Goal: Task Accomplishment & Management: Complete application form

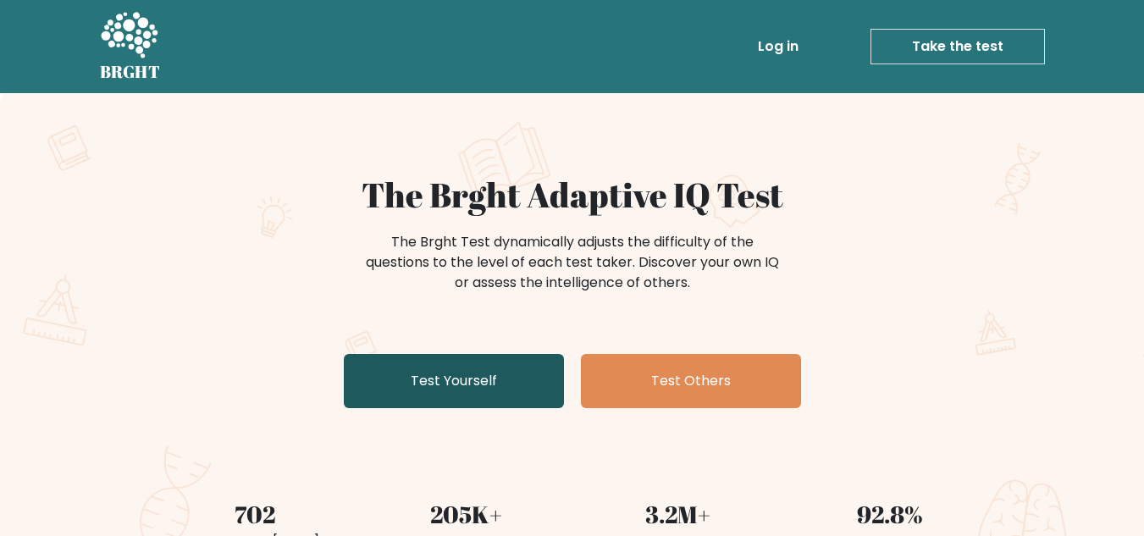
click at [517, 382] on link "Test Yourself" at bounding box center [454, 381] width 220 height 54
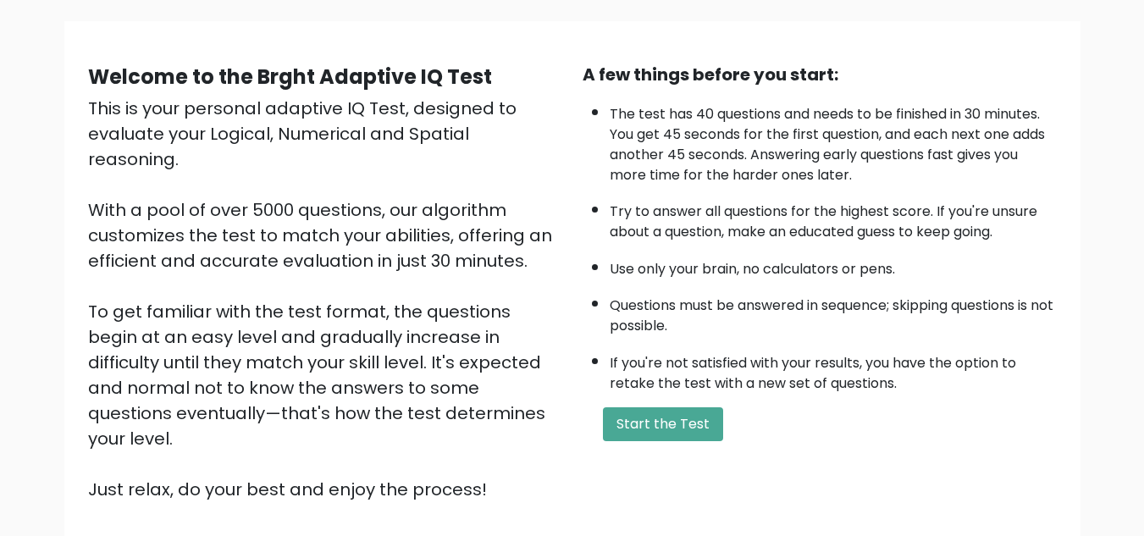
scroll to position [169, 0]
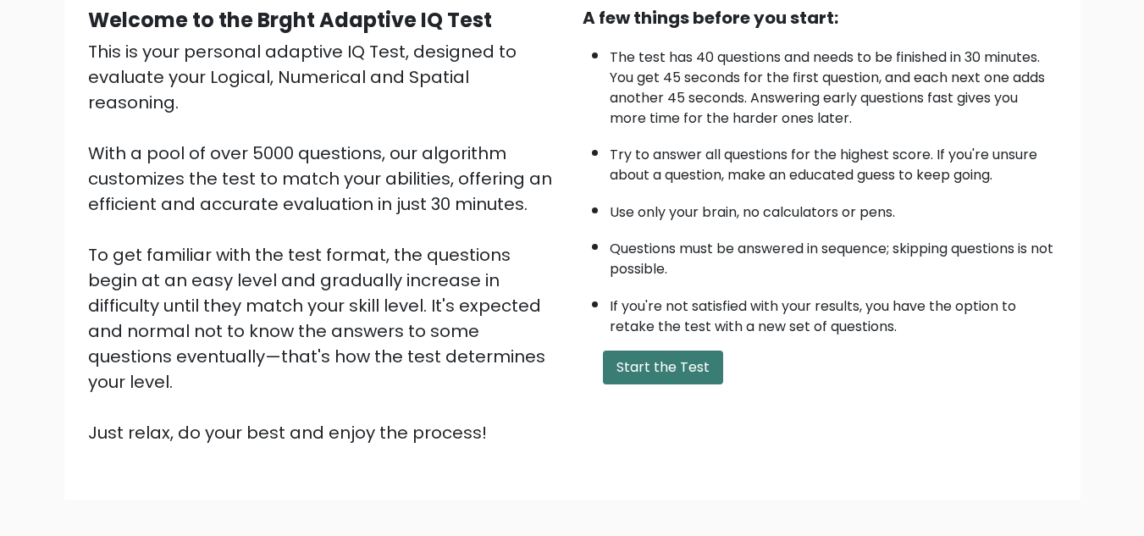
click at [657, 374] on button "Start the Test" at bounding box center [663, 368] width 120 height 34
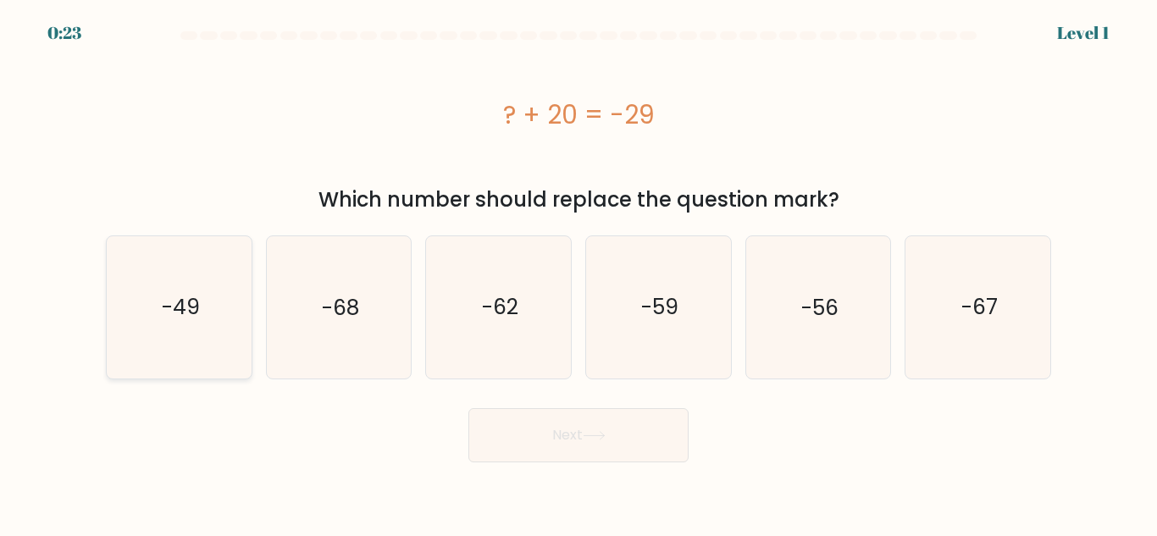
click at [179, 331] on icon "-49" at bounding box center [178, 306] width 141 height 141
click at [579, 273] on input "a. -49" at bounding box center [579, 271] width 1 height 4
radio input "true"
click at [589, 442] on button "Next" at bounding box center [578, 435] width 220 height 54
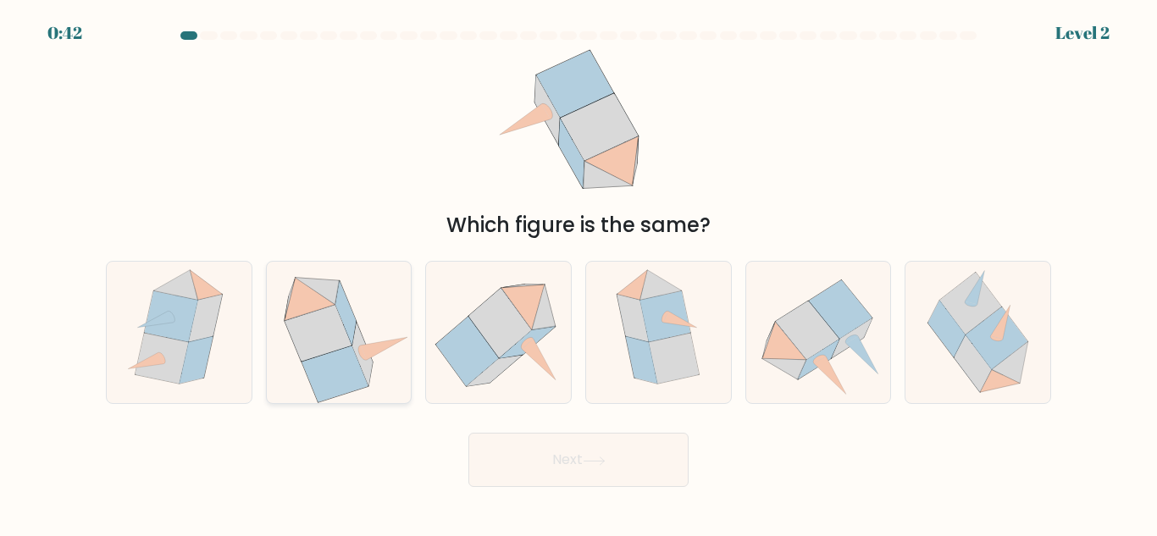
click at [334, 380] on icon at bounding box center [335, 374] width 66 height 57
click at [579, 273] on input "b." at bounding box center [579, 271] width 1 height 4
radio input "true"
click at [551, 478] on button "Next" at bounding box center [578, 460] width 220 height 54
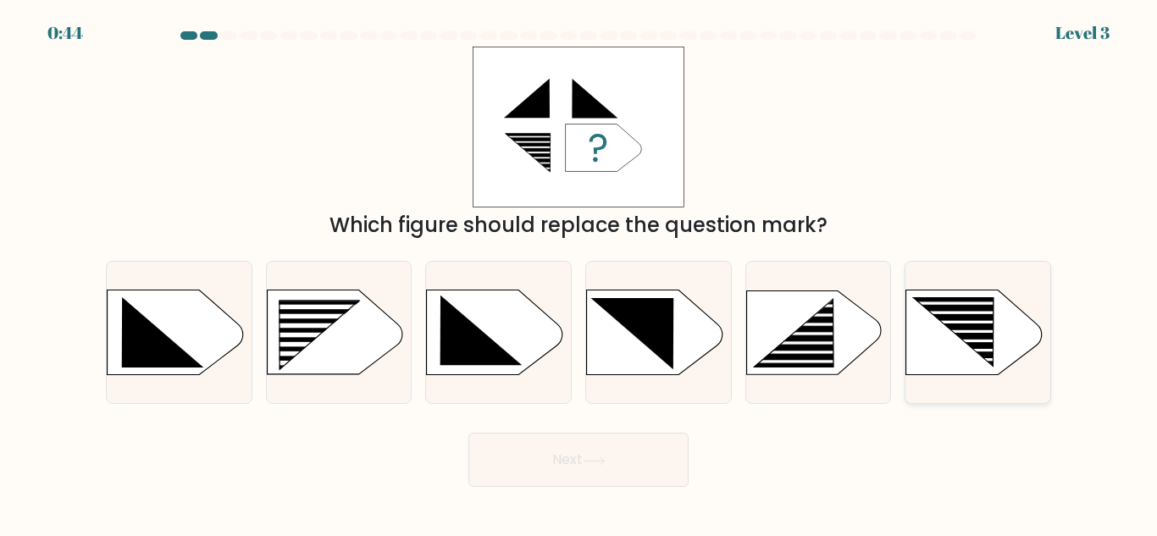
click at [972, 309] on icon at bounding box center [954, 332] width 80 height 68
click at [579, 273] on input "f." at bounding box center [579, 271] width 1 height 4
radio input "true"
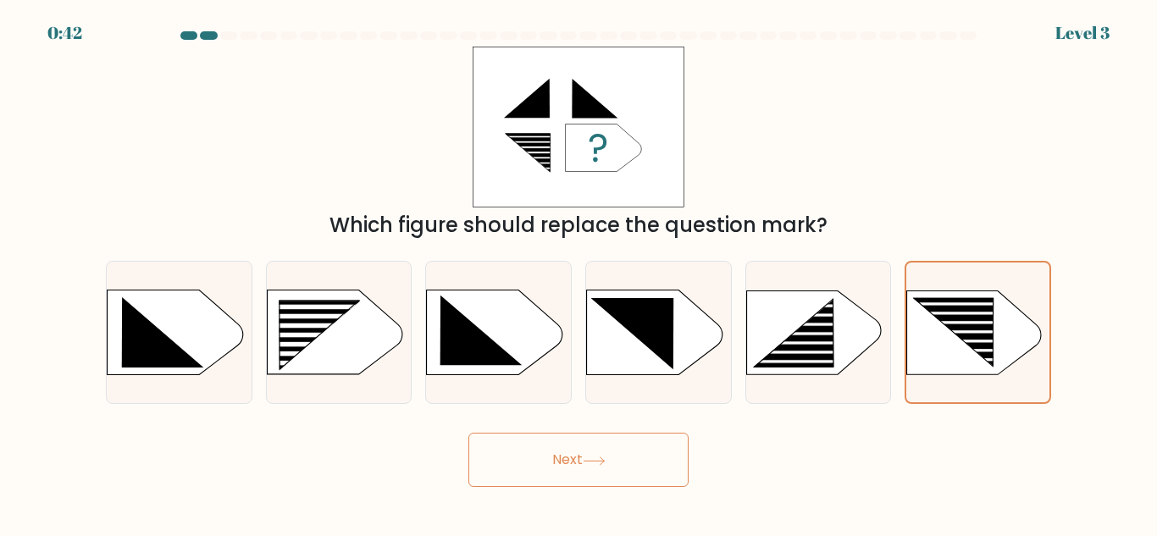
click at [634, 437] on button "Next" at bounding box center [578, 460] width 220 height 54
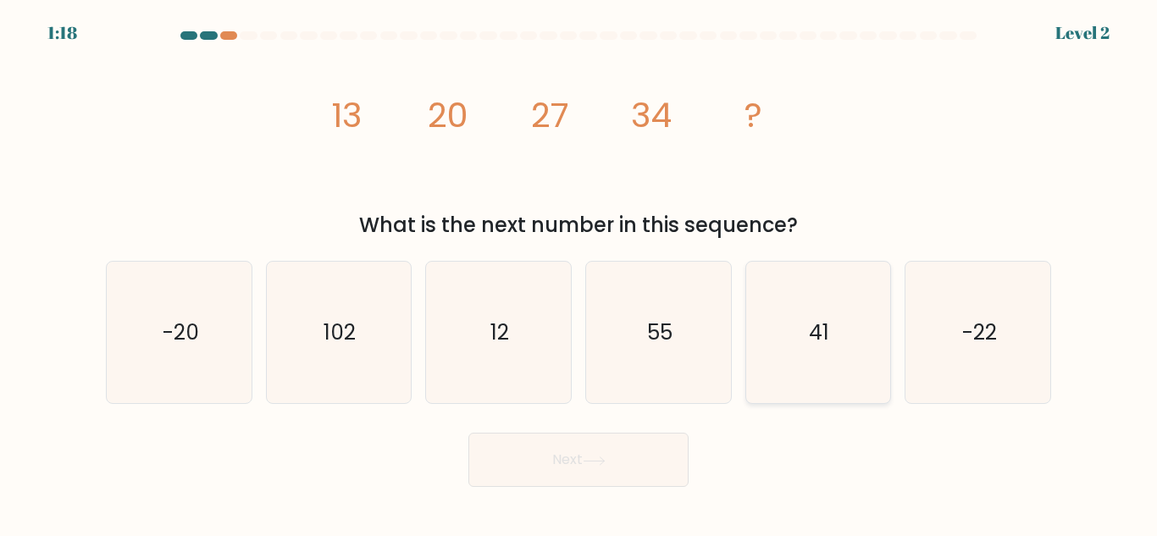
click at [861, 372] on icon "41" at bounding box center [817, 332] width 141 height 141
click at [579, 273] on input "e. 41" at bounding box center [579, 271] width 1 height 4
radio input "true"
click at [625, 459] on button "Next" at bounding box center [578, 460] width 220 height 54
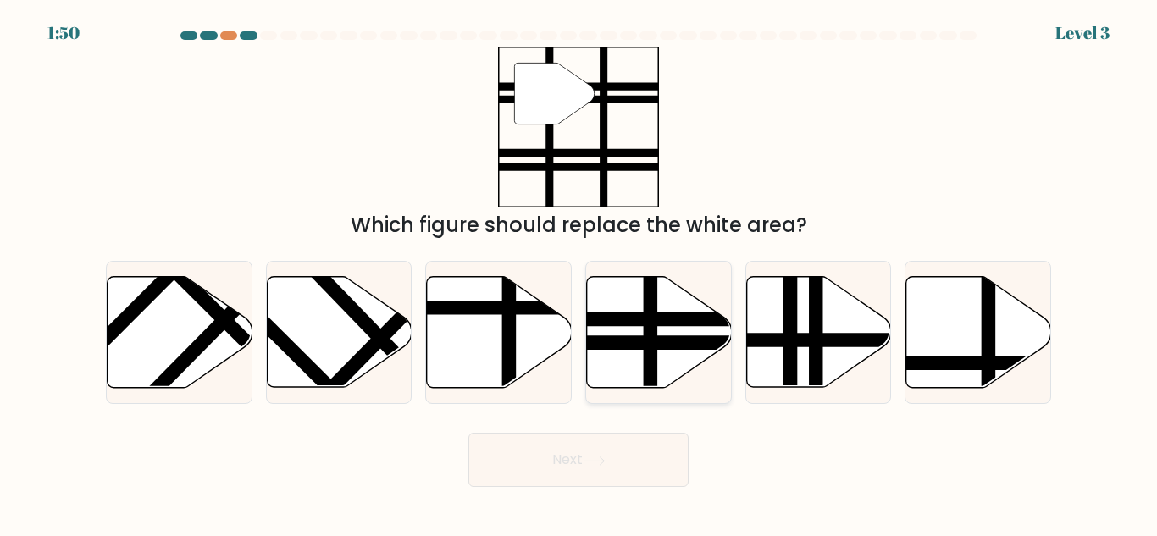
click at [651, 358] on line at bounding box center [651, 392] width 0 height 291
click at [579, 273] on input "d." at bounding box center [579, 271] width 1 height 4
radio input "true"
click at [612, 450] on button "Next" at bounding box center [578, 460] width 220 height 54
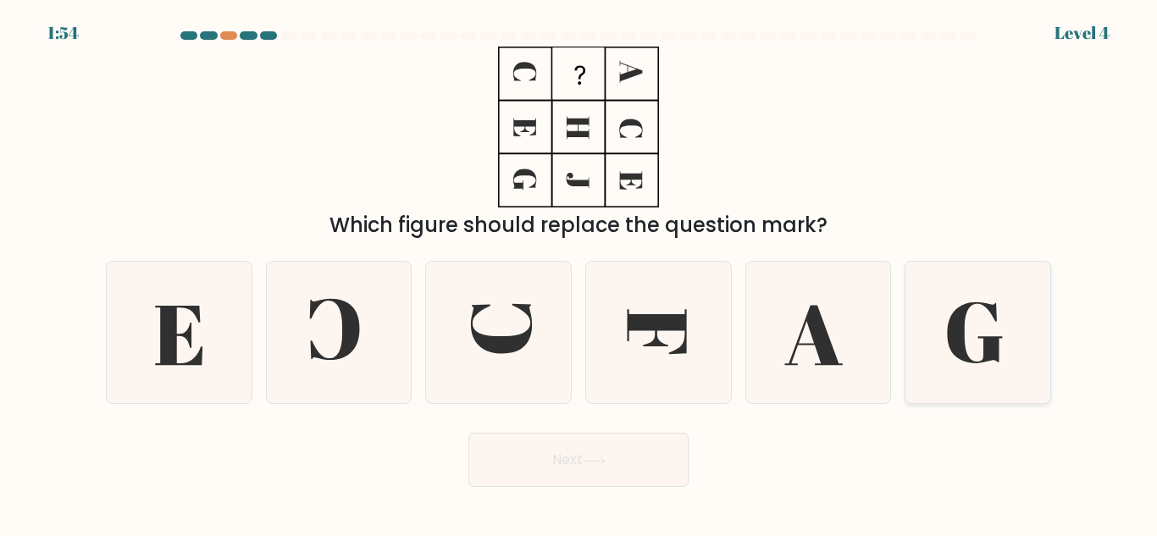
click at [982, 333] on icon at bounding box center [977, 332] width 141 height 141
click at [579, 273] on input "f." at bounding box center [579, 271] width 1 height 4
radio input "true"
click at [651, 460] on button "Next" at bounding box center [578, 460] width 220 height 54
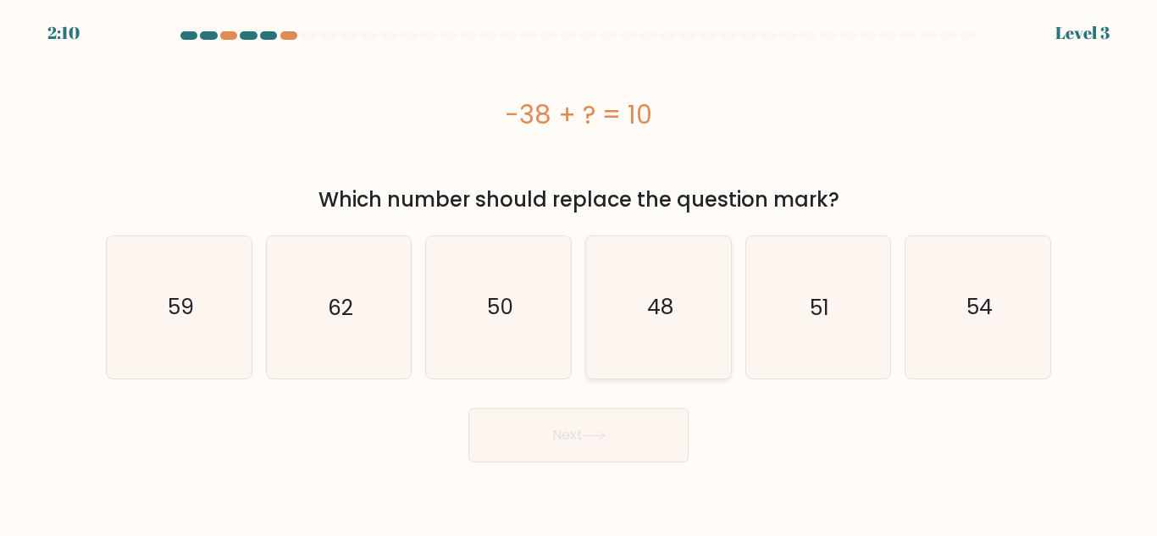
click at [647, 292] on icon "48" at bounding box center [658, 306] width 141 height 141
click at [579, 273] on input "d. 48" at bounding box center [579, 271] width 1 height 4
radio input "true"
click at [602, 443] on button "Next" at bounding box center [578, 435] width 220 height 54
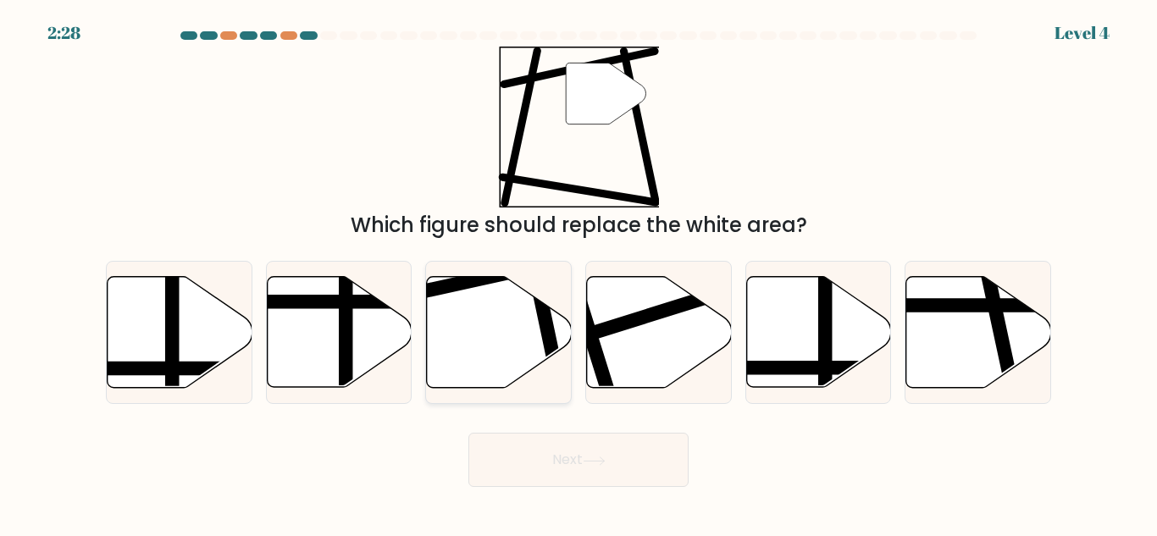
click at [504, 350] on icon at bounding box center [499, 332] width 145 height 111
click at [579, 273] on input "c." at bounding box center [579, 271] width 1 height 4
radio input "true"
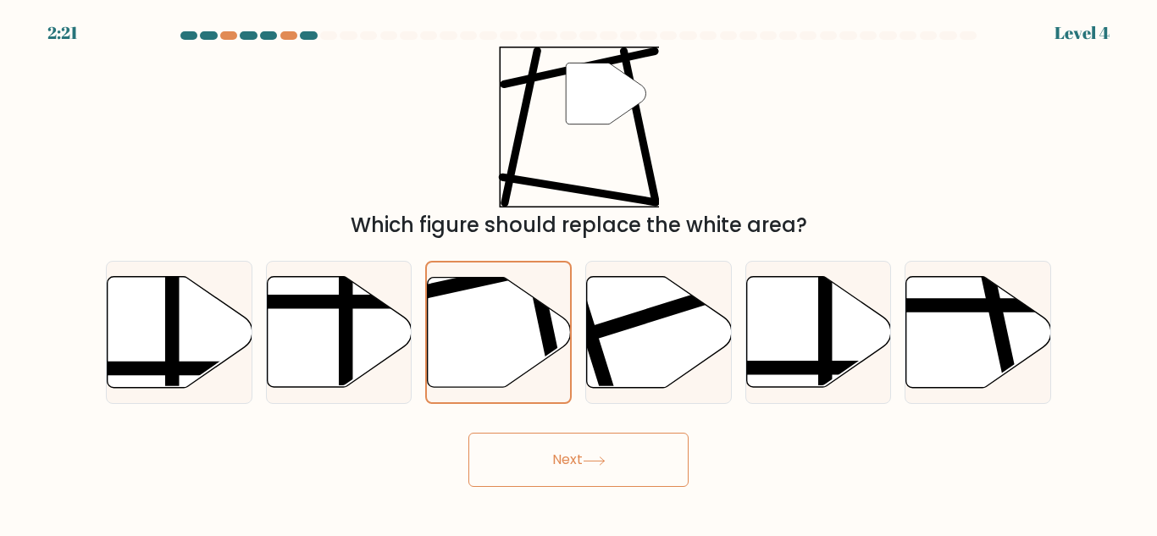
click at [659, 461] on button "Next" at bounding box center [578, 460] width 220 height 54
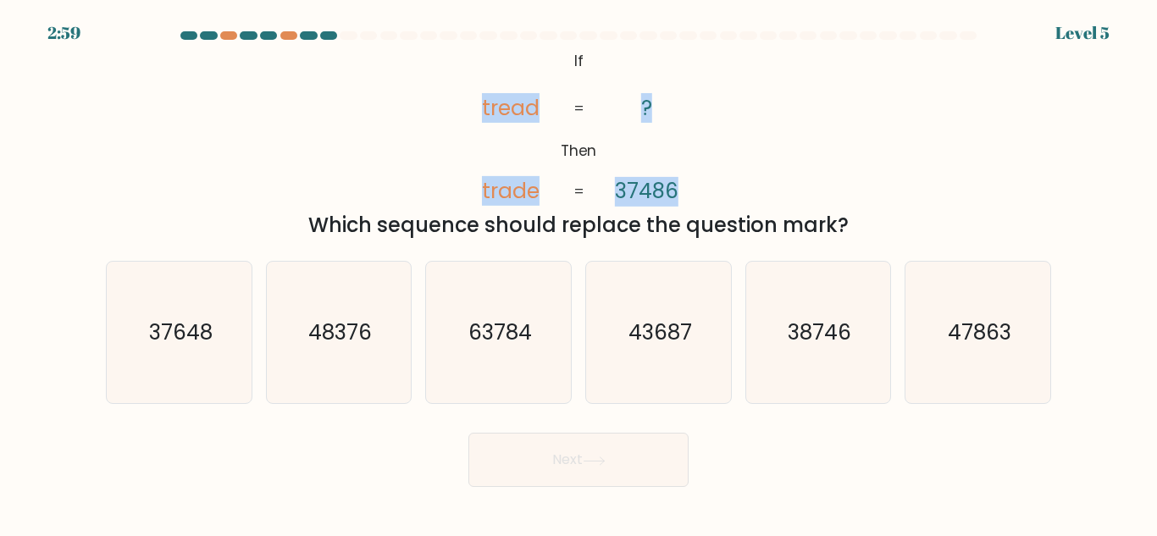
drag, startPoint x: 700, startPoint y: 195, endPoint x: 457, endPoint y: 73, distance: 272.0
click at [457, 73] on icon "@import url('https://fonts.googleapis.com/css?family=Abril+Fatface:400,100,100i…" at bounding box center [578, 127] width 261 height 161
copy icon "tread trade ? 37486"
click at [576, 98] on tspan "=" at bounding box center [579, 108] width 11 height 20
click at [236, 358] on icon "37648" at bounding box center [178, 332] width 141 height 141
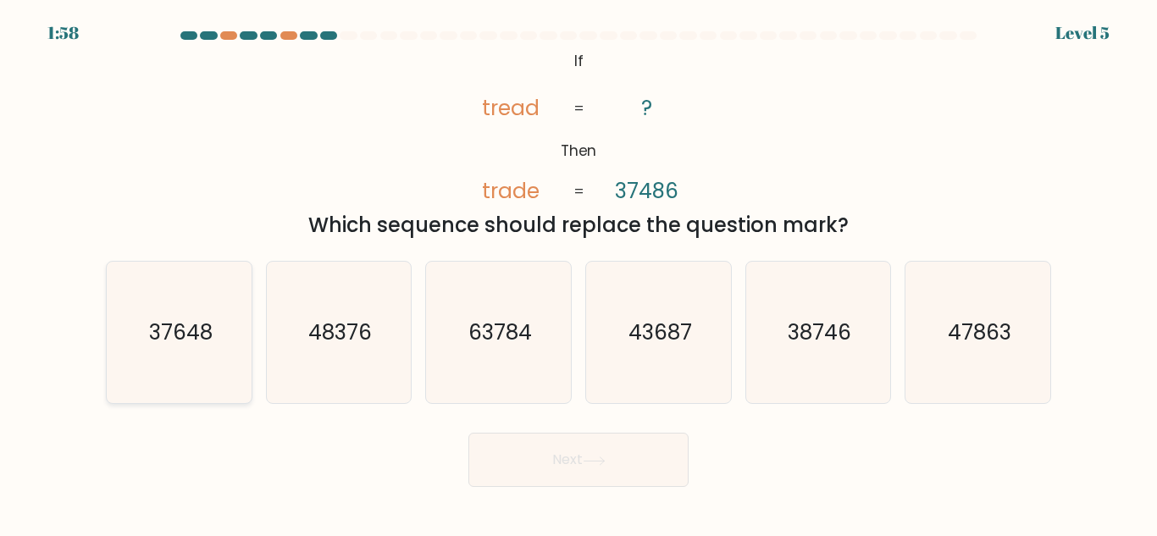
click at [579, 273] on input "a. 37648" at bounding box center [579, 271] width 1 height 4
radio input "true"
click at [557, 468] on button "Next" at bounding box center [578, 460] width 220 height 54
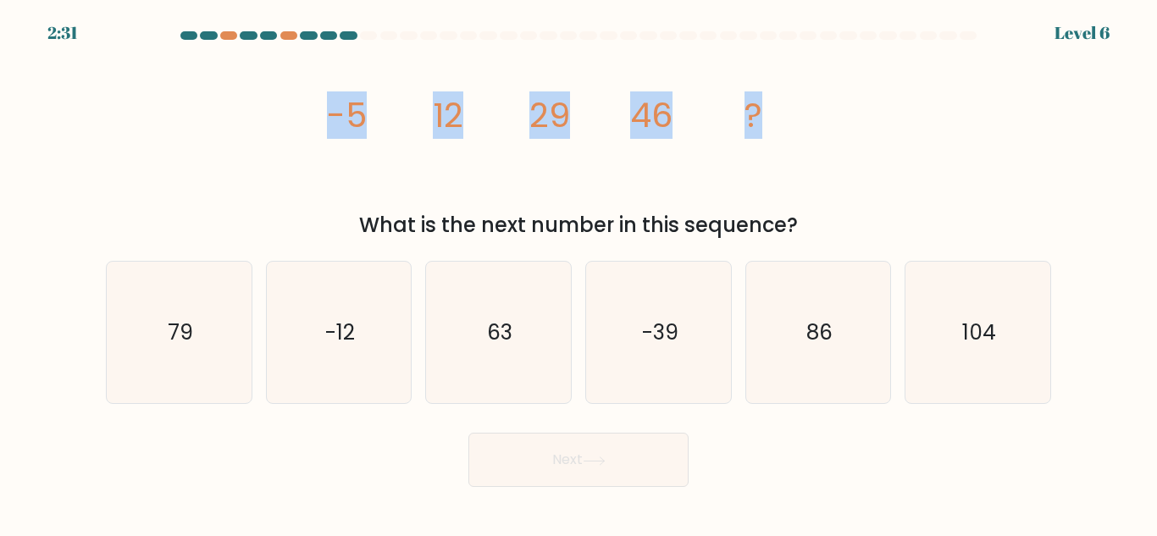
drag, startPoint x: 799, startPoint y: 117, endPoint x: 263, endPoint y: 104, distance: 535.5
click at [263, 104] on div "image/svg+xml -5 12 29 46 ? What is the next number in this sequence?" at bounding box center [579, 144] width 966 height 194
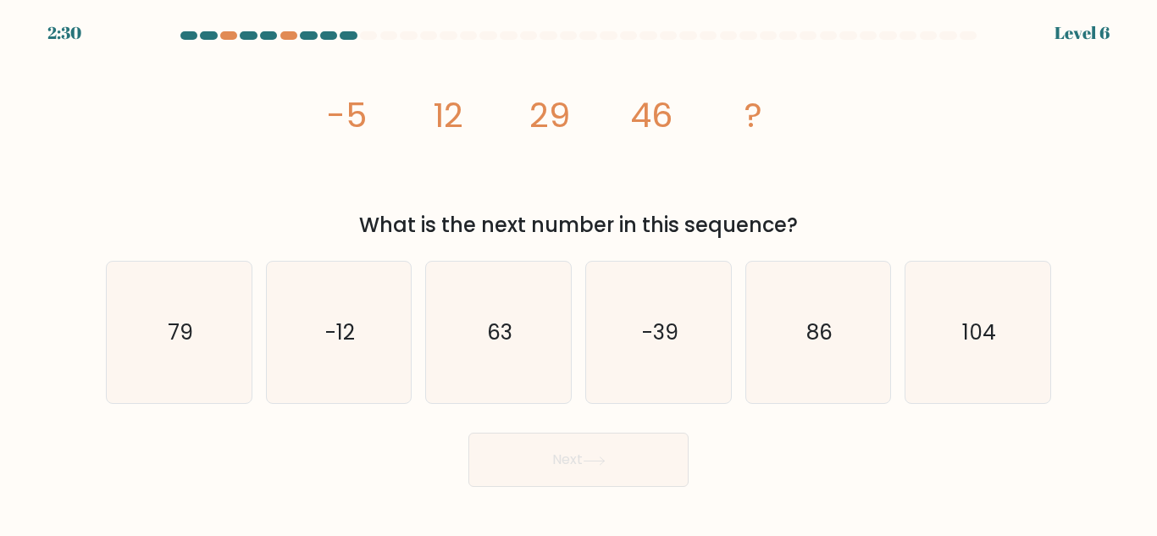
click at [839, 224] on div "What is the next number in this sequence?" at bounding box center [578, 225] width 925 height 30
drag, startPoint x: 711, startPoint y: 238, endPoint x: 293, endPoint y: 120, distance: 433.9
click at [293, 120] on div "image/svg+xml -5 12 29 46 ? What is the next number in this sequence?" at bounding box center [579, 144] width 966 height 194
copy div "-5 12 29 46 ? What is the next number in this sequence?"
click at [486, 357] on icon "63" at bounding box center [498, 332] width 141 height 141
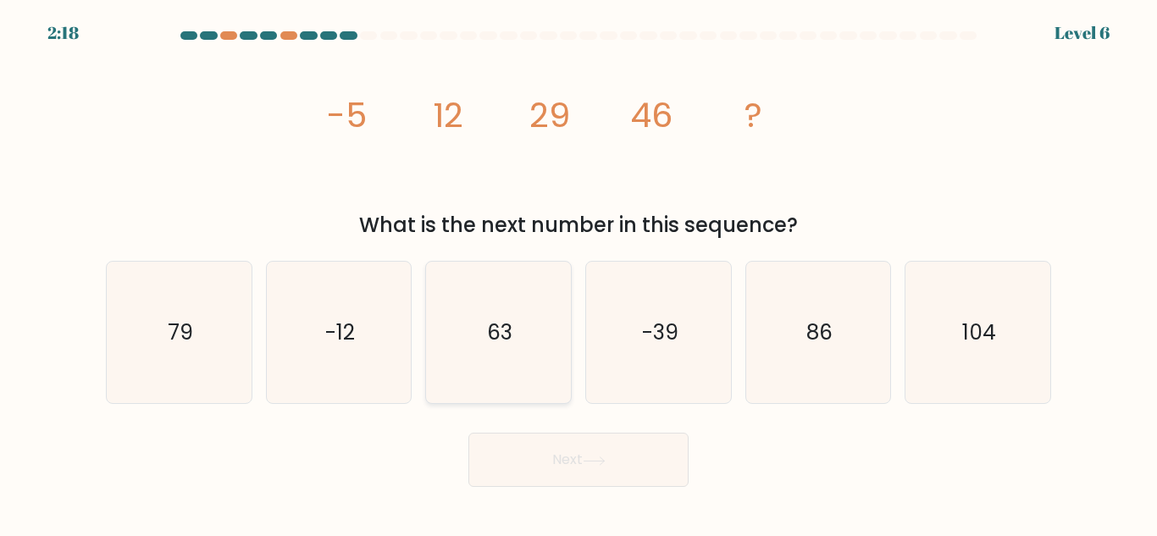
click at [579, 273] on input "c. 63" at bounding box center [579, 271] width 1 height 4
radio input "true"
click at [559, 446] on button "Next" at bounding box center [578, 460] width 220 height 54
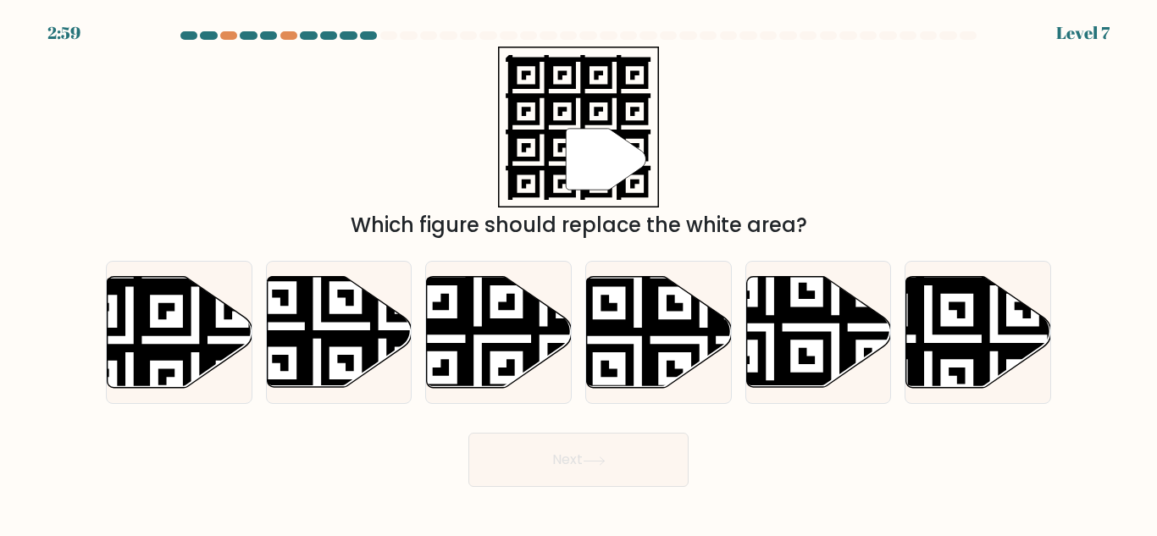
drag, startPoint x: 568, startPoint y: 92, endPoint x: 394, endPoint y: 114, distance: 175.9
click at [394, 114] on div "" Which figure should replace the white area?" at bounding box center [579, 144] width 966 height 194
click at [785, 337] on icon at bounding box center [770, 394] width 263 height 263
click at [579, 273] on input "e." at bounding box center [579, 271] width 1 height 4
radio input "true"
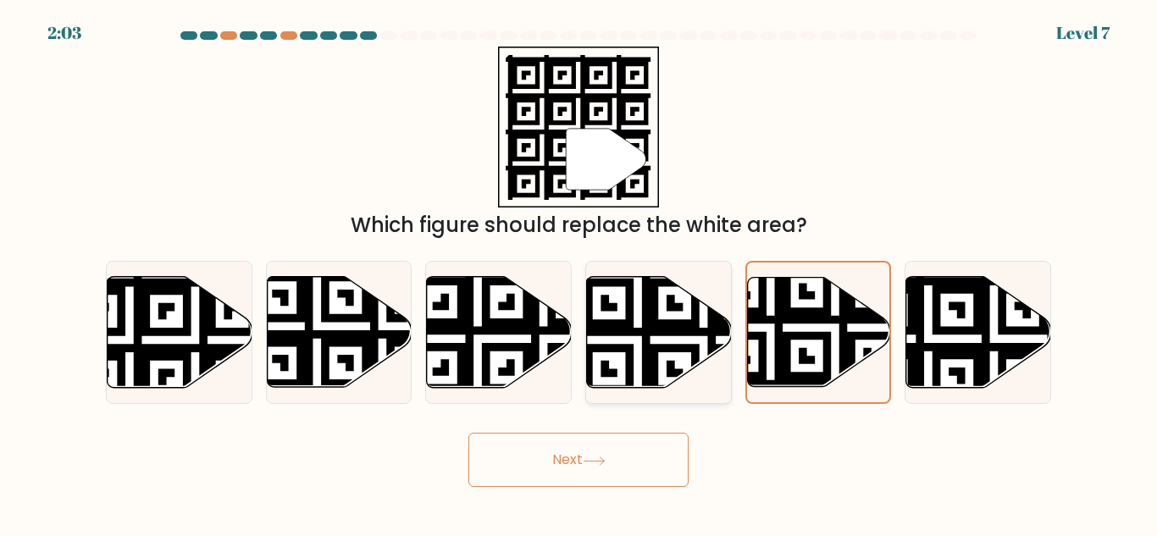
click at [642, 348] on icon at bounding box center [703, 274] width 263 height 263
click at [579, 273] on input "d." at bounding box center [579, 271] width 1 height 4
radio input "true"
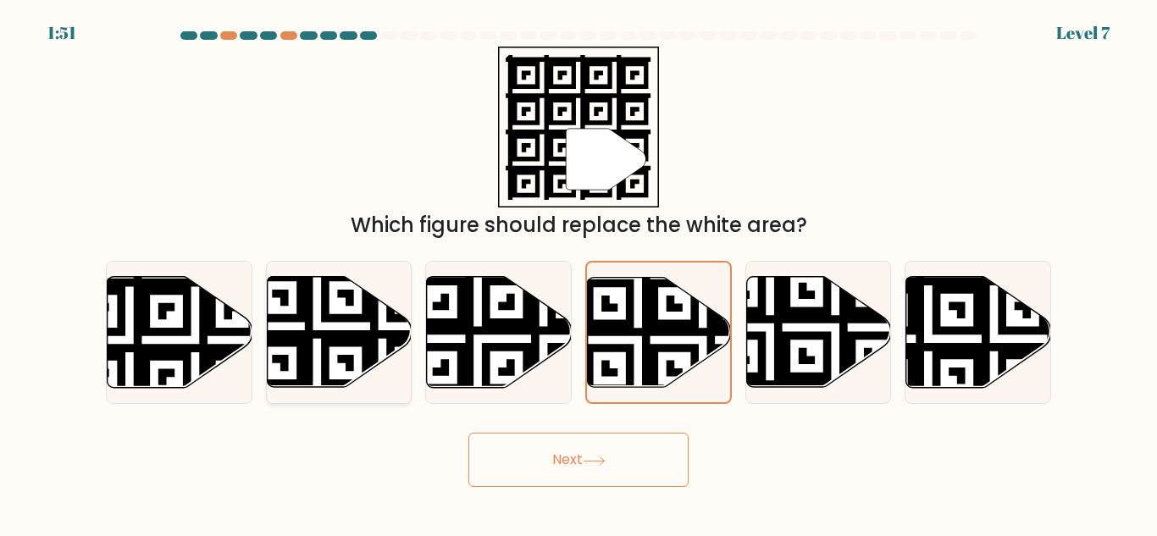
click at [339, 344] on icon at bounding box center [383, 392] width 263 height 263
click at [579, 273] on input "b." at bounding box center [579, 271] width 1 height 4
radio input "true"
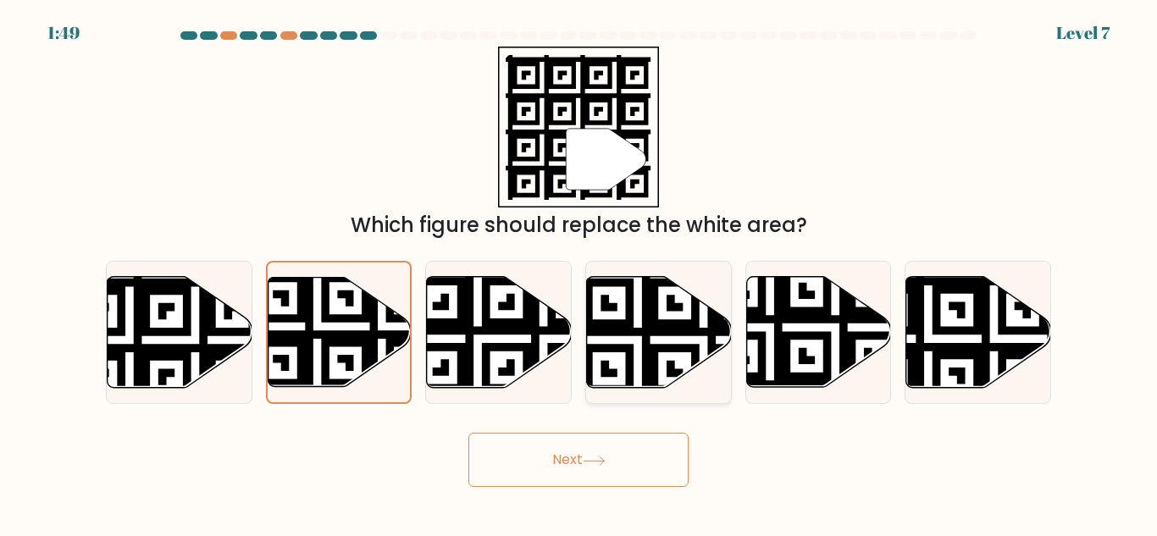
click at [627, 364] on icon at bounding box center [703, 274] width 263 height 263
click at [579, 273] on input "d." at bounding box center [579, 271] width 1 height 4
radio input "true"
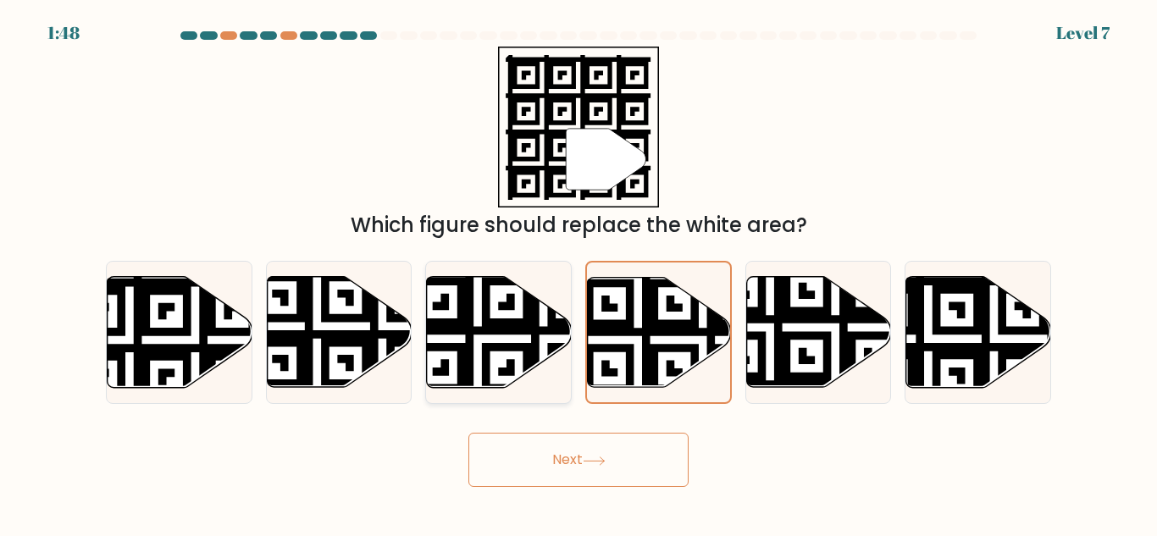
click at [528, 352] on icon at bounding box center [544, 273] width 263 height 263
click at [579, 273] on input "c." at bounding box center [579, 271] width 1 height 4
radio input "true"
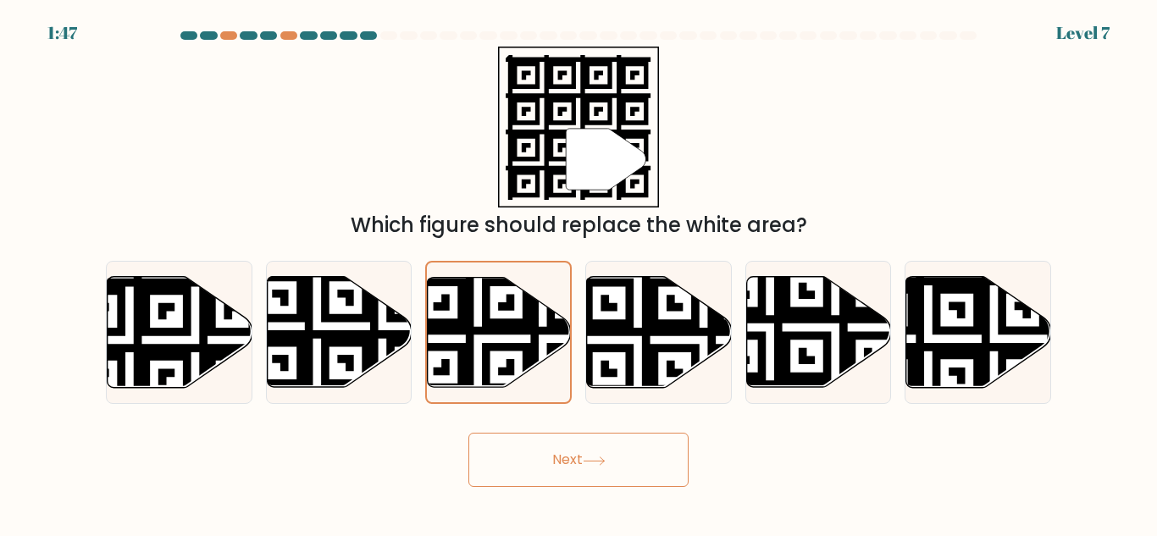
click at [562, 476] on button "Next" at bounding box center [578, 460] width 220 height 54
click at [561, 468] on button "Next" at bounding box center [578, 460] width 220 height 54
click at [574, 455] on button "Next" at bounding box center [578, 460] width 220 height 54
click at [758, 114] on div "" Which figure should replace the white area?" at bounding box center [579, 144] width 966 height 194
click at [584, 457] on button "Next" at bounding box center [578, 460] width 220 height 54
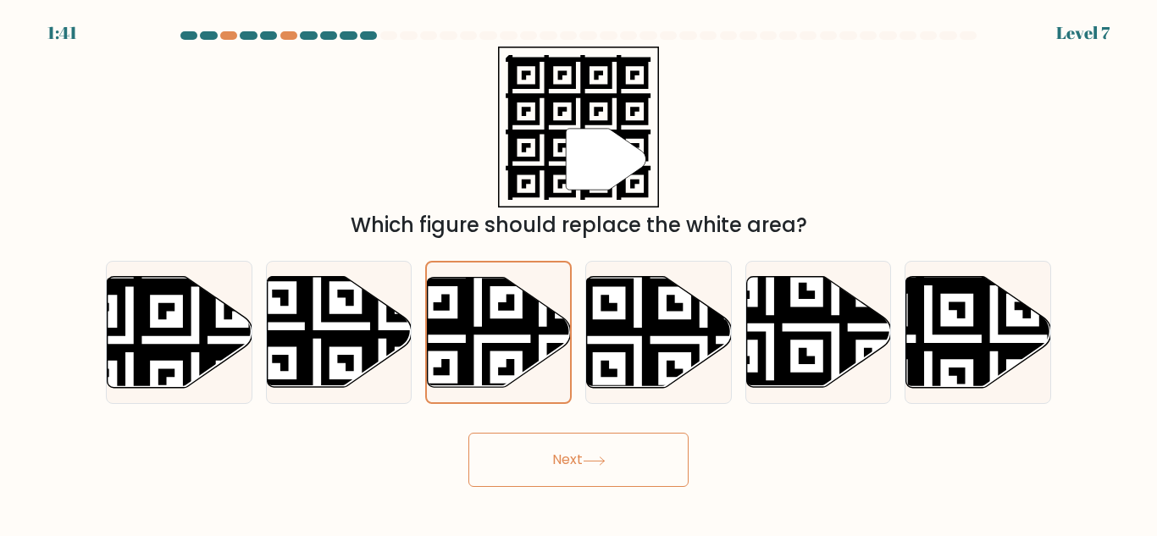
click at [734, 135] on div "" Which figure should replace the white area?" at bounding box center [579, 144] width 966 height 194
click at [630, 349] on icon at bounding box center [703, 274] width 263 height 263
click at [579, 273] on input "d." at bounding box center [579, 271] width 1 height 4
radio input "true"
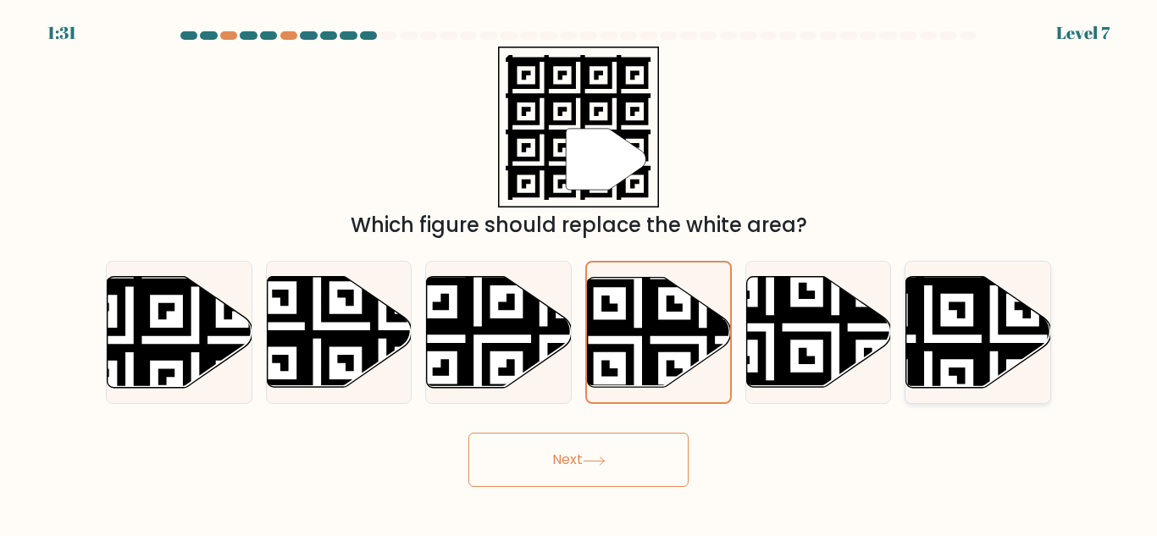
click at [936, 351] on icon at bounding box center [928, 273] width 263 height 263
click at [579, 273] on input "f." at bounding box center [579, 271] width 1 height 4
radio input "true"
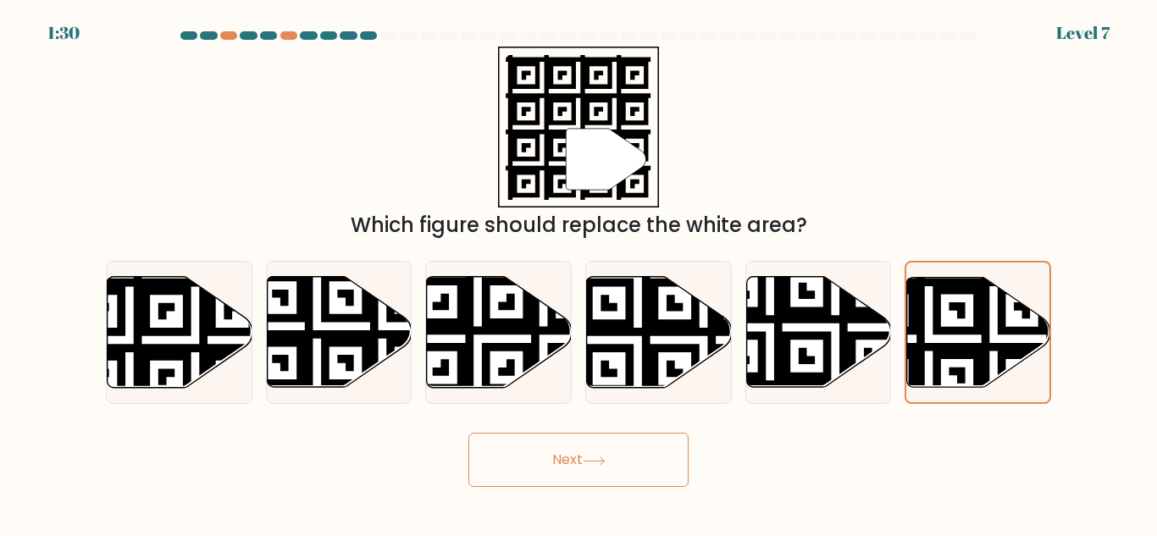
click at [540, 472] on button "Next" at bounding box center [578, 460] width 220 height 54
click at [557, 468] on button "Next" at bounding box center [578, 460] width 220 height 54
click at [756, 453] on div "Next" at bounding box center [579, 455] width 966 height 63
click at [533, 454] on button "Next" at bounding box center [578, 460] width 220 height 54
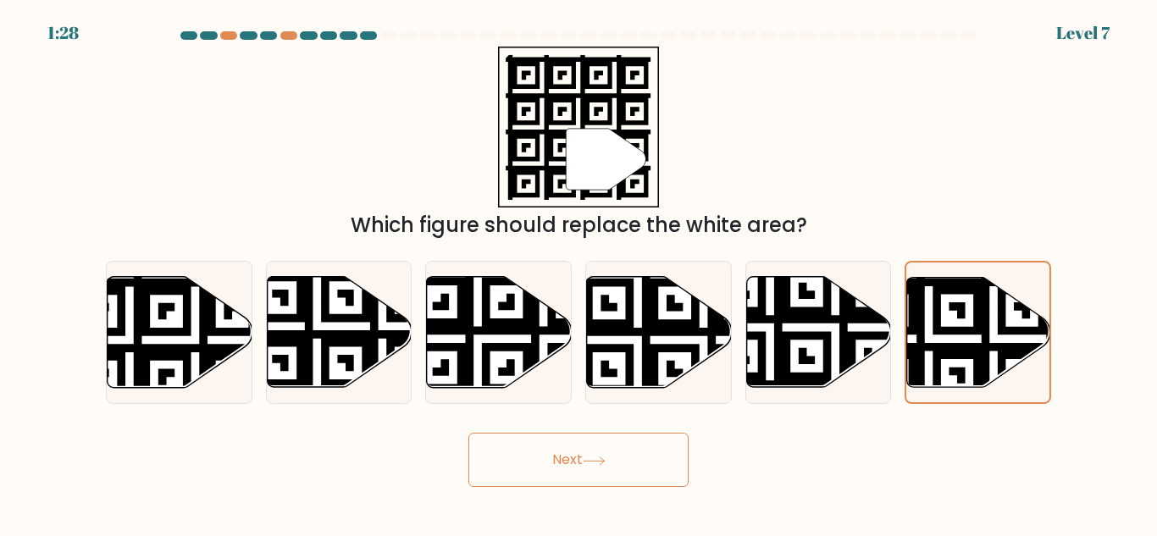
click at [533, 454] on button "Next" at bounding box center [578, 460] width 220 height 54
click at [763, 421] on form "a." at bounding box center [578, 259] width 1157 height 456
click at [628, 457] on button "Next" at bounding box center [578, 460] width 220 height 54
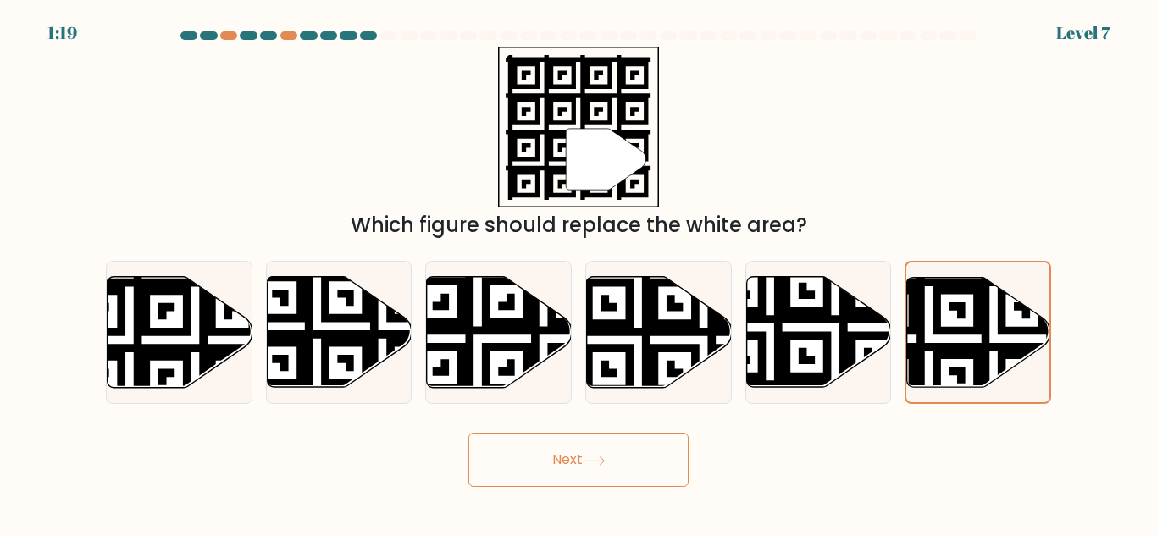
click at [596, 143] on icon at bounding box center [606, 159] width 80 height 61
click at [524, 93] on icon """ at bounding box center [578, 127] width 161 height 161
click at [580, 459] on button "Next" at bounding box center [578, 460] width 220 height 54
click at [523, 463] on button "Next" at bounding box center [578, 460] width 220 height 54
click at [340, 436] on div "Next" at bounding box center [579, 455] width 966 height 63
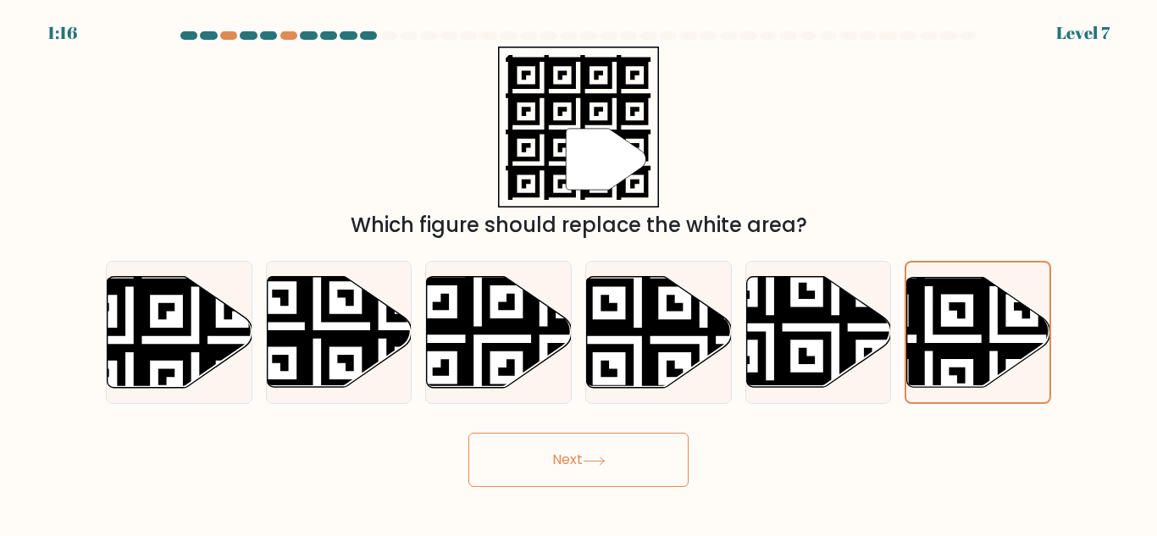
click at [340, 436] on div "Next" at bounding box center [579, 455] width 966 height 63
click at [538, 452] on button "Next" at bounding box center [578, 460] width 220 height 54
click at [771, 452] on div "Next" at bounding box center [579, 455] width 966 height 63
click at [604, 461] on icon at bounding box center [594, 461] width 20 height 8
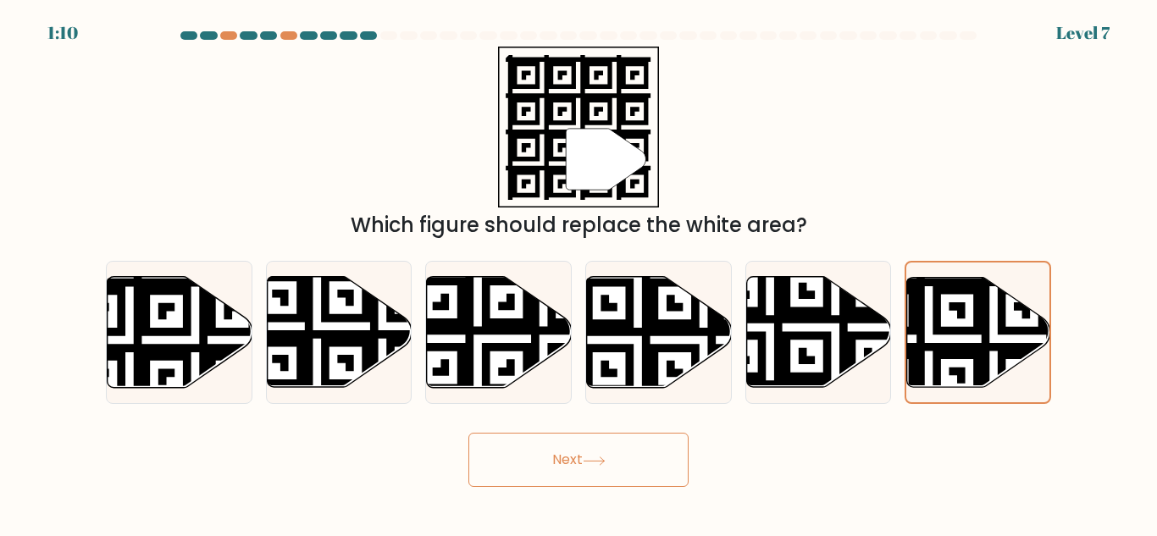
click at [604, 461] on icon at bounding box center [594, 461] width 20 height 8
click at [802, 434] on div "Next" at bounding box center [579, 455] width 966 height 63
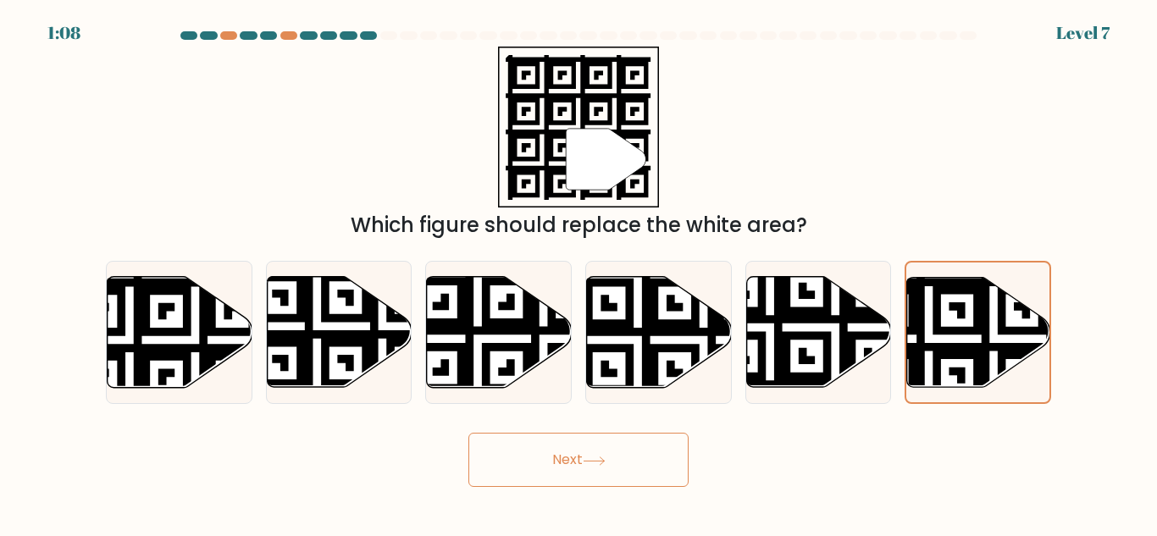
click at [771, 82] on div "" Which figure should replace the white area?" at bounding box center [579, 144] width 966 height 194
drag, startPoint x: 771, startPoint y: 82, endPoint x: 732, endPoint y: 101, distance: 43.2
click at [732, 101] on div "" Which figure should replace the white area?" at bounding box center [579, 144] width 966 height 194
click at [570, 474] on button "Next" at bounding box center [578, 460] width 220 height 54
click at [570, 464] on button "Next" at bounding box center [578, 460] width 220 height 54
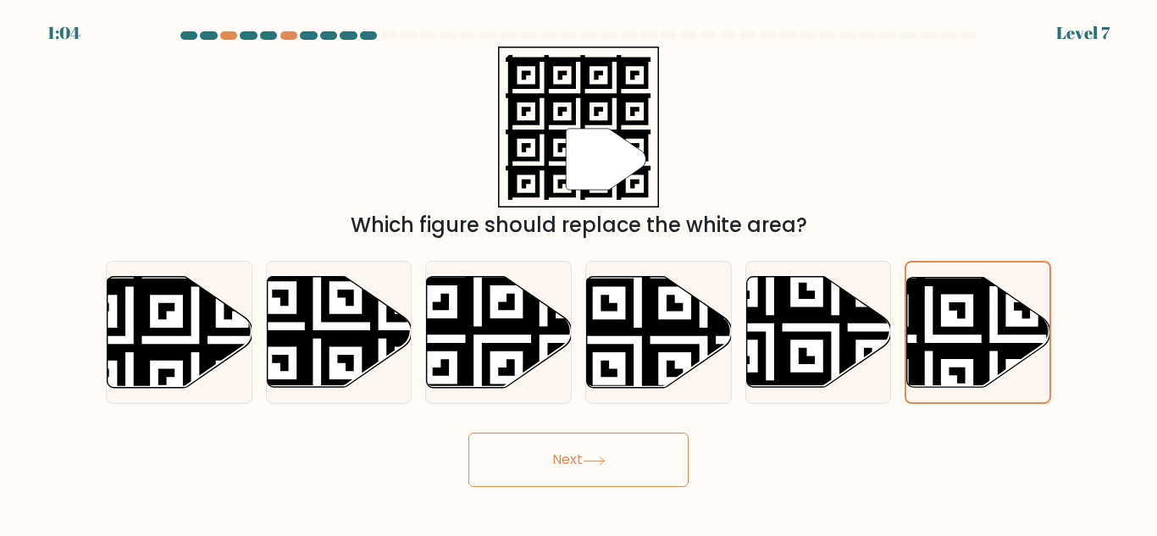
click at [570, 464] on button "Next" at bounding box center [578, 460] width 220 height 54
click at [543, 455] on button "Next" at bounding box center [578, 460] width 220 height 54
click at [544, 455] on button "Next" at bounding box center [578, 460] width 220 height 54
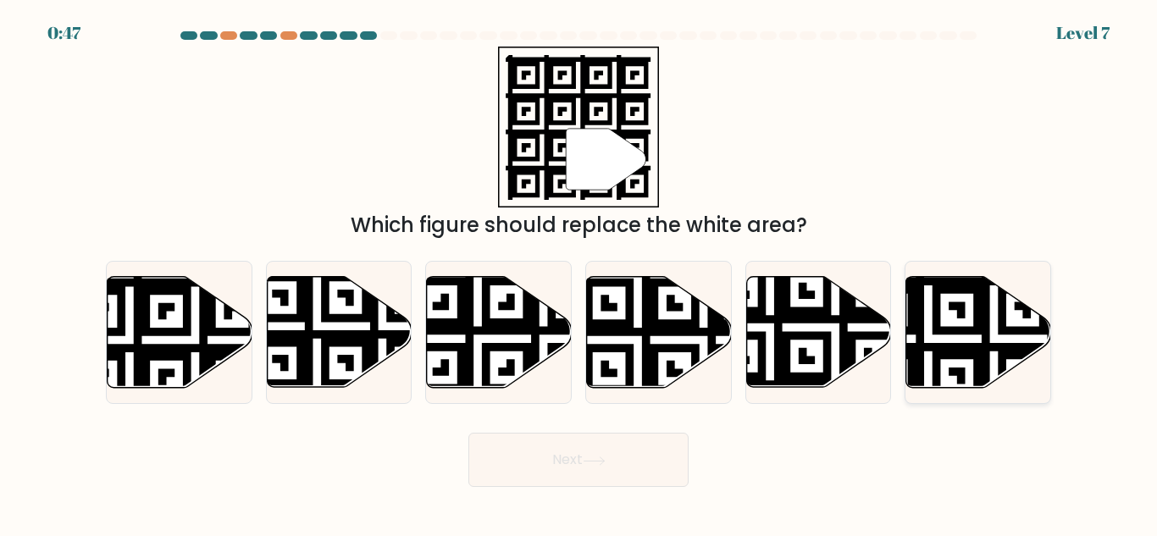
click at [957, 323] on icon at bounding box center [978, 332] width 145 height 111
click at [579, 273] on input "f." at bounding box center [579, 271] width 1 height 4
radio input "true"
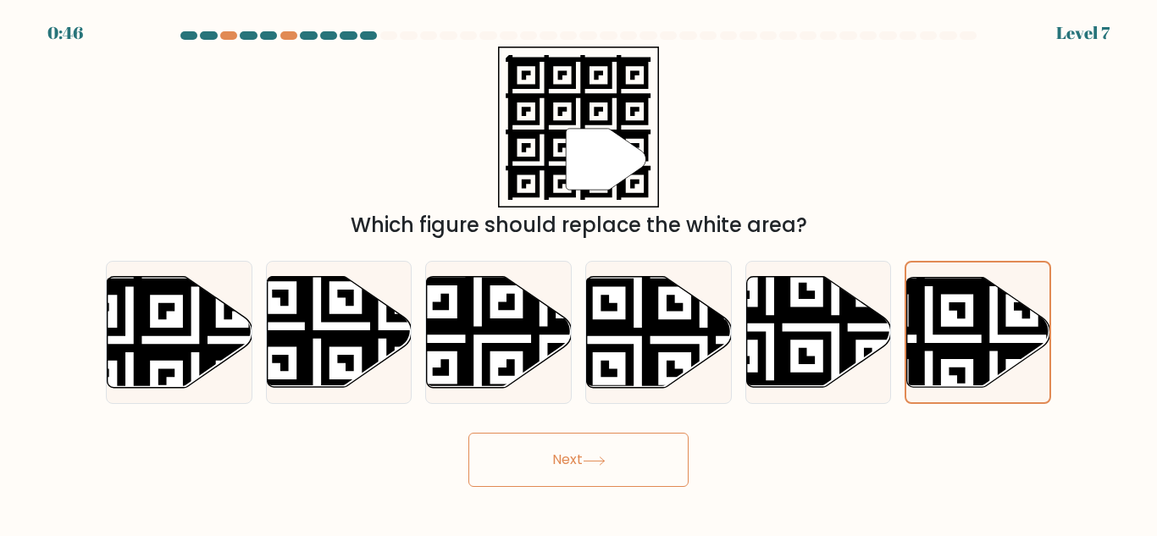
click at [595, 463] on icon at bounding box center [594, 461] width 23 height 9
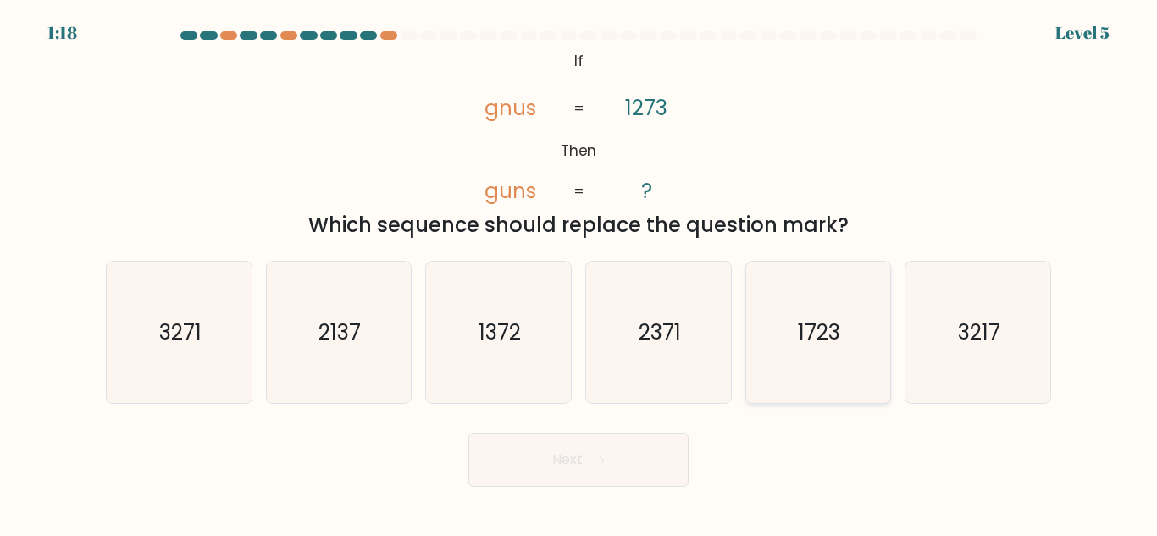
click at [805, 324] on text "1723" at bounding box center [820, 333] width 42 height 30
click at [579, 273] on input "e. 1723" at bounding box center [579, 271] width 1 height 4
radio input "true"
click at [610, 452] on button "Next" at bounding box center [578, 460] width 220 height 54
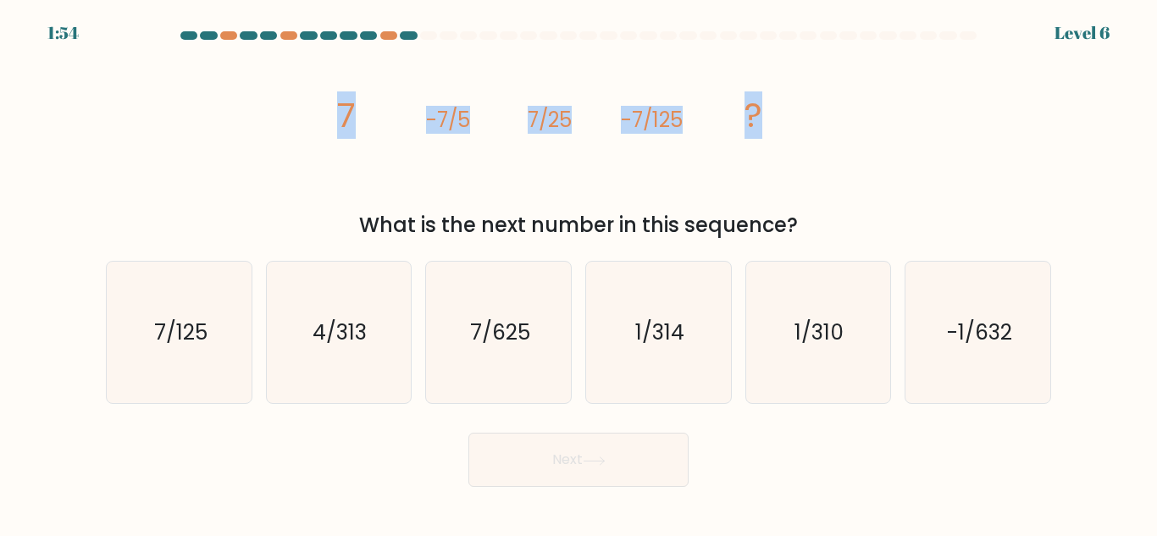
drag, startPoint x: 812, startPoint y: 99, endPoint x: 292, endPoint y: 117, distance: 520.4
click at [292, 117] on div "image/svg+xml 7 -7/5 7/25 -7/125 ? What is the next number in this sequence?" at bounding box center [579, 144] width 966 height 194
copy g "7 -7/5 7/25 -7/125 ?"
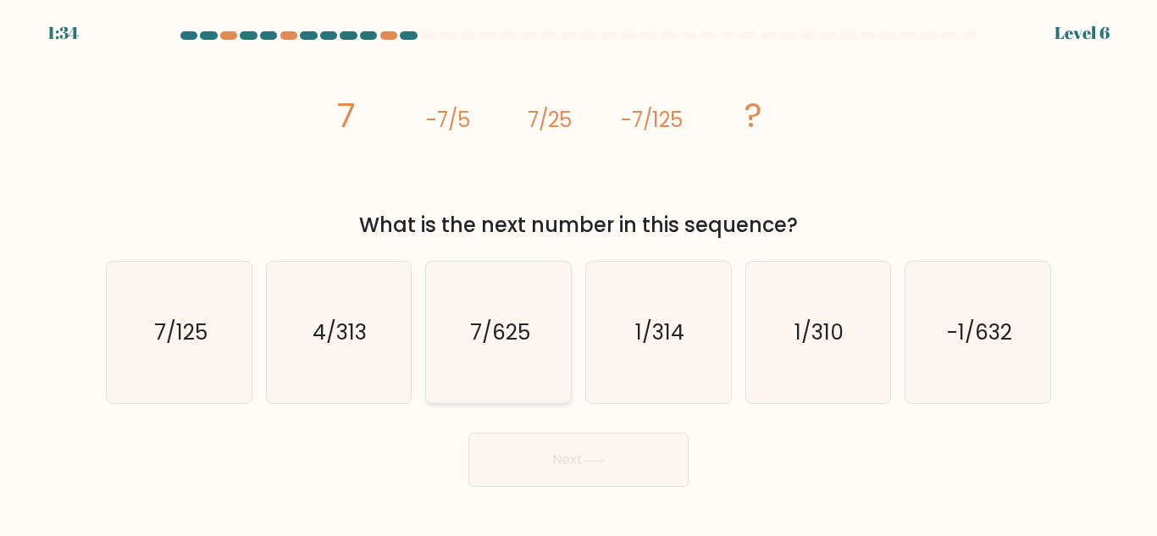
click at [496, 358] on icon "7/625" at bounding box center [498, 332] width 141 height 141
click at [579, 273] on input "c. 7/625" at bounding box center [579, 271] width 1 height 4
radio input "true"
click at [575, 457] on button "Next" at bounding box center [578, 460] width 220 height 54
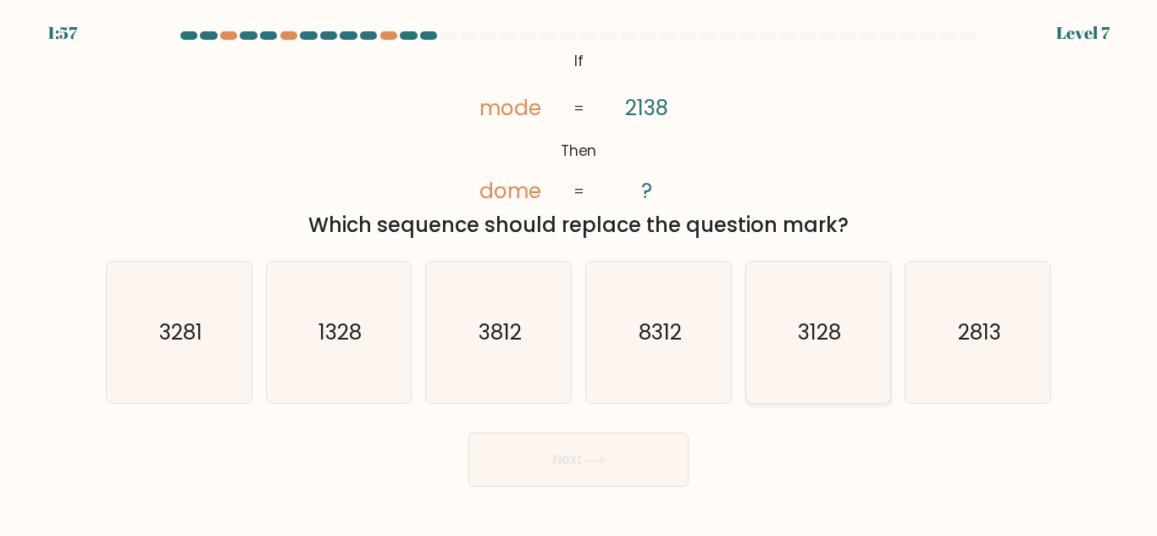
click at [808, 345] on text "3128" at bounding box center [819, 333] width 43 height 30
click at [579, 273] on input "e. 3128" at bounding box center [579, 271] width 1 height 4
radio input "true"
click at [599, 468] on button "Next" at bounding box center [578, 460] width 220 height 54
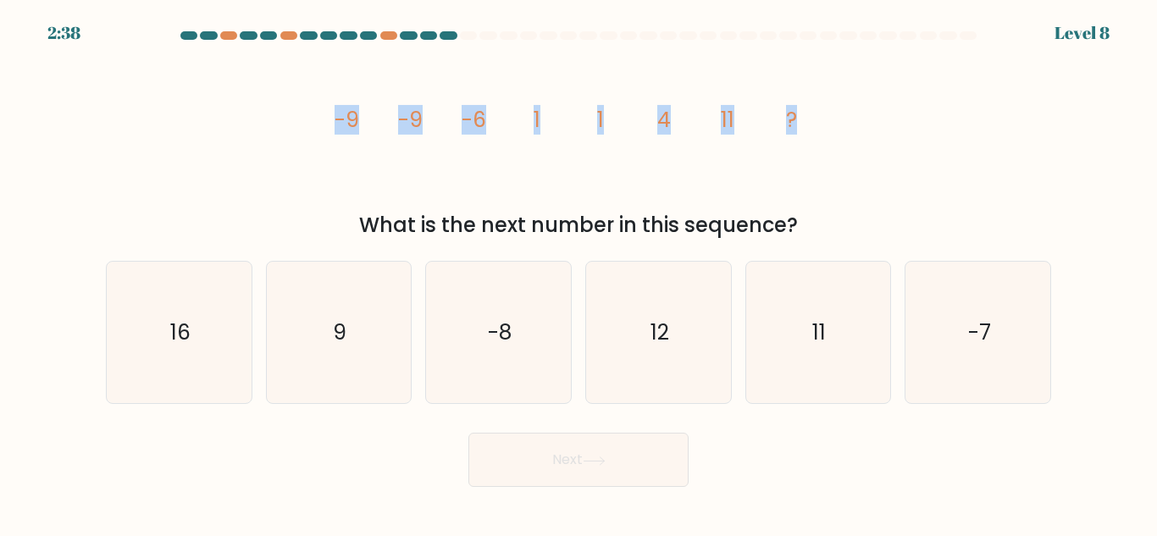
drag, startPoint x: 858, startPoint y: 124, endPoint x: 313, endPoint y: 162, distance: 546.9
click at [313, 162] on div "image/svg+xml -9 -9 -6 1 1 4 11 ? What is the next number in this sequence?" at bounding box center [579, 144] width 966 height 194
copy g "-9 -9 -6 1 1 4 11 ?"
click at [758, 324] on icon "11" at bounding box center [817, 332] width 141 height 141
click at [579, 273] on input "e. 11" at bounding box center [579, 271] width 1 height 4
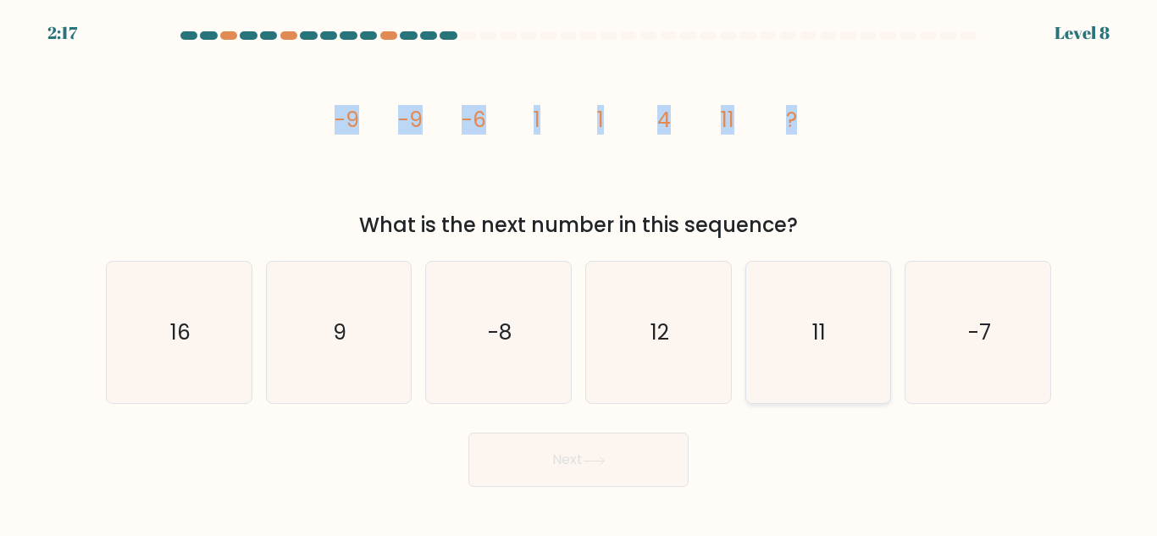
radio input "true"
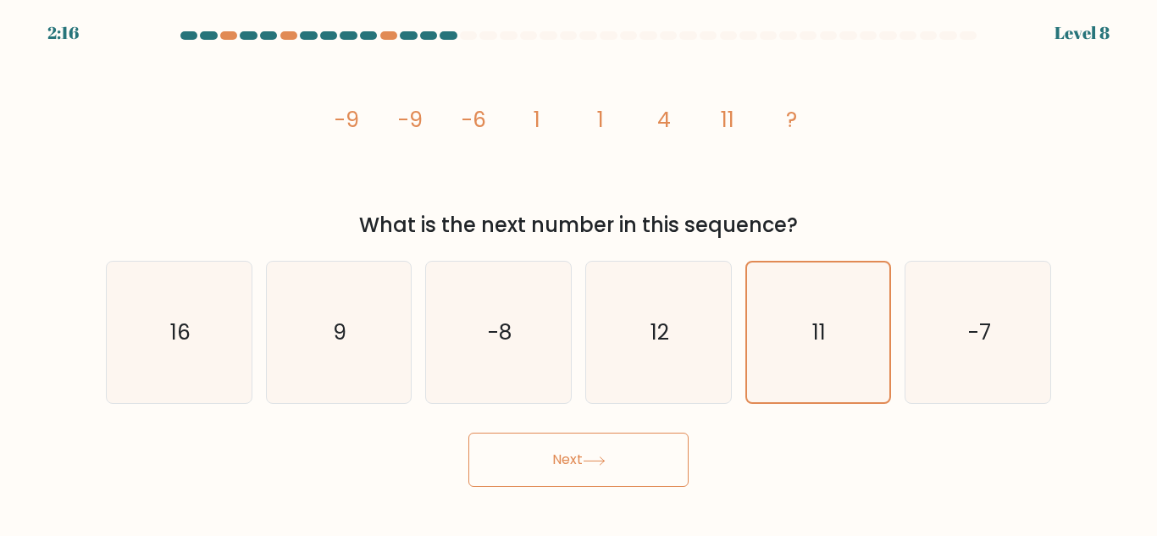
click at [607, 468] on button "Next" at bounding box center [578, 460] width 220 height 54
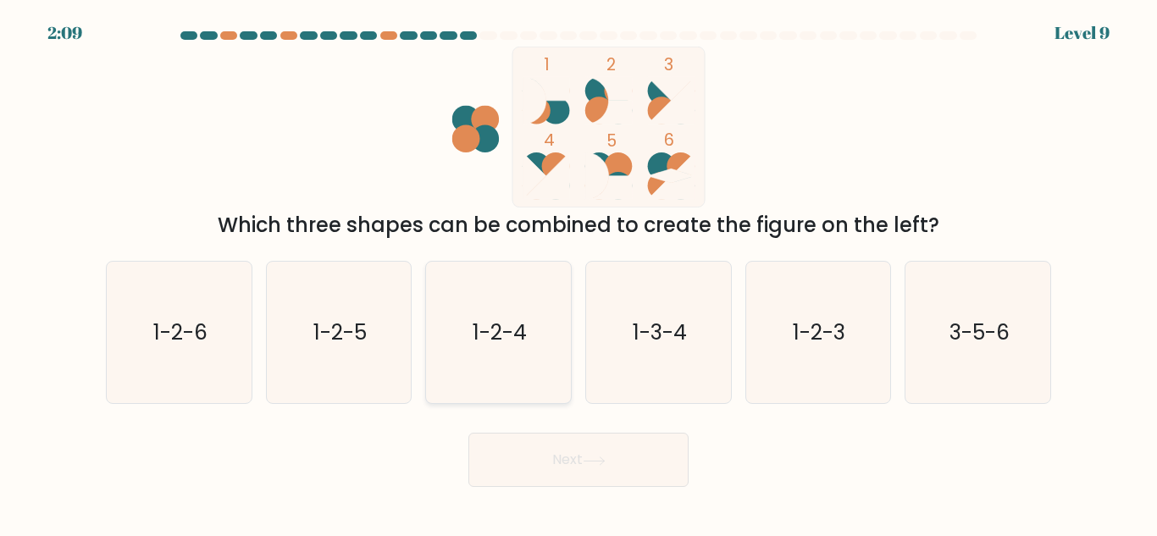
click at [473, 328] on text "1-2-4" at bounding box center [500, 333] width 54 height 30
click at [579, 273] on input "c. 1-2-4" at bounding box center [579, 271] width 1 height 4
radio input "true"
click at [544, 463] on button "Next" at bounding box center [578, 460] width 220 height 54
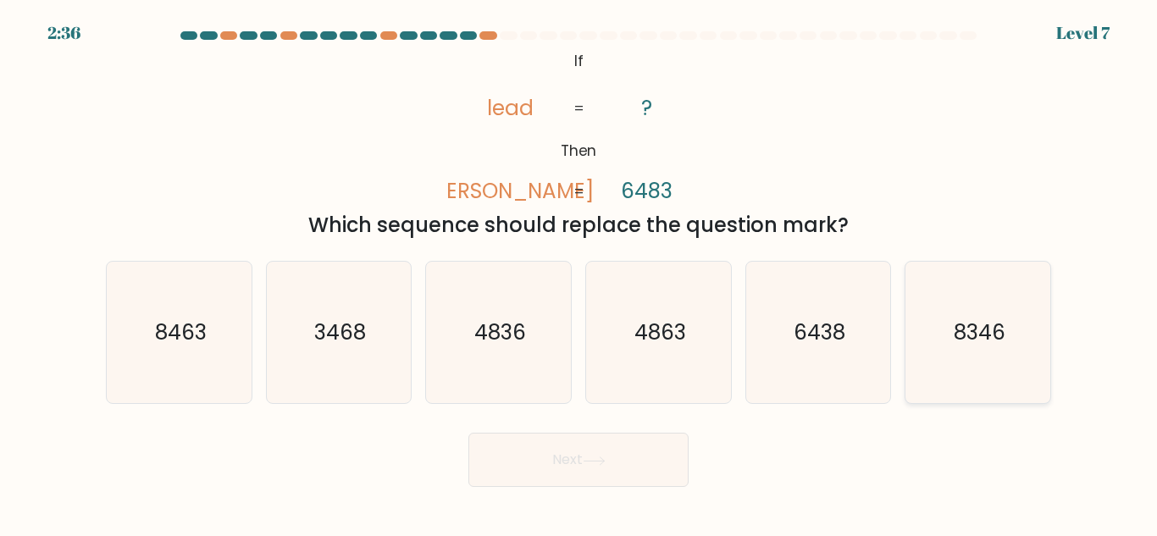
click at [950, 318] on icon "8346" at bounding box center [977, 332] width 141 height 141
click at [579, 273] on input "f. 8346" at bounding box center [579, 271] width 1 height 4
radio input "true"
click at [606, 461] on icon at bounding box center [594, 461] width 23 height 9
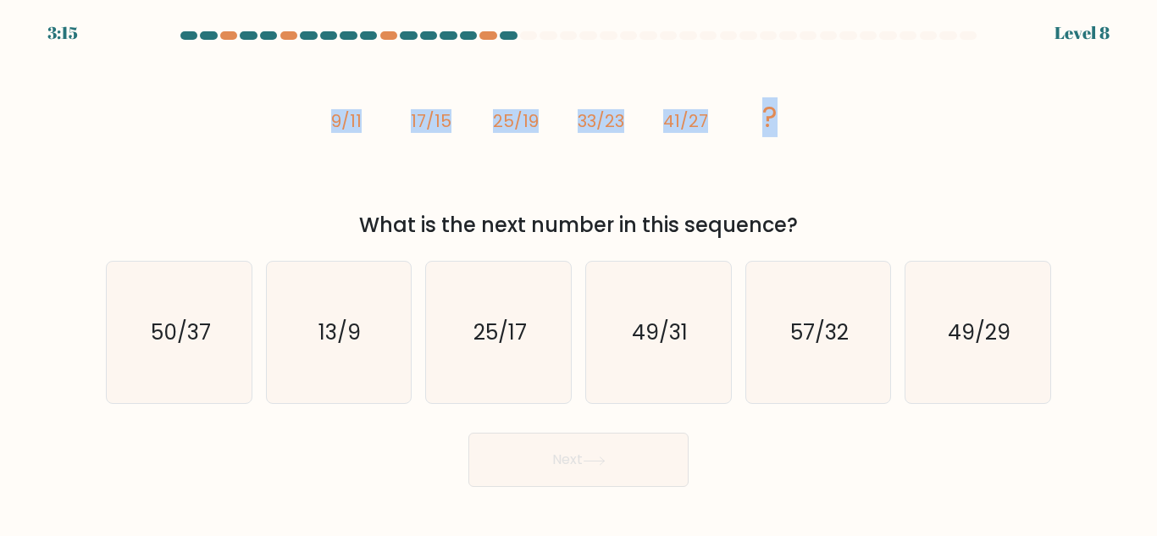
drag, startPoint x: 295, startPoint y: 105, endPoint x: 817, endPoint y: 90, distance: 522.9
click at [817, 90] on div "image/svg+xml 9/11 17/15 25/19 33/23 41/27 ? What is the next number in this se…" at bounding box center [579, 144] width 966 height 194
click at [798, 106] on icon "image/svg+xml 9/11 17/15 25/19 33/23 41/27 ?" at bounding box center [578, 127] width 508 height 161
click at [651, 317] on icon "49/31" at bounding box center [658, 332] width 141 height 141
click at [579, 273] on input "d. 49/31" at bounding box center [579, 271] width 1 height 4
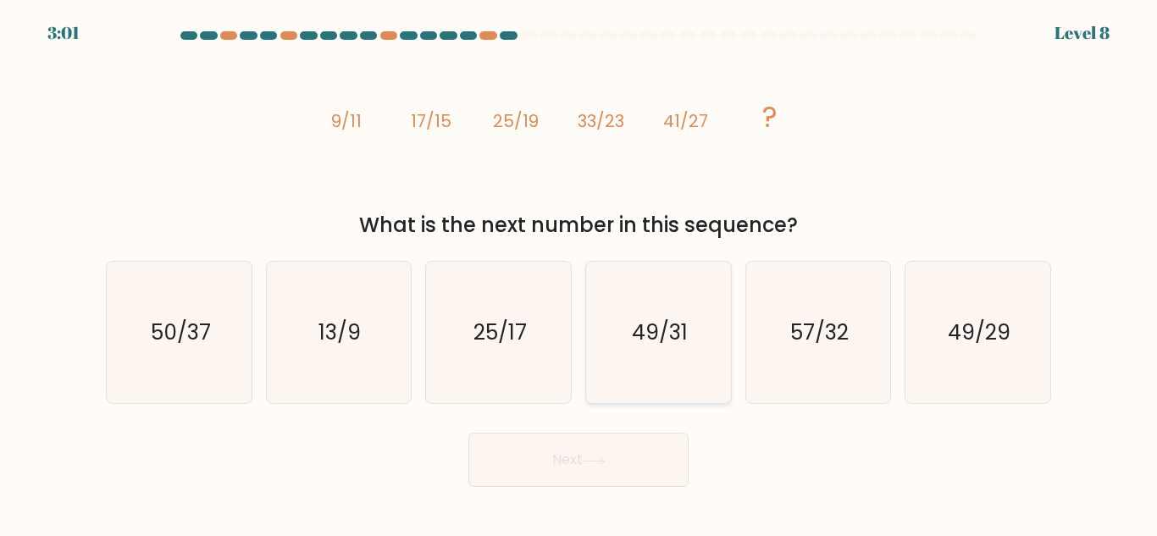
radio input "true"
click at [582, 471] on button "Next" at bounding box center [578, 460] width 220 height 54
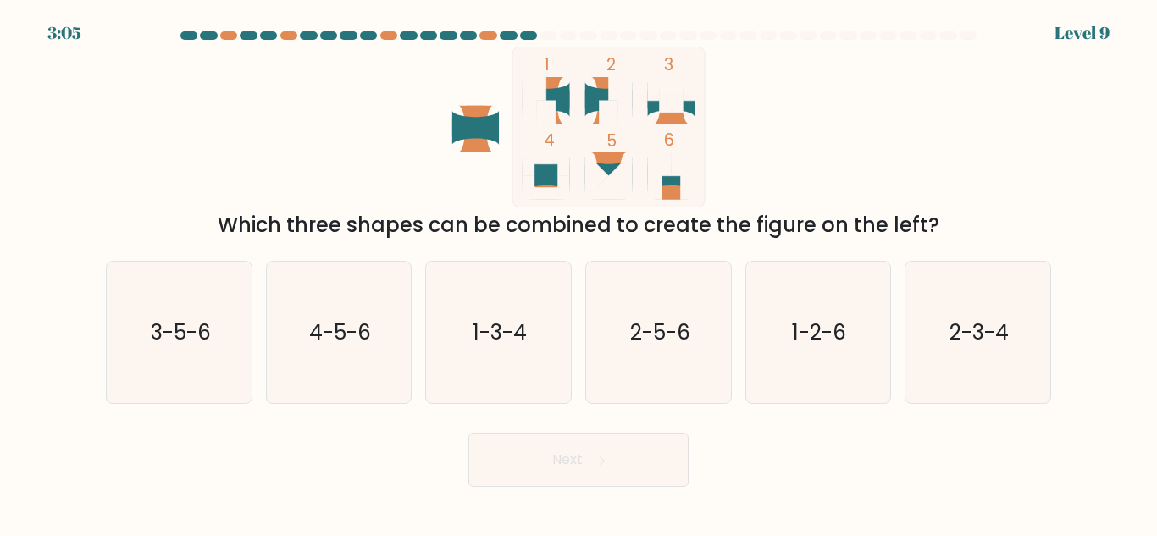
click at [532, 104] on icon at bounding box center [535, 100] width 24 height 47
click at [558, 102] on icon at bounding box center [546, 96] width 47 height 28
click at [610, 103] on rect at bounding box center [608, 113] width 19 height 24
click at [843, 325] on text "1-2-6" at bounding box center [820, 333] width 54 height 30
click at [579, 273] on input "e. 1-2-6" at bounding box center [579, 271] width 1 height 4
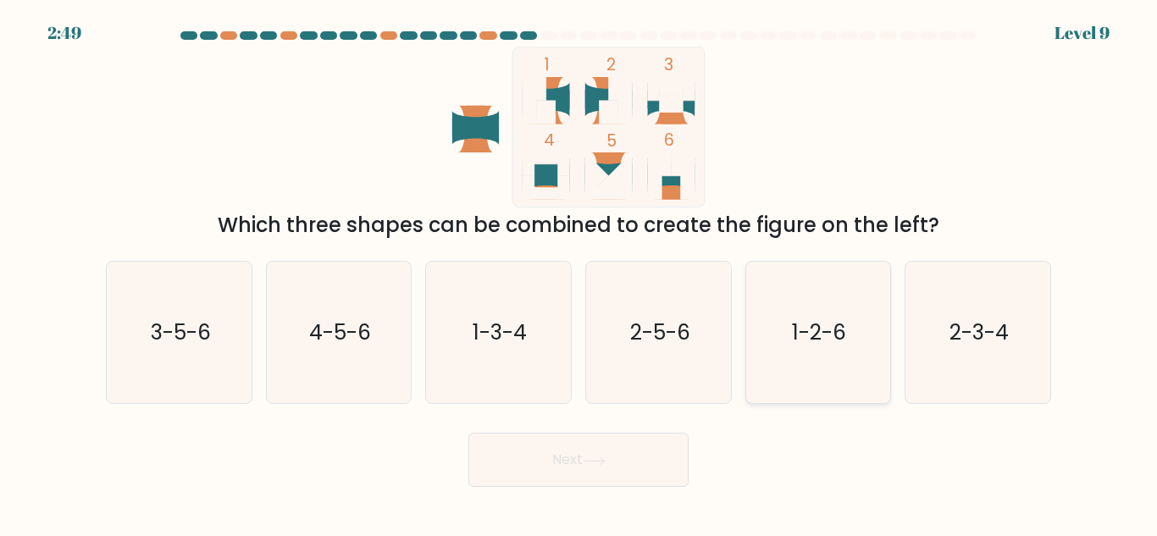
radio input "true"
click at [646, 447] on button "Next" at bounding box center [578, 460] width 220 height 54
click at [634, 463] on button "Next" at bounding box center [578, 460] width 220 height 54
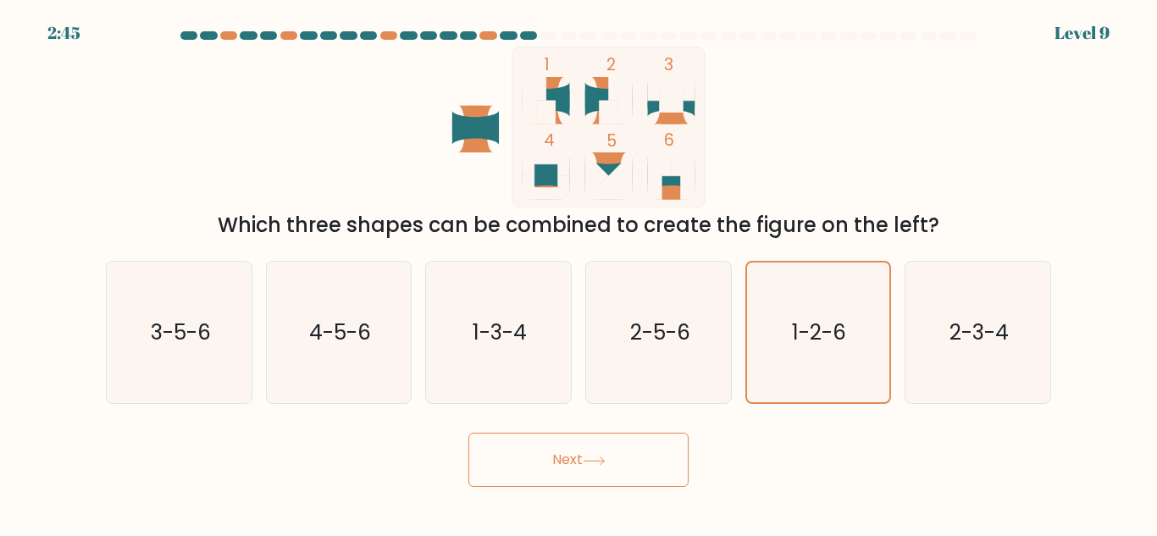
click at [634, 463] on button "Next" at bounding box center [578, 460] width 220 height 54
click at [801, 333] on text "1-2-6" at bounding box center [820, 333] width 54 height 30
click at [579, 273] on input "e. 1-2-6" at bounding box center [579, 271] width 1 height 4
radio input "true"
click at [606, 465] on icon at bounding box center [594, 461] width 23 height 9
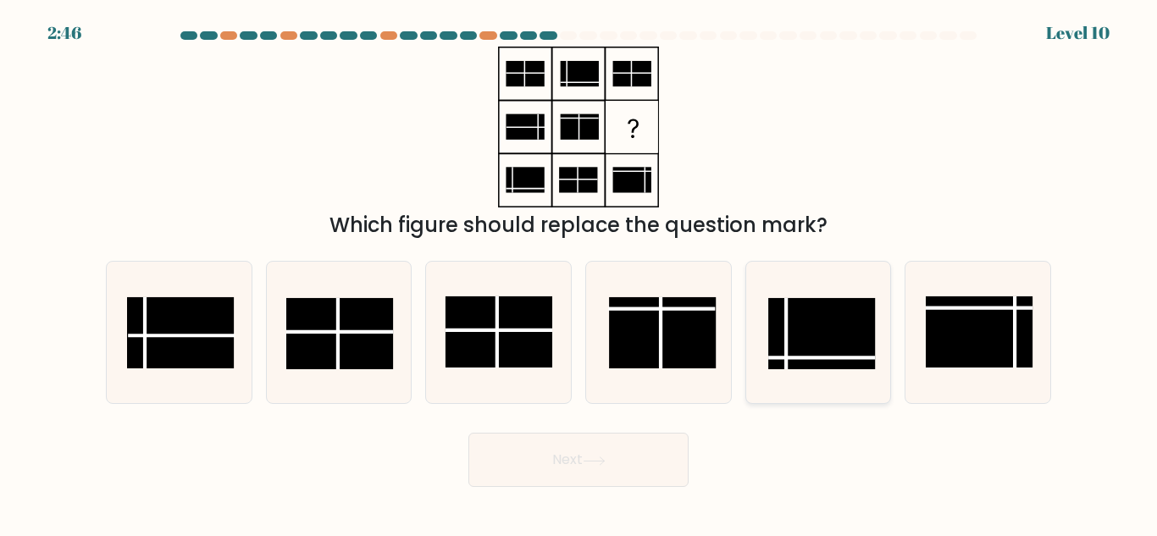
click at [815, 324] on rect at bounding box center [821, 333] width 107 height 71
click at [579, 273] on input "e." at bounding box center [579, 271] width 1 height 4
radio input "true"
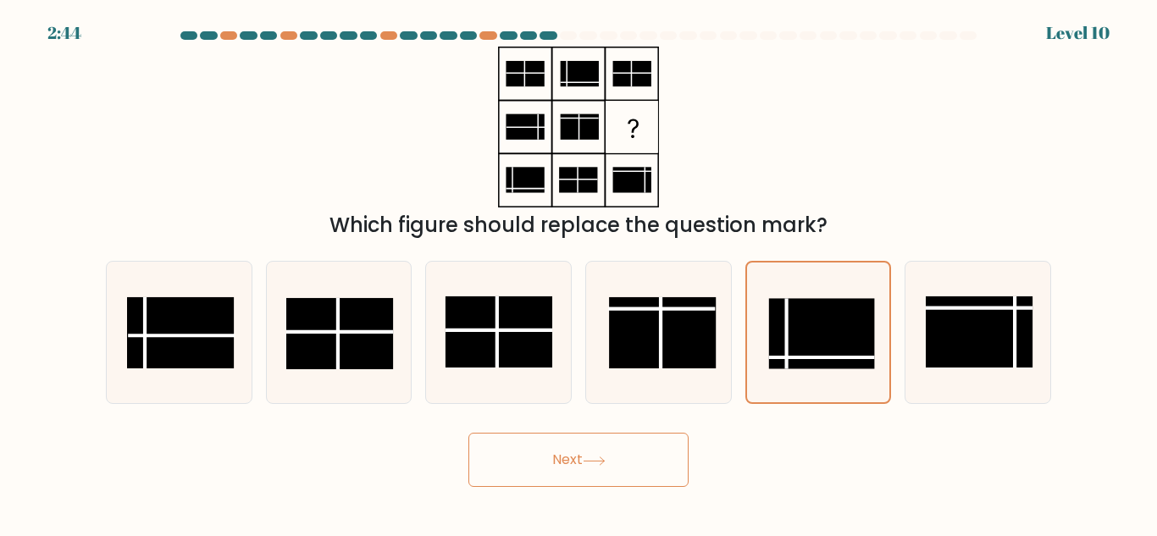
click at [632, 473] on button "Next" at bounding box center [578, 460] width 220 height 54
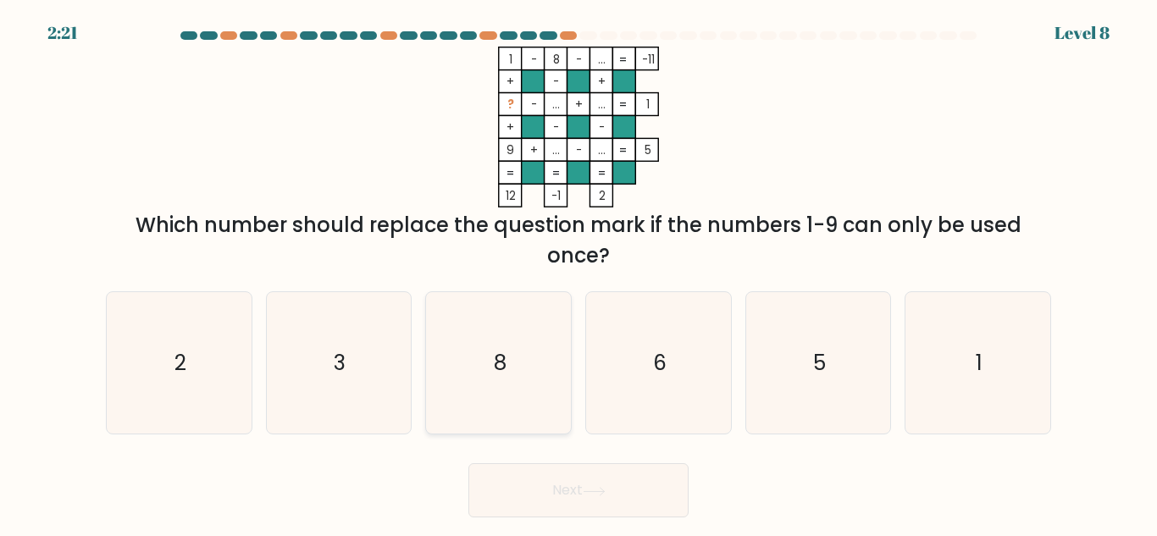
click at [494, 375] on text "8" at bounding box center [500, 363] width 13 height 30
click at [579, 273] on input "c. 8" at bounding box center [579, 271] width 1 height 4
radio input "true"
click at [574, 487] on button "Next" at bounding box center [578, 490] width 220 height 54
click at [633, 482] on button "Next" at bounding box center [578, 490] width 220 height 54
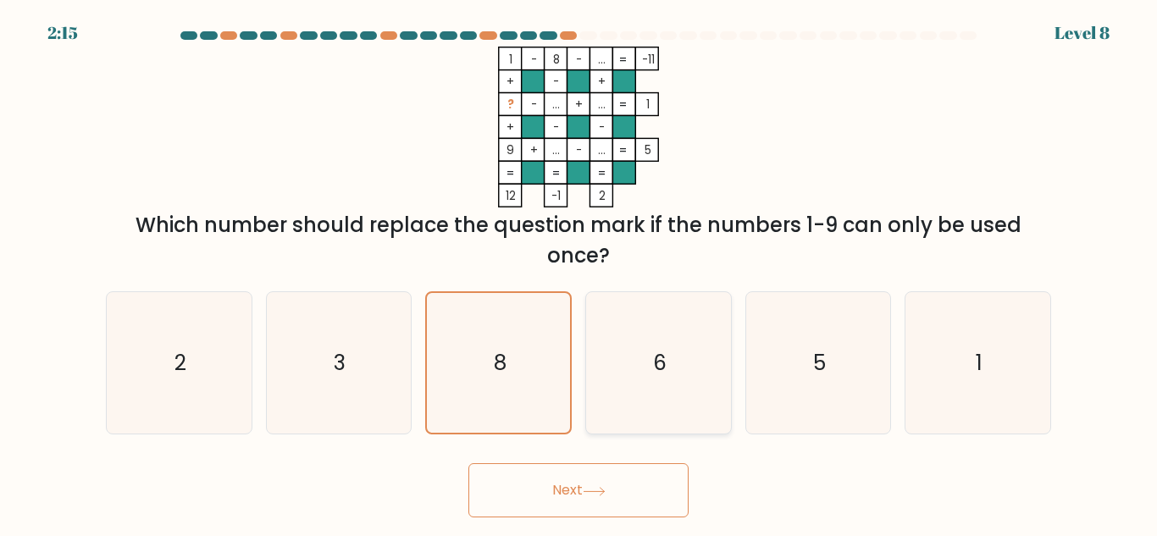
click at [664, 366] on text "6" at bounding box center [660, 363] width 14 height 30
click at [579, 273] on input "d. 6" at bounding box center [579, 271] width 1 height 4
radio input "true"
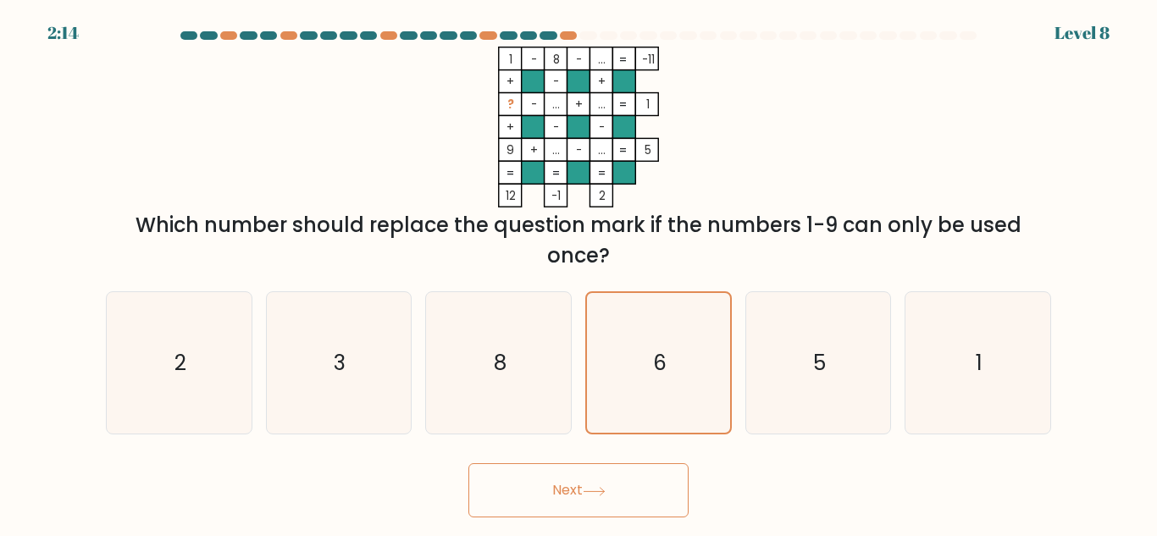
click at [642, 490] on button "Next" at bounding box center [578, 490] width 220 height 54
click at [780, 377] on icon "5" at bounding box center [817, 362] width 141 height 141
click at [579, 273] on input "e. 5" at bounding box center [579, 271] width 1 height 4
radio input "true"
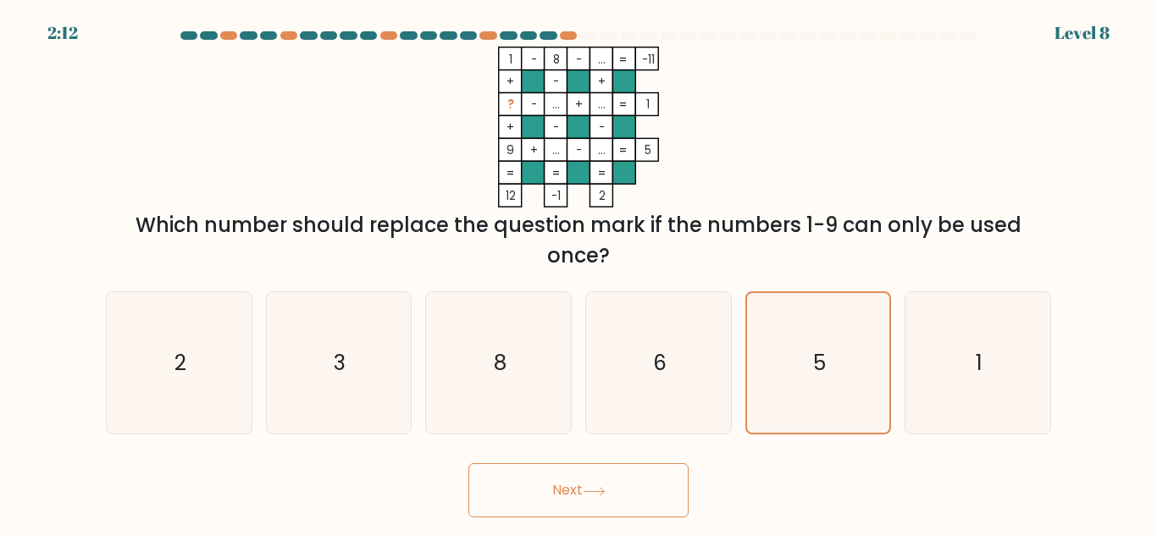
click at [628, 501] on button "Next" at bounding box center [578, 490] width 220 height 54
click at [1013, 340] on icon "1" at bounding box center [977, 362] width 141 height 141
click at [579, 273] on input "f. 1" at bounding box center [579, 271] width 1 height 4
radio input "true"
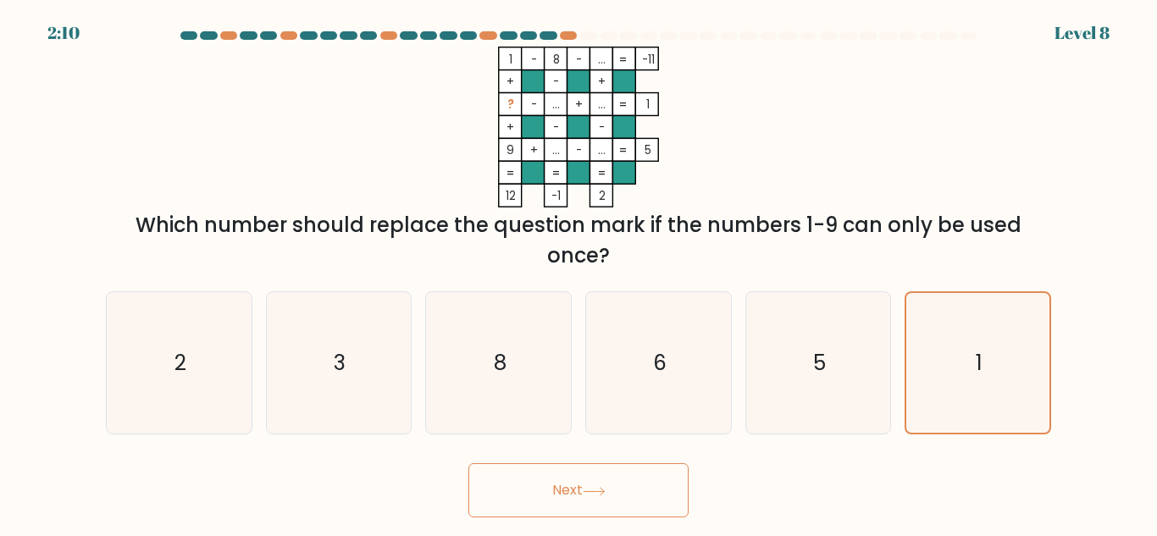
click at [629, 499] on button "Next" at bounding box center [578, 490] width 220 height 54
click at [214, 369] on icon "2" at bounding box center [178, 362] width 141 height 141
click at [579, 273] on input "a. 2" at bounding box center [579, 271] width 1 height 4
radio input "true"
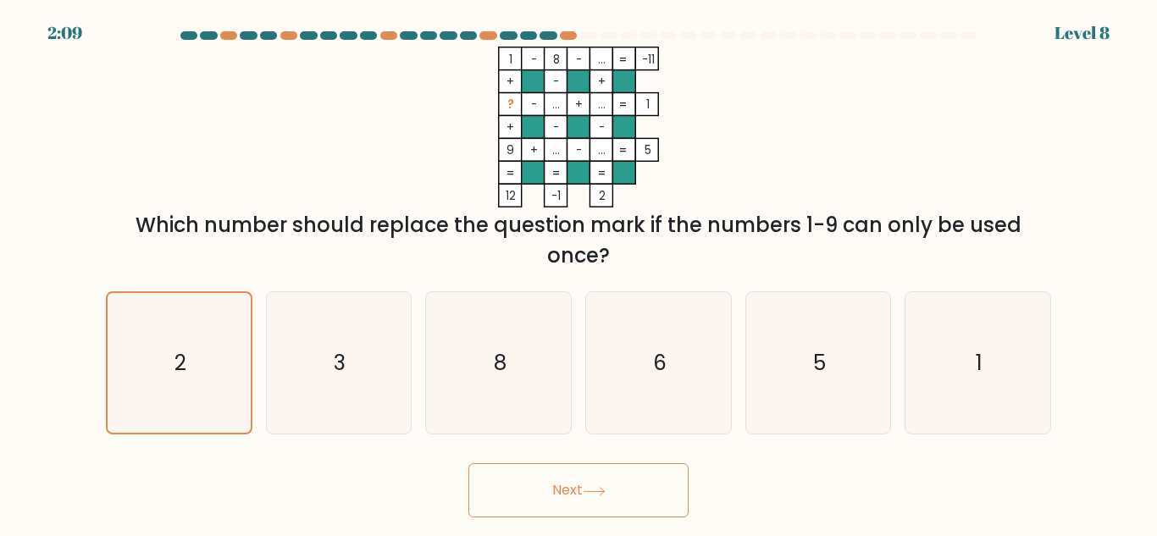
click at [513, 483] on button "Next" at bounding box center [578, 490] width 220 height 54
click at [369, 377] on icon "3" at bounding box center [338, 362] width 141 height 141
click at [579, 273] on input "b. 3" at bounding box center [579, 271] width 1 height 4
radio input "true"
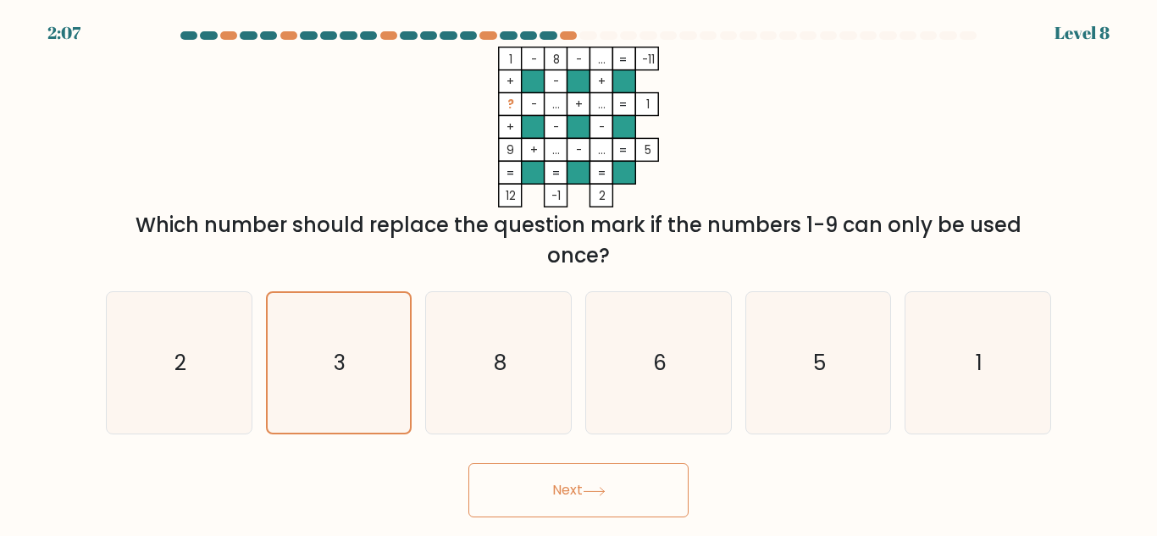
click at [507, 491] on button "Next" at bounding box center [578, 490] width 220 height 54
click at [477, 374] on icon "8" at bounding box center [498, 362] width 141 height 141
click at [579, 273] on input "c. 8" at bounding box center [579, 271] width 1 height 4
radio input "true"
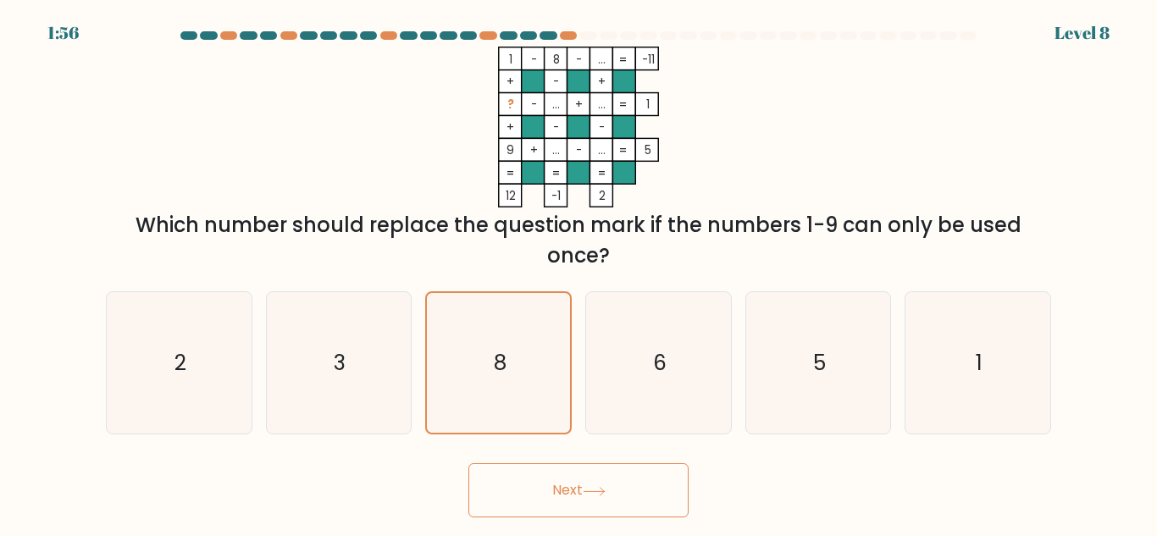
click at [606, 489] on icon at bounding box center [594, 491] width 23 height 9
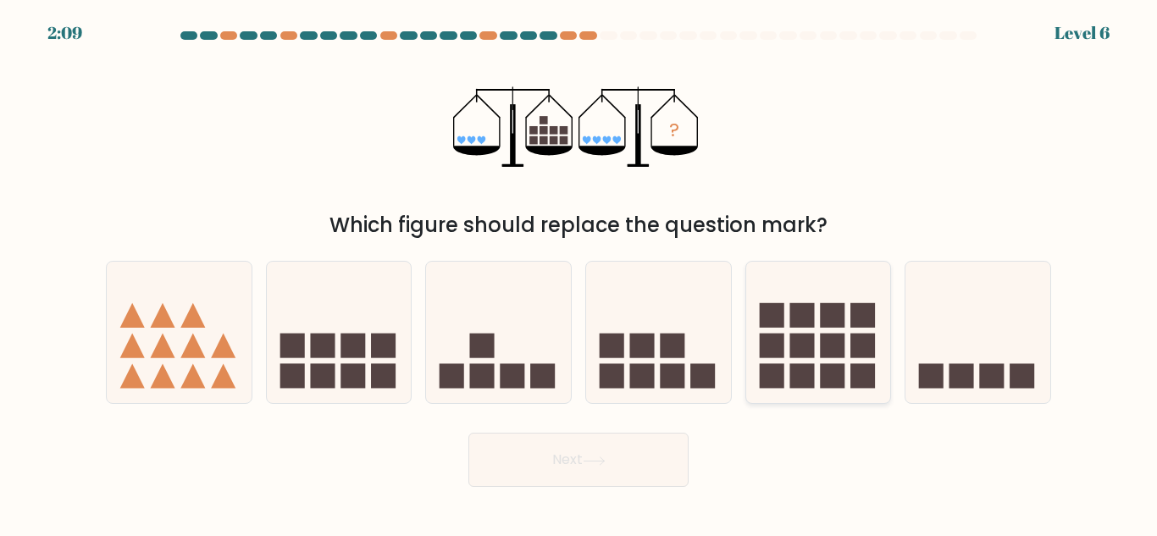
click at [804, 349] on rect at bounding box center [802, 346] width 25 height 25
click at [579, 273] on input "e." at bounding box center [579, 271] width 1 height 4
radio input "true"
click at [642, 458] on button "Next" at bounding box center [578, 460] width 220 height 54
click at [587, 457] on icon at bounding box center [594, 461] width 23 height 9
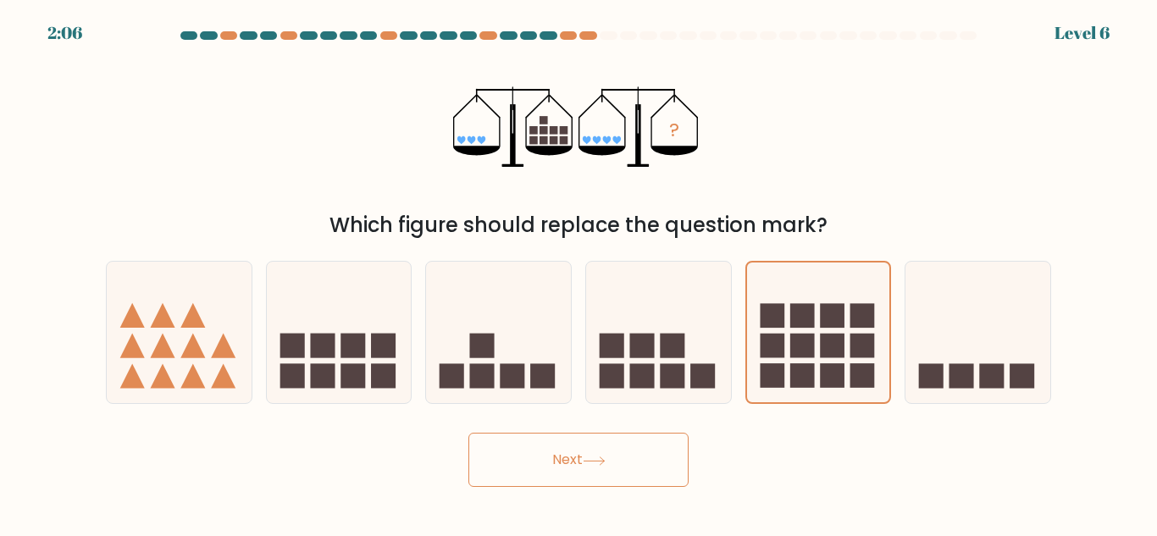
click at [587, 457] on icon at bounding box center [594, 461] width 23 height 9
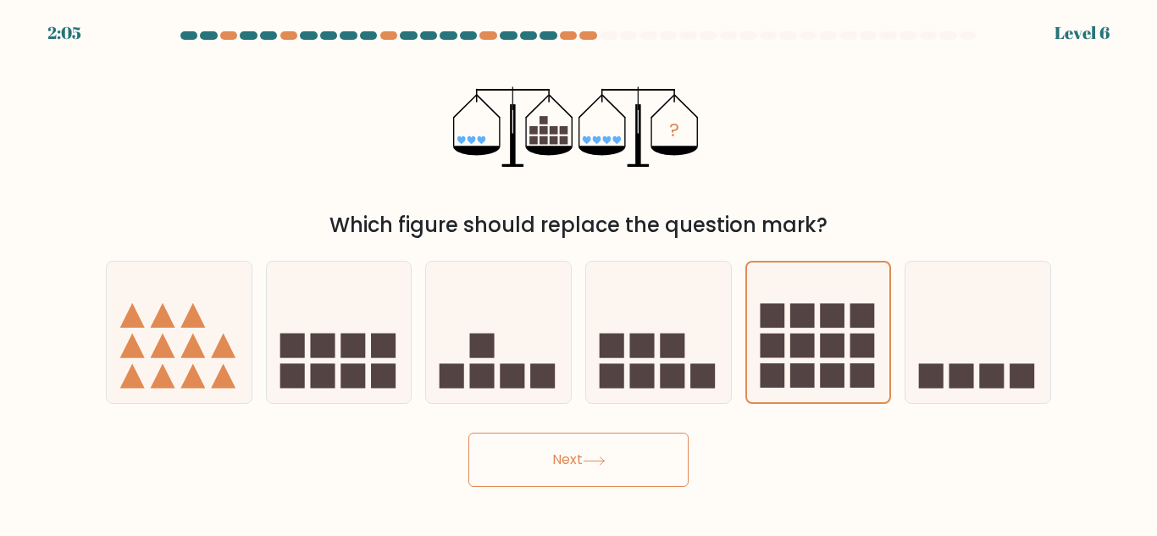
click at [587, 457] on icon at bounding box center [594, 461] width 23 height 9
click at [586, 456] on button "Next" at bounding box center [578, 460] width 220 height 54
click at [586, 455] on button "Next" at bounding box center [578, 460] width 220 height 54
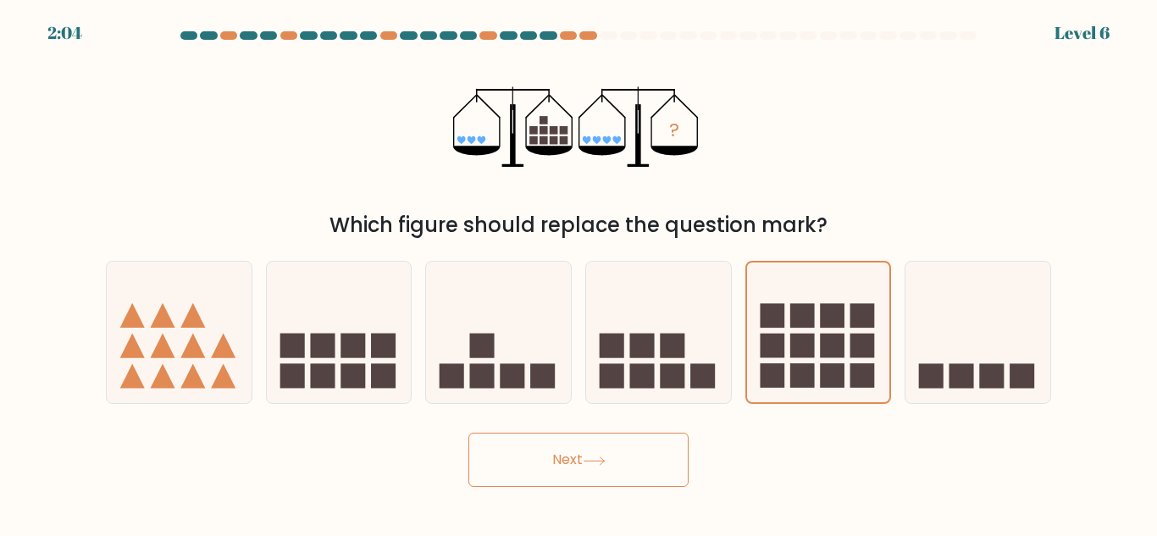
click at [586, 454] on button "Next" at bounding box center [578, 460] width 220 height 54
click at [848, 323] on icon at bounding box center [818, 332] width 145 height 119
click at [579, 273] on input "e." at bounding box center [579, 271] width 1 height 4
radio input "true"
click at [618, 480] on button "Next" at bounding box center [578, 460] width 220 height 54
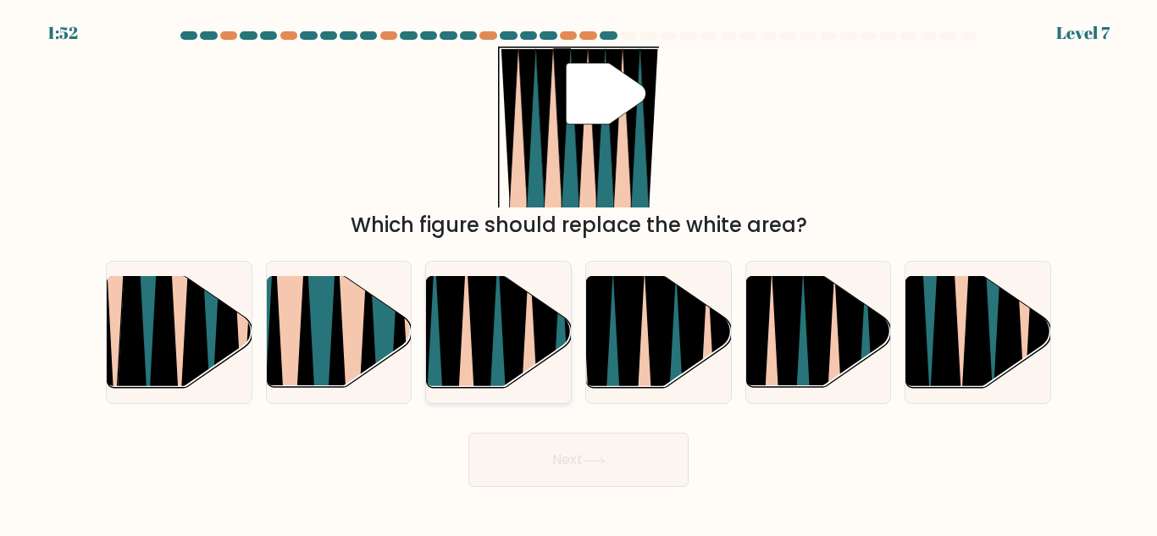
click at [488, 355] on icon at bounding box center [482, 396] width 31 height 289
click at [579, 273] on input "c." at bounding box center [579, 271] width 1 height 4
radio input "true"
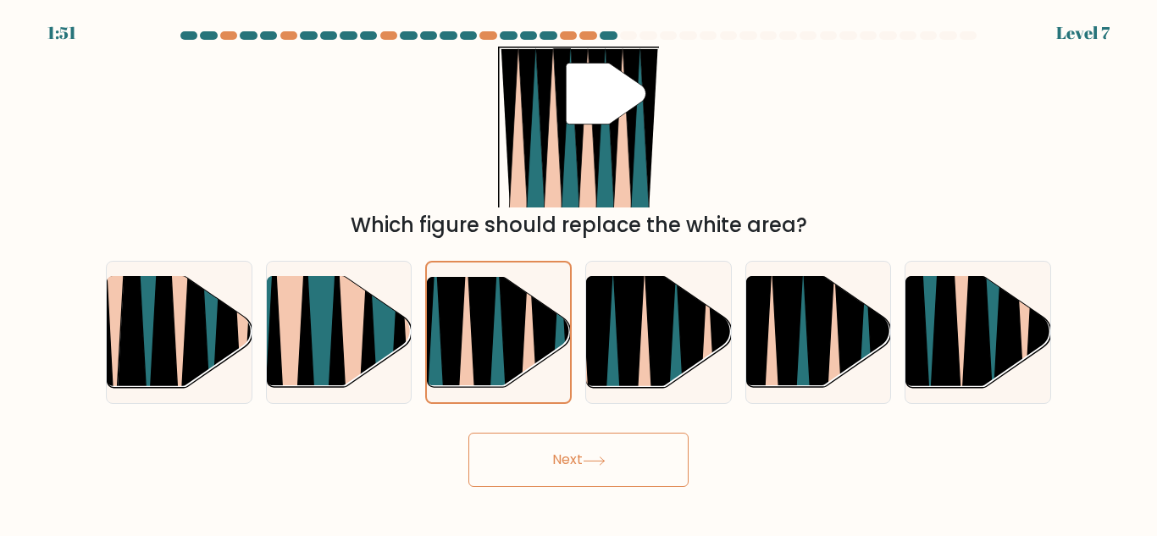
click at [670, 468] on button "Next" at bounding box center [578, 460] width 220 height 54
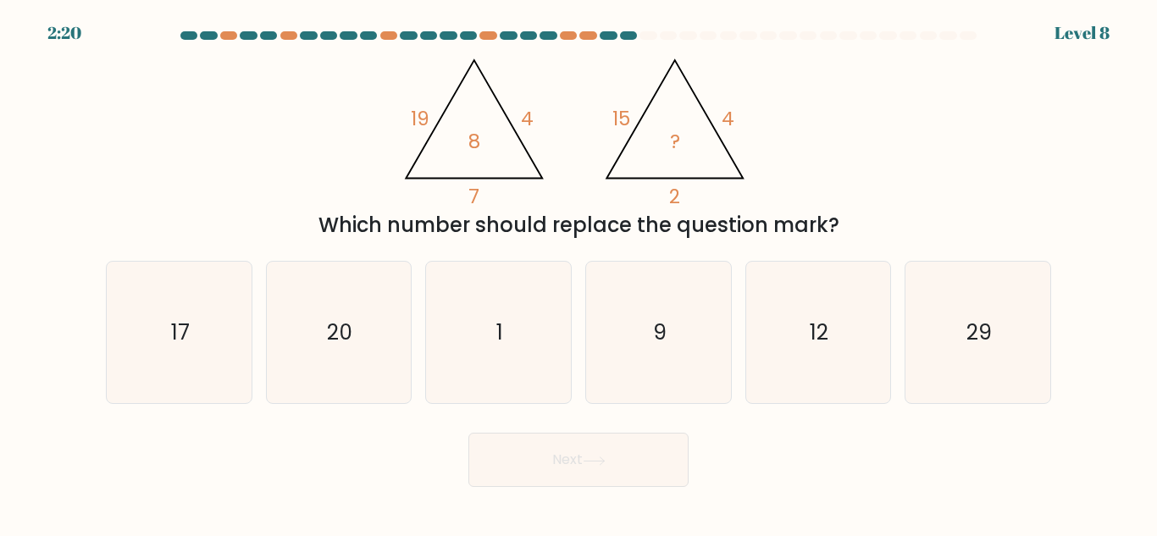
drag, startPoint x: 321, startPoint y: 235, endPoint x: 887, endPoint y: 209, distance: 566.4
click at [887, 209] on div "@import url('https://fonts.googleapis.com/css?family=Abril+Fatface:400,100,100i…" at bounding box center [579, 144] width 966 height 194
click at [885, 208] on div "@import url('https://fonts.googleapis.com/css?family=Abril+Fatface:400,100,100i…" at bounding box center [579, 144] width 966 height 194
click at [771, 118] on div "@import url('https://fonts.googleapis.com/css?family=Abril+Fatface:400,100,100i…" at bounding box center [579, 144] width 966 height 194
click at [672, 325] on icon "9" at bounding box center [658, 332] width 141 height 141
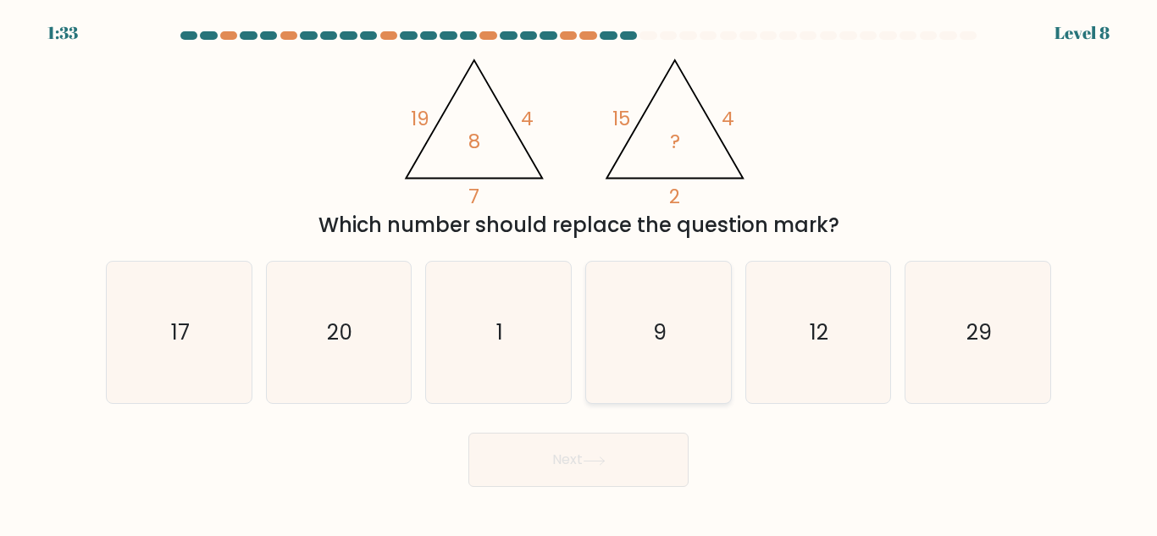
click at [579, 273] on input "d. 9" at bounding box center [579, 271] width 1 height 4
radio input "true"
click at [622, 466] on button "Next" at bounding box center [578, 460] width 220 height 54
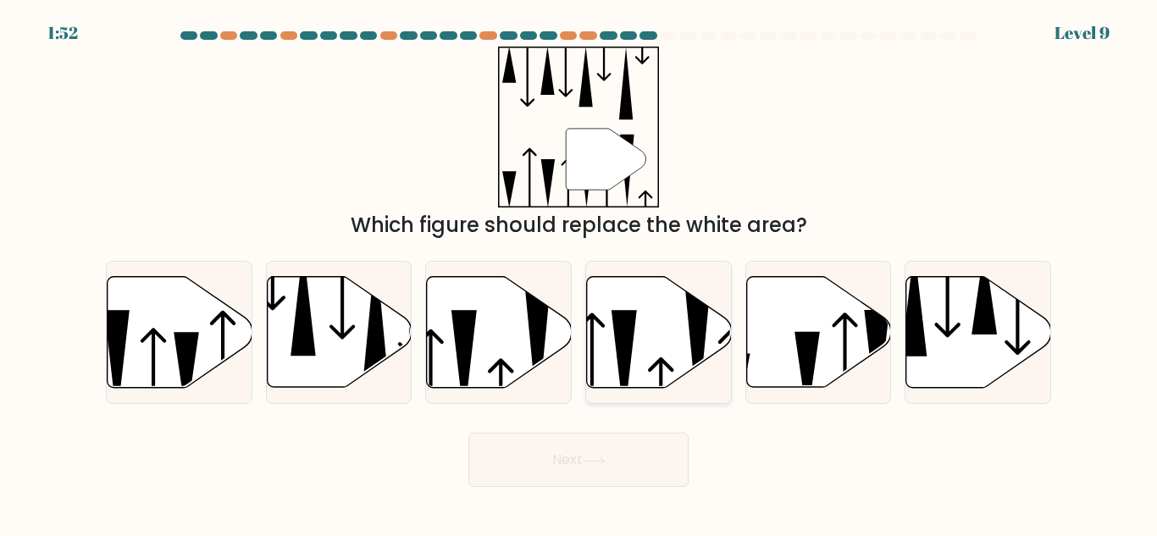
click at [647, 345] on icon at bounding box center [659, 332] width 145 height 111
click at [579, 273] on input "d." at bounding box center [579, 271] width 1 height 4
radio input "true"
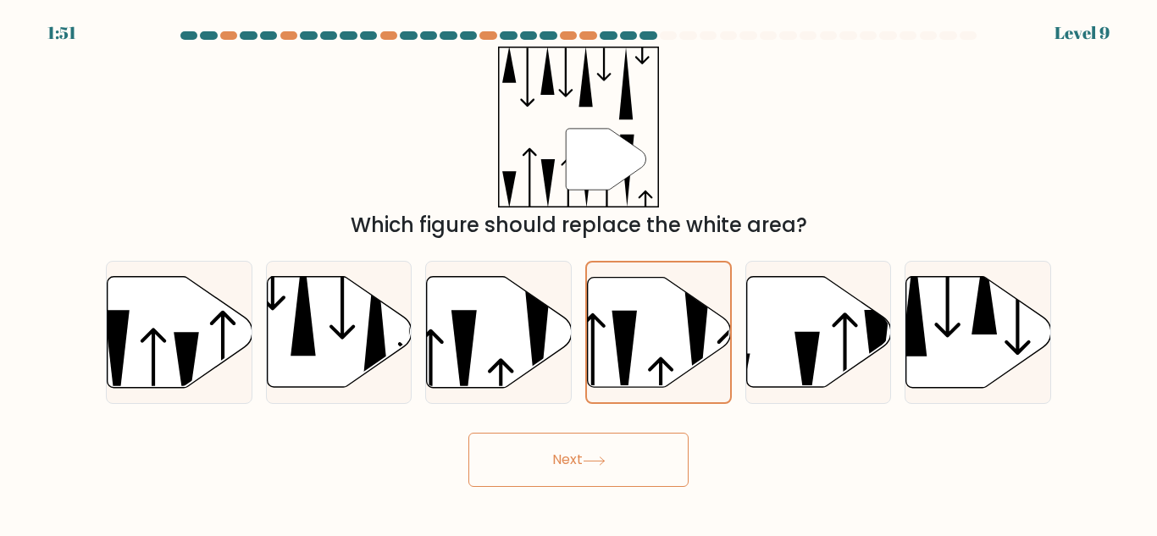
click at [657, 449] on button "Next" at bounding box center [578, 460] width 220 height 54
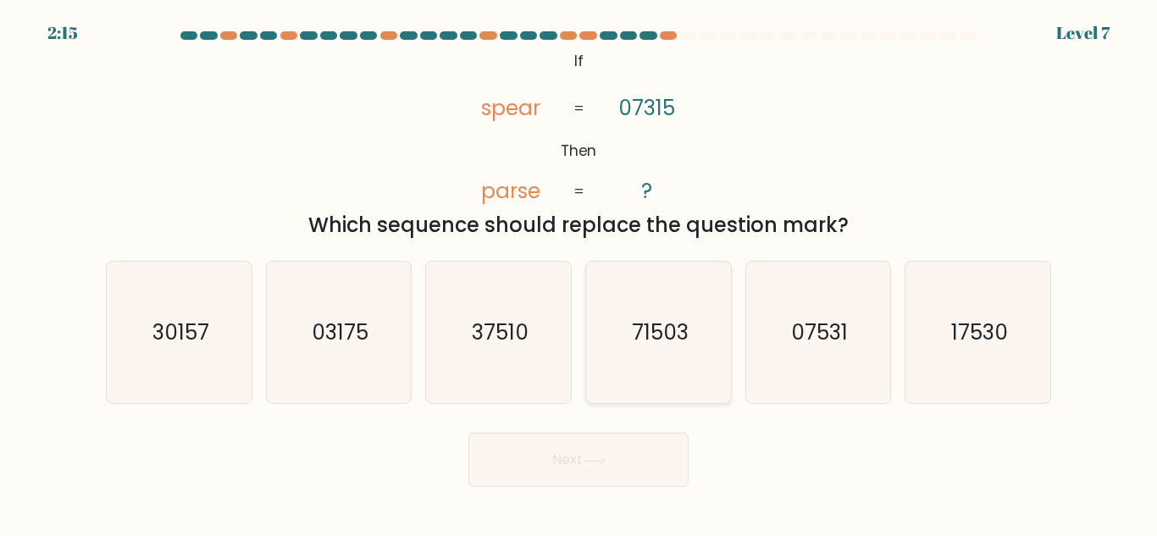
click at [628, 352] on icon "71503" at bounding box center [658, 332] width 141 height 141
click at [579, 273] on input "d. 71503" at bounding box center [579, 271] width 1 height 4
radio input "true"
click at [590, 468] on button "Next" at bounding box center [578, 460] width 220 height 54
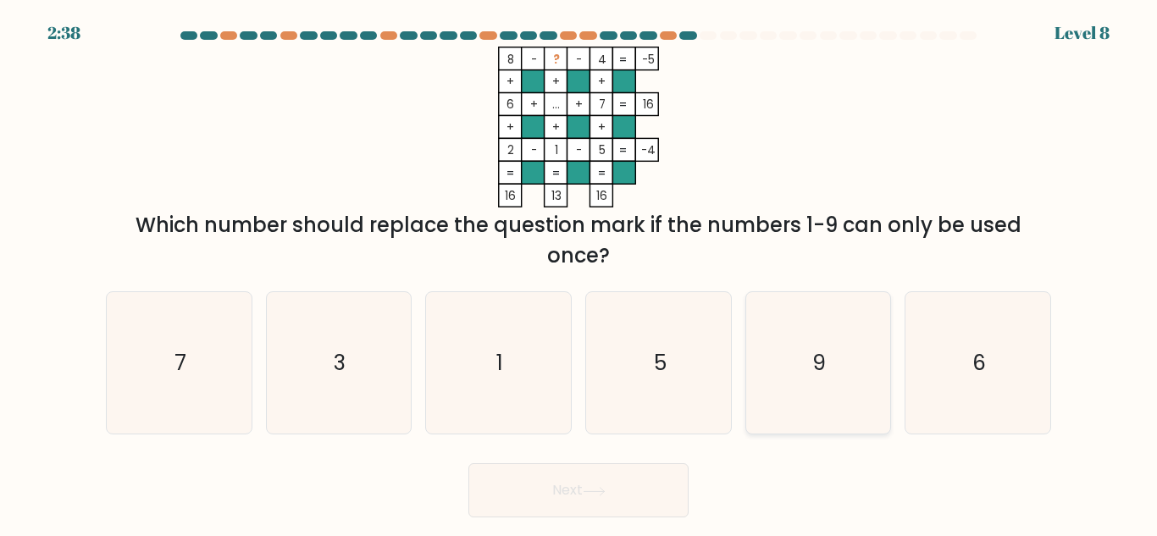
click at [803, 349] on icon "9" at bounding box center [817, 362] width 141 height 141
click at [579, 273] on input "e. 9" at bounding box center [579, 271] width 1 height 4
radio input "true"
click at [624, 477] on button "Next" at bounding box center [578, 490] width 220 height 54
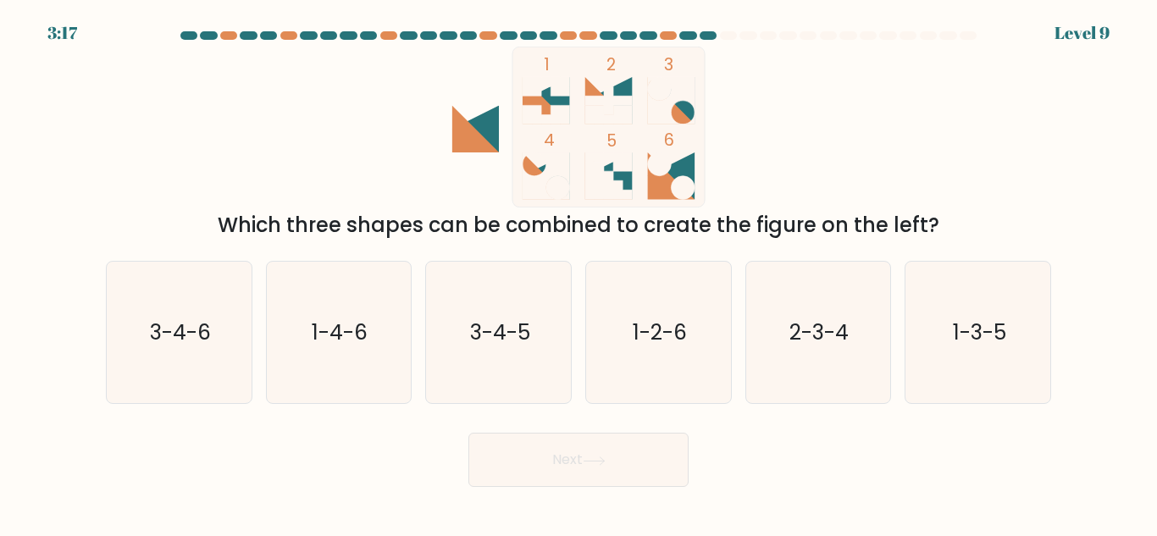
drag, startPoint x: 269, startPoint y: 232, endPoint x: 975, endPoint y: 212, distance: 706.8
click at [975, 212] on div "Which three shapes can be combined to create the figure on the left?" at bounding box center [578, 225] width 925 height 30
click at [848, 146] on div "1 2 3 4 5 6 Which three shapes can be combined to create the figure on the left?" at bounding box center [579, 144] width 966 height 194
click at [687, 178] on circle at bounding box center [683, 188] width 24 height 24
click at [162, 353] on icon "3-4-6" at bounding box center [178, 332] width 141 height 141
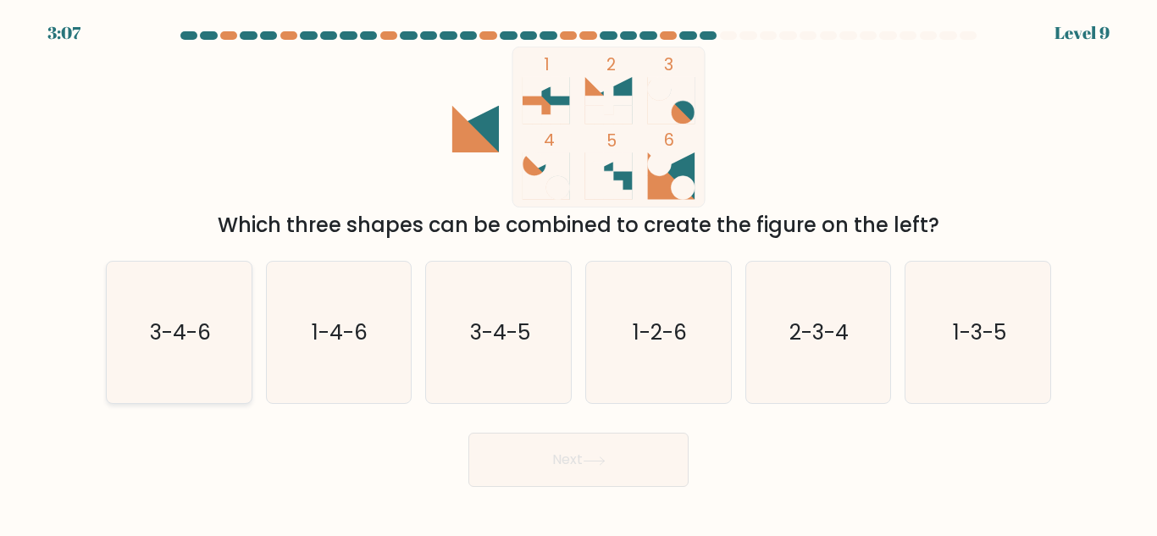
click at [579, 273] on input "a. 3-4-6" at bounding box center [579, 271] width 1 height 4
radio input "true"
click at [568, 446] on button "Next" at bounding box center [578, 460] width 220 height 54
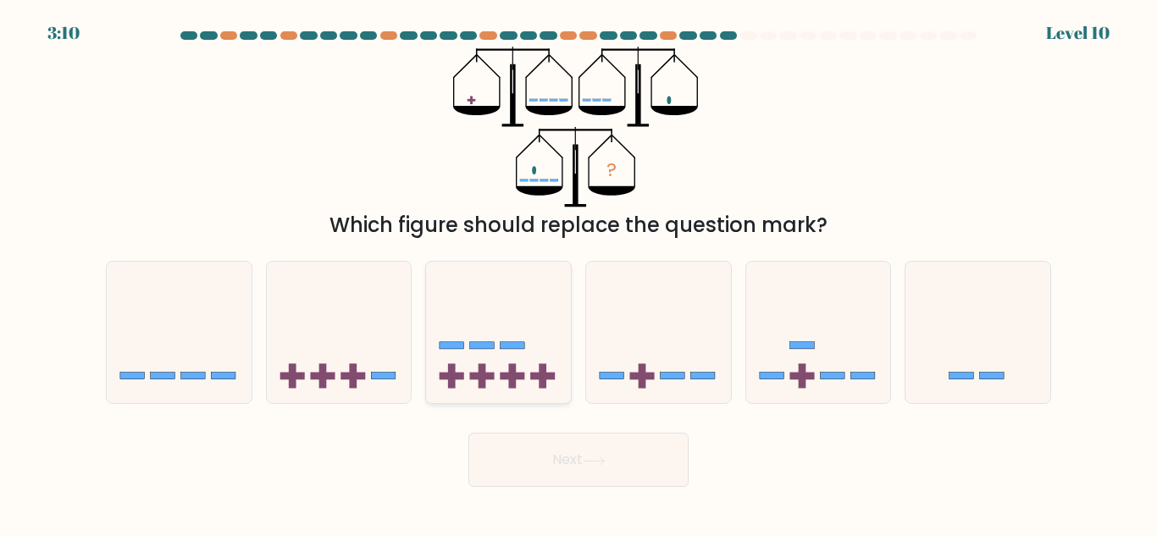
click at [486, 347] on rect at bounding box center [482, 345] width 25 height 7
click at [579, 273] on input "c." at bounding box center [579, 271] width 1 height 4
radio input "true"
click at [629, 457] on button "Next" at bounding box center [578, 460] width 220 height 54
click at [577, 467] on button "Next" at bounding box center [578, 460] width 220 height 54
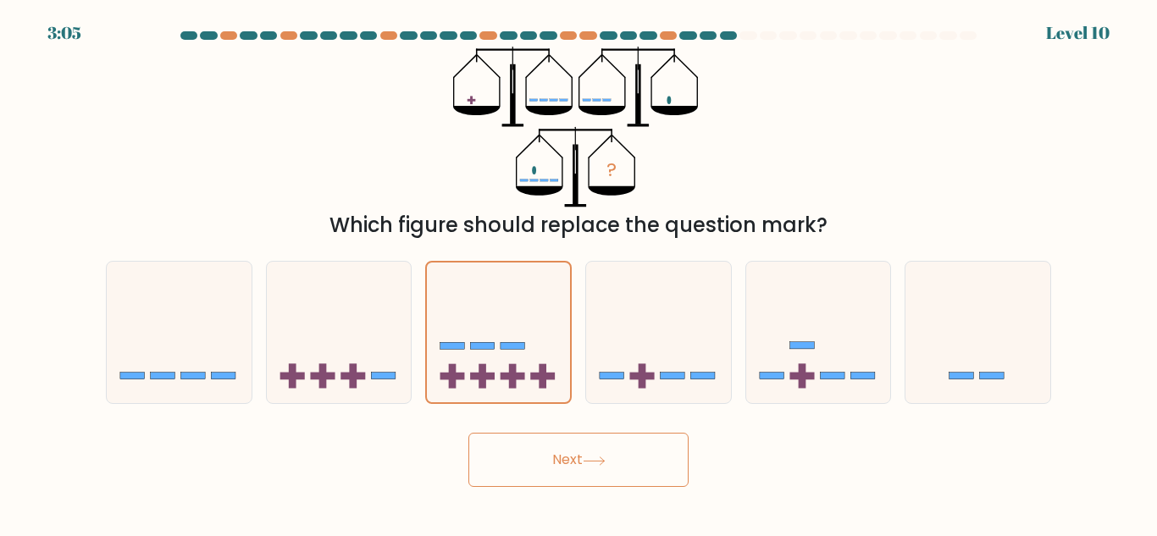
click at [570, 461] on button "Next" at bounding box center [578, 460] width 220 height 54
click at [485, 368] on rect at bounding box center [483, 376] width 8 height 25
click at [579, 273] on input "c." at bounding box center [579, 271] width 1 height 4
radio input "true"
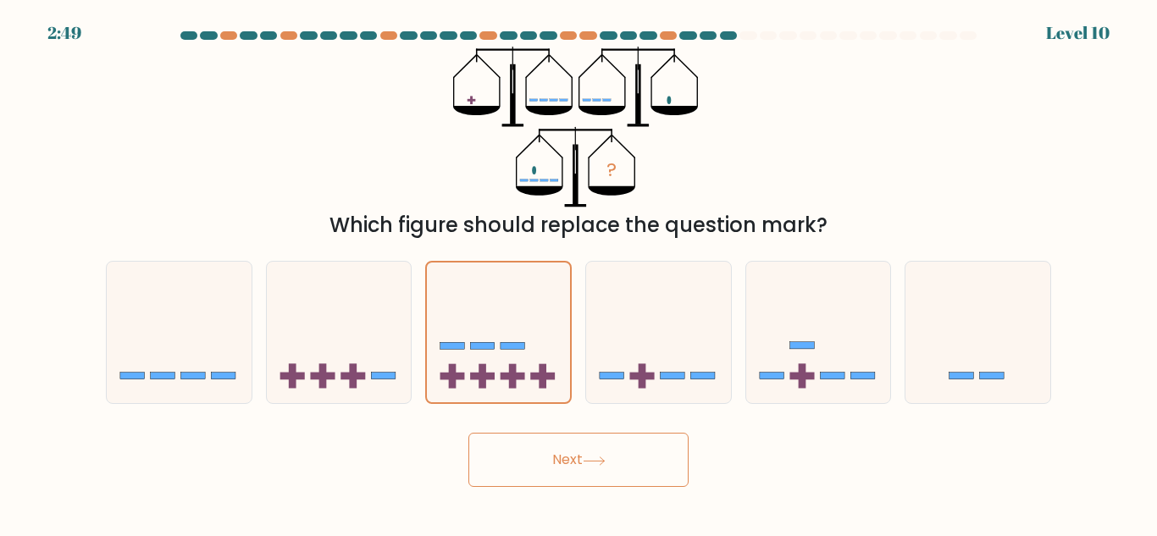
click at [564, 451] on button "Next" at bounding box center [578, 460] width 220 height 54
click at [549, 469] on button "Next" at bounding box center [578, 460] width 220 height 54
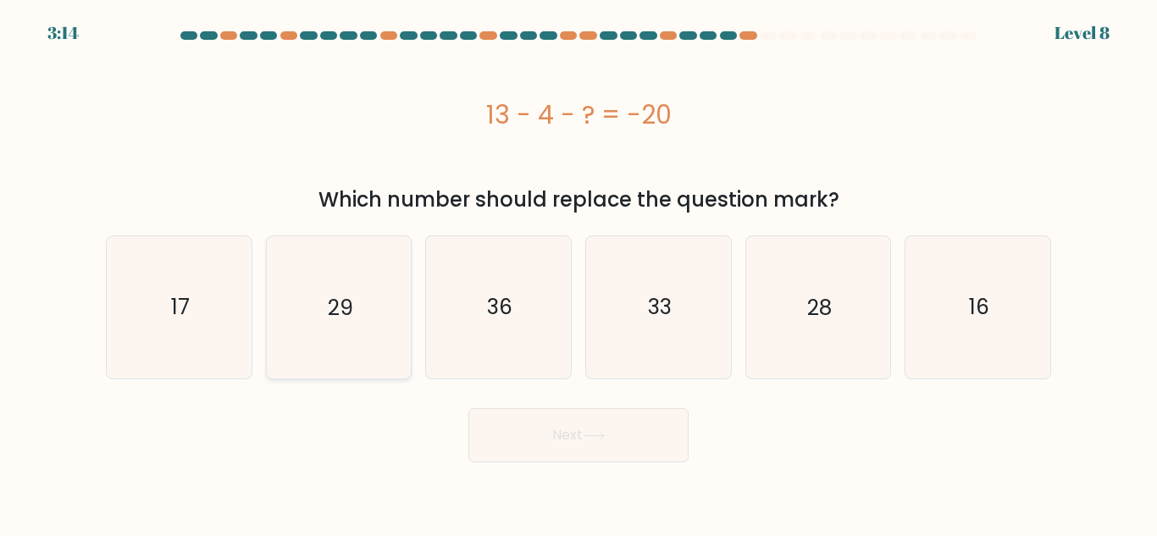
click at [372, 320] on icon "29" at bounding box center [338, 306] width 141 height 141
click at [579, 273] on input "b. 29" at bounding box center [579, 271] width 1 height 4
radio input "true"
click at [541, 331] on icon "36" at bounding box center [498, 306] width 141 height 141
click at [579, 273] on input "c. 36" at bounding box center [579, 271] width 1 height 4
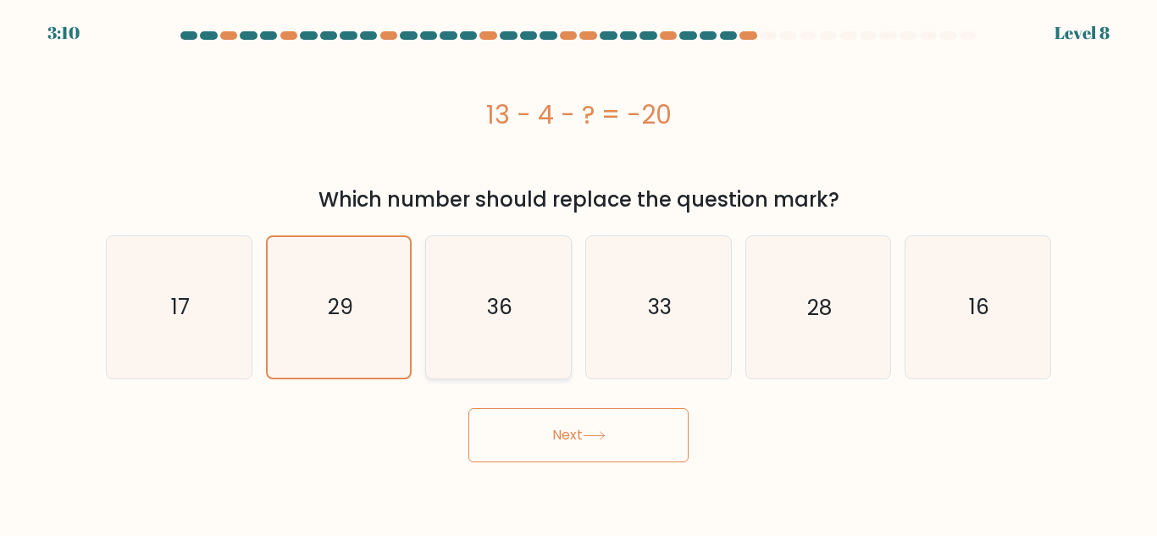
radio input "true"
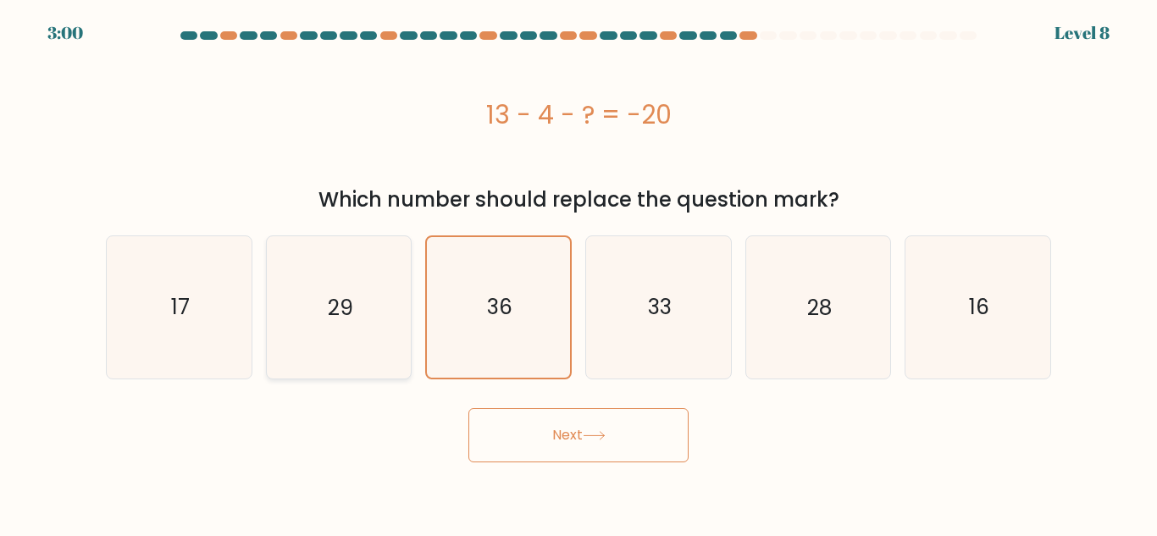
click at [294, 334] on icon "29" at bounding box center [338, 306] width 141 height 141
click at [579, 273] on input "b. 29" at bounding box center [579, 271] width 1 height 4
radio input "true"
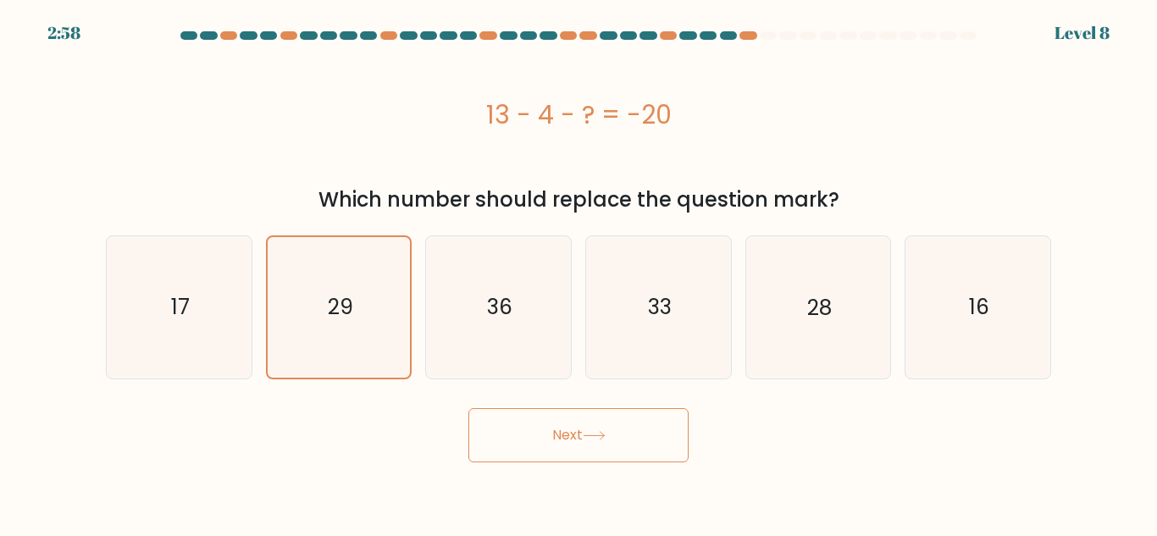
click at [556, 441] on button "Next" at bounding box center [578, 435] width 220 height 54
click at [534, 427] on button "Next" at bounding box center [578, 435] width 220 height 54
drag, startPoint x: 534, startPoint y: 427, endPoint x: 529, endPoint y: 442, distance: 16.1
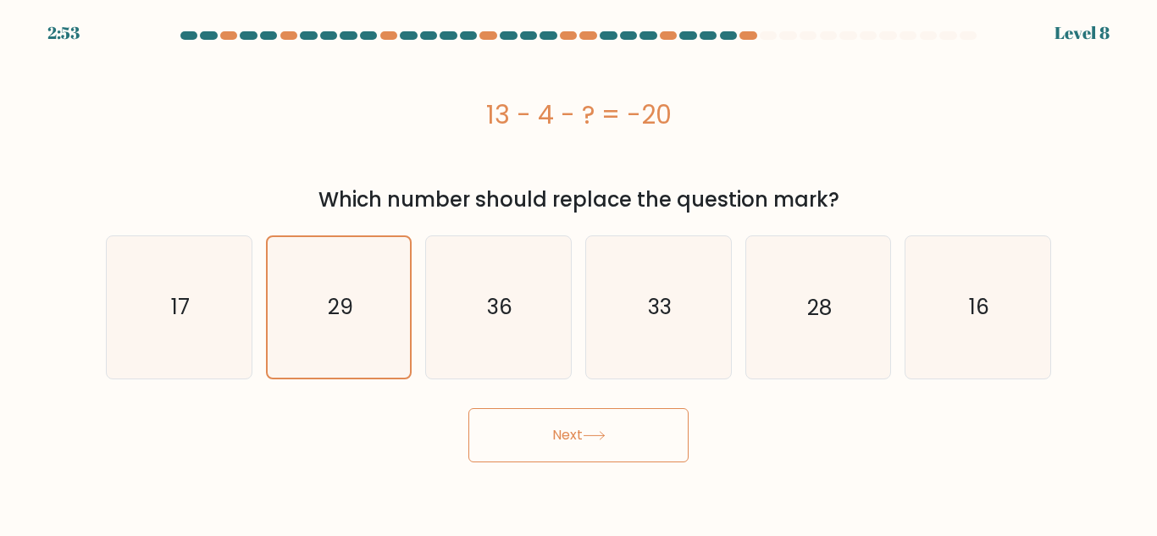
click at [533, 427] on button "Next" at bounding box center [578, 435] width 220 height 54
click at [530, 418] on button "Next" at bounding box center [578, 435] width 220 height 54
click at [528, 413] on button "Next" at bounding box center [578, 435] width 220 height 54
click at [529, 413] on button "Next" at bounding box center [578, 435] width 220 height 54
click at [367, 323] on icon "29" at bounding box center [338, 306] width 141 height 141
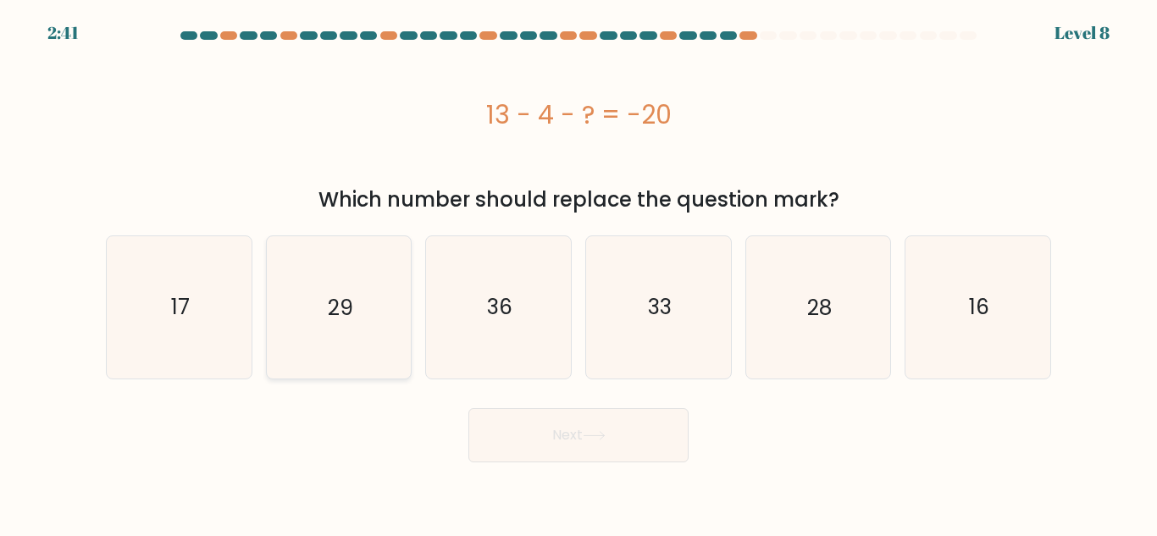
click at [579, 273] on input "b. 29" at bounding box center [579, 271] width 1 height 4
radio input "true"
click at [550, 435] on button "Next" at bounding box center [578, 435] width 220 height 54
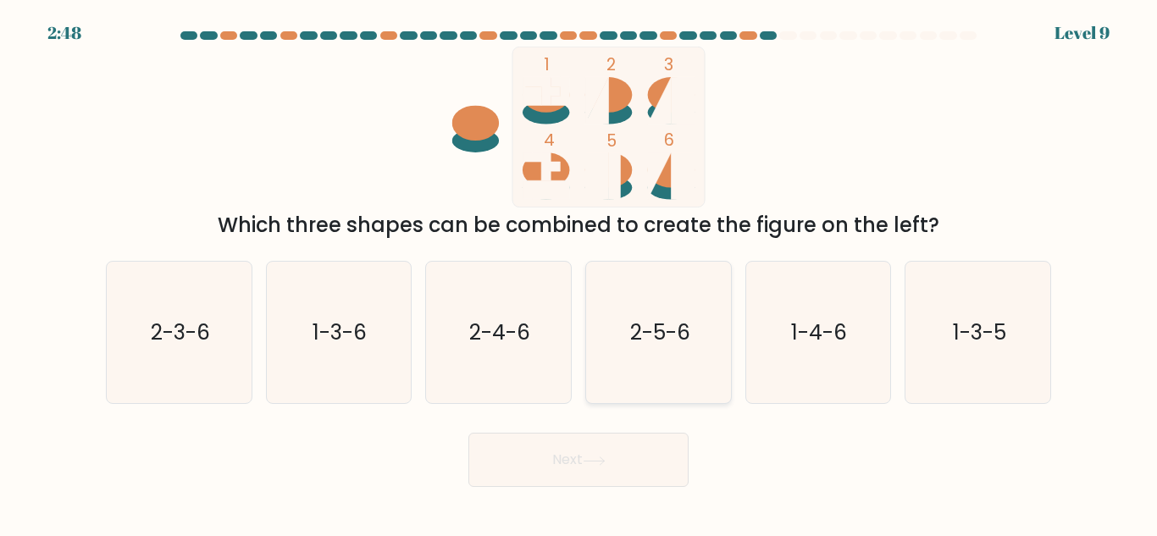
click at [666, 323] on text "2-5-6" at bounding box center [659, 333] width 60 height 30
click at [579, 273] on input "d. 2-5-6" at bounding box center [579, 271] width 1 height 4
radio input "true"
click at [606, 464] on icon at bounding box center [594, 461] width 23 height 9
click at [536, 453] on button "Next" at bounding box center [578, 460] width 220 height 54
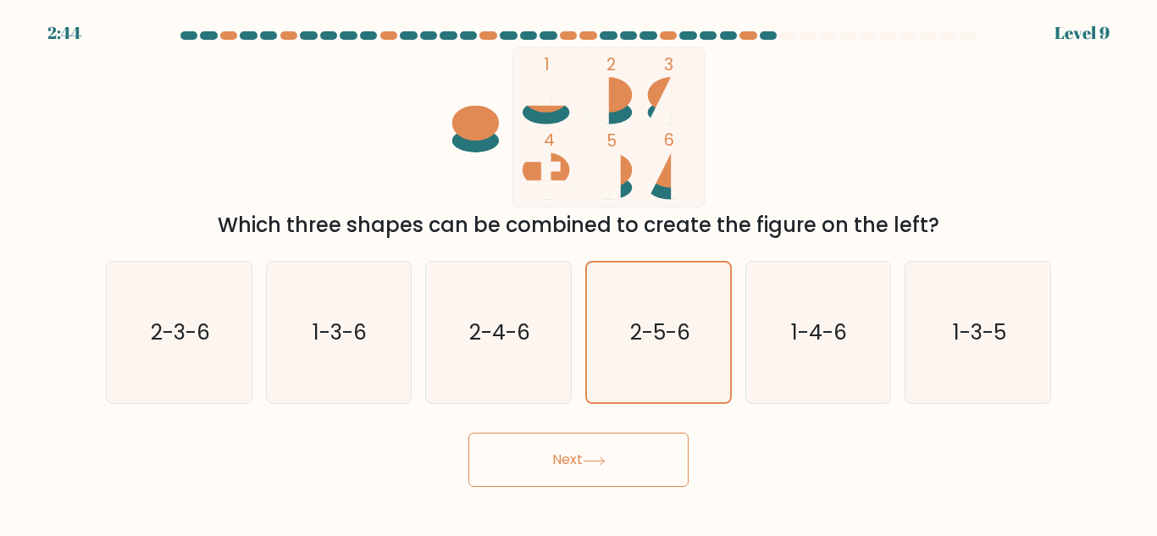
click at [536, 453] on button "Next" at bounding box center [578, 460] width 220 height 54
click at [541, 453] on button "Next" at bounding box center [578, 460] width 220 height 54
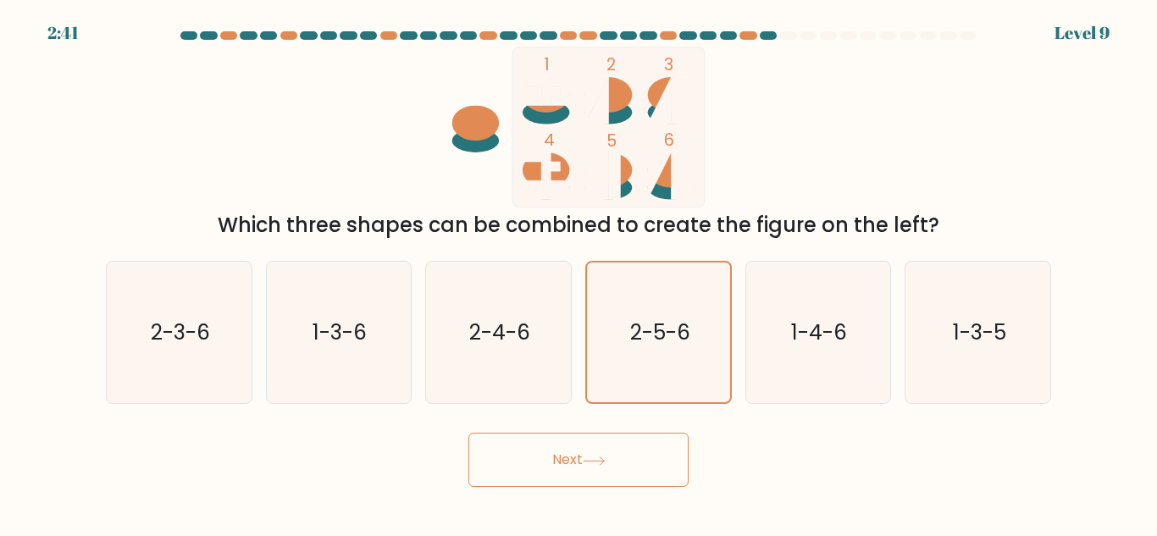
click at [542, 453] on button "Next" at bounding box center [578, 460] width 220 height 54
click at [668, 338] on text "2-5-6" at bounding box center [659, 333] width 60 height 30
click at [579, 273] on input "d. 2-5-6" at bounding box center [579, 271] width 1 height 4
radio input "true"
click at [623, 453] on button "Next" at bounding box center [578, 460] width 220 height 54
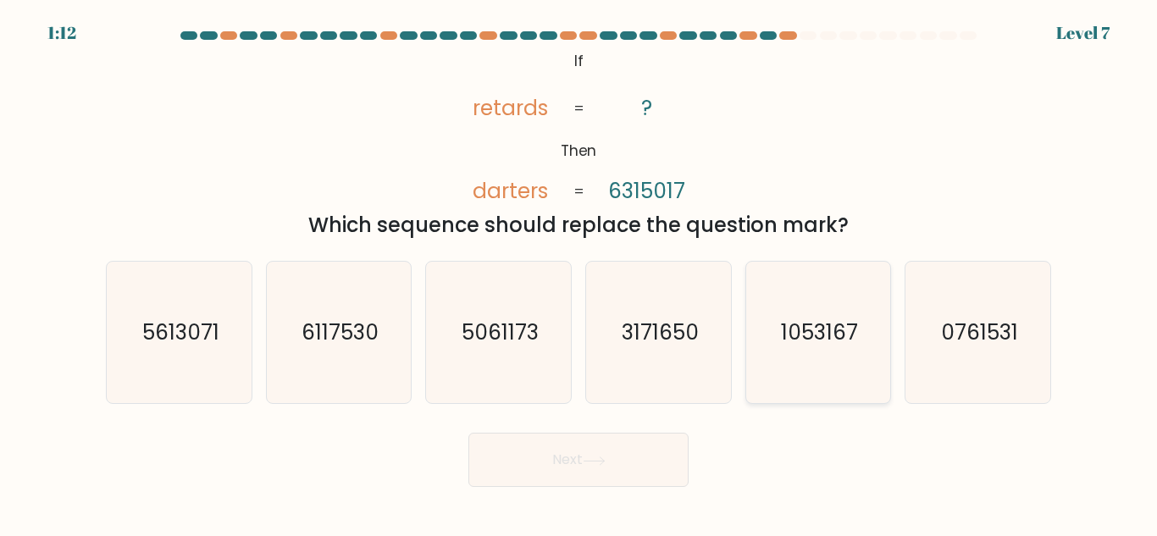
click at [819, 343] on text "1053167" at bounding box center [819, 333] width 77 height 30
click at [579, 273] on input "e. 1053167" at bounding box center [579, 271] width 1 height 4
radio input "true"
click at [615, 446] on button "Next" at bounding box center [578, 460] width 220 height 54
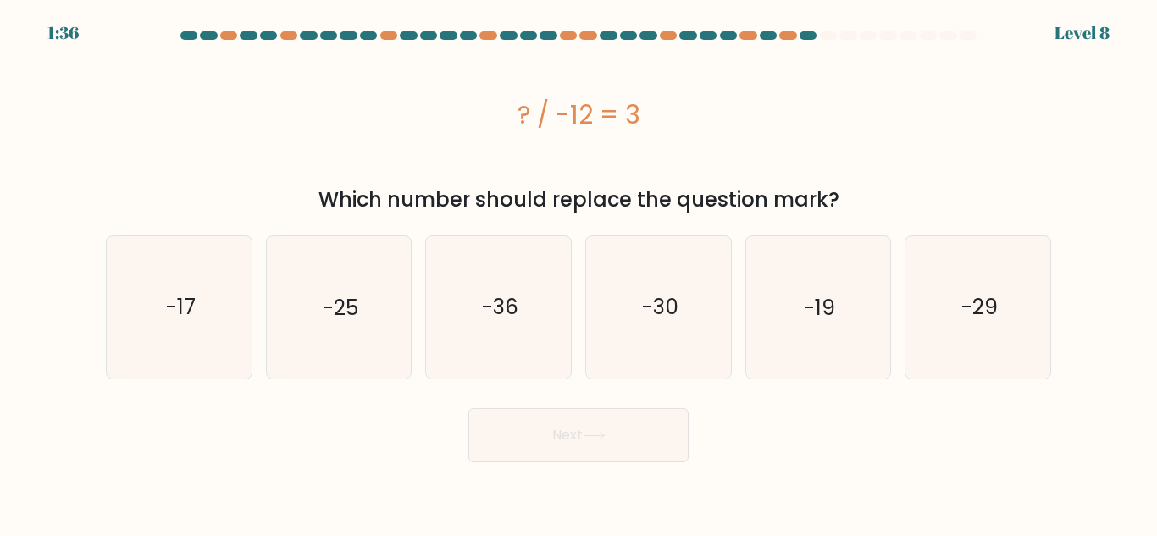
drag, startPoint x: 646, startPoint y: 108, endPoint x: 459, endPoint y: 111, distance: 186.4
click at [459, 111] on div "? / -12 = 3" at bounding box center [578, 115] width 945 height 38
copy div "? / -12 = 3"
click at [507, 345] on icon "-36" at bounding box center [498, 306] width 141 height 141
click at [579, 273] on input "c. -36" at bounding box center [579, 271] width 1 height 4
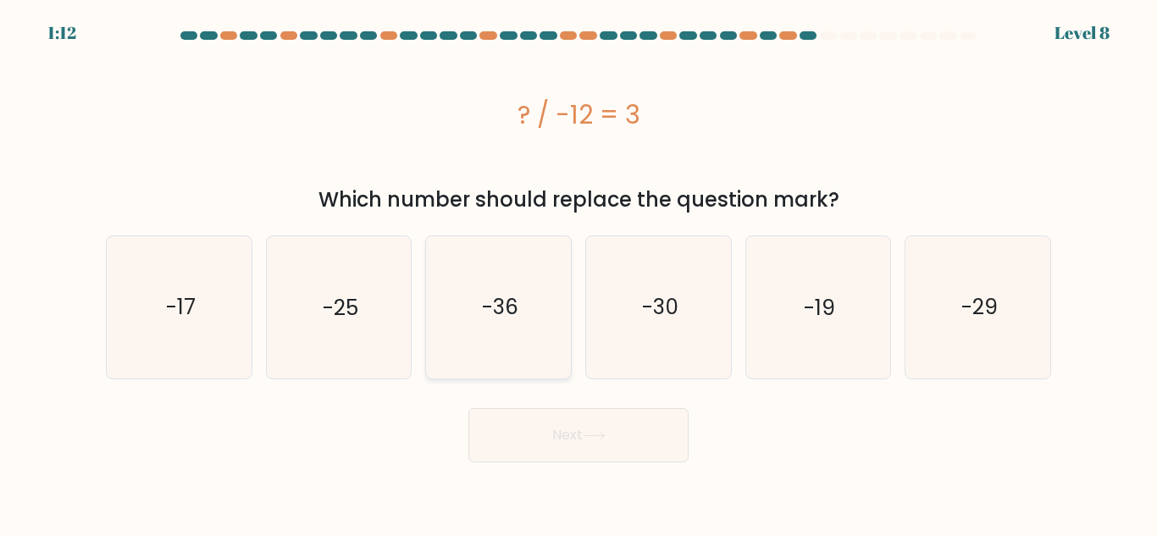
radio input "true"
click at [532, 460] on button "Next" at bounding box center [578, 435] width 220 height 54
click at [535, 441] on button "Next" at bounding box center [578, 435] width 220 height 54
click at [444, 316] on icon "-36" at bounding box center [498, 306] width 141 height 141
click at [579, 273] on input "c. -36" at bounding box center [579, 271] width 1 height 4
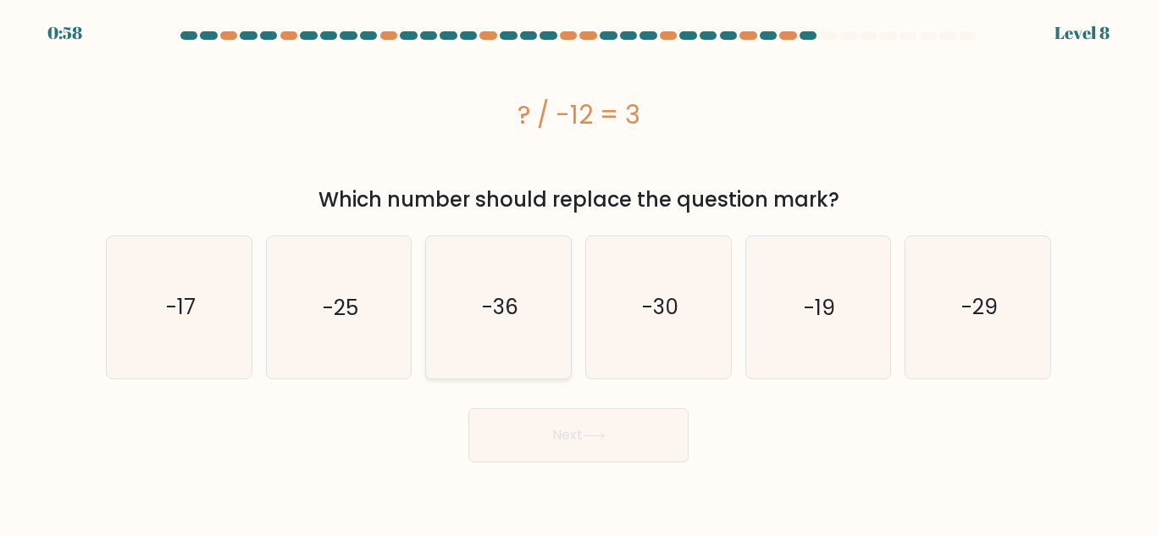
radio input "true"
click at [444, 316] on icon "-36" at bounding box center [499, 307] width 140 height 140
click at [579, 273] on input "c. -36" at bounding box center [579, 271] width 1 height 4
click at [547, 433] on button "Next" at bounding box center [578, 435] width 220 height 54
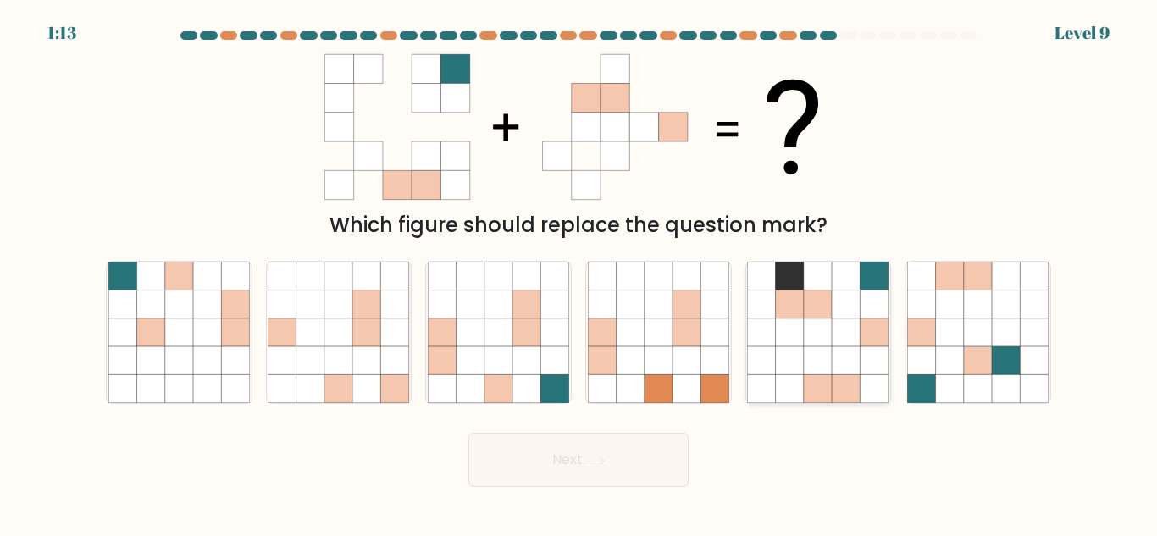
click at [847, 368] on icon at bounding box center [847, 360] width 28 height 28
click at [579, 273] on input "e." at bounding box center [579, 271] width 1 height 4
radio input "true"
click at [601, 468] on button "Next" at bounding box center [578, 460] width 220 height 54
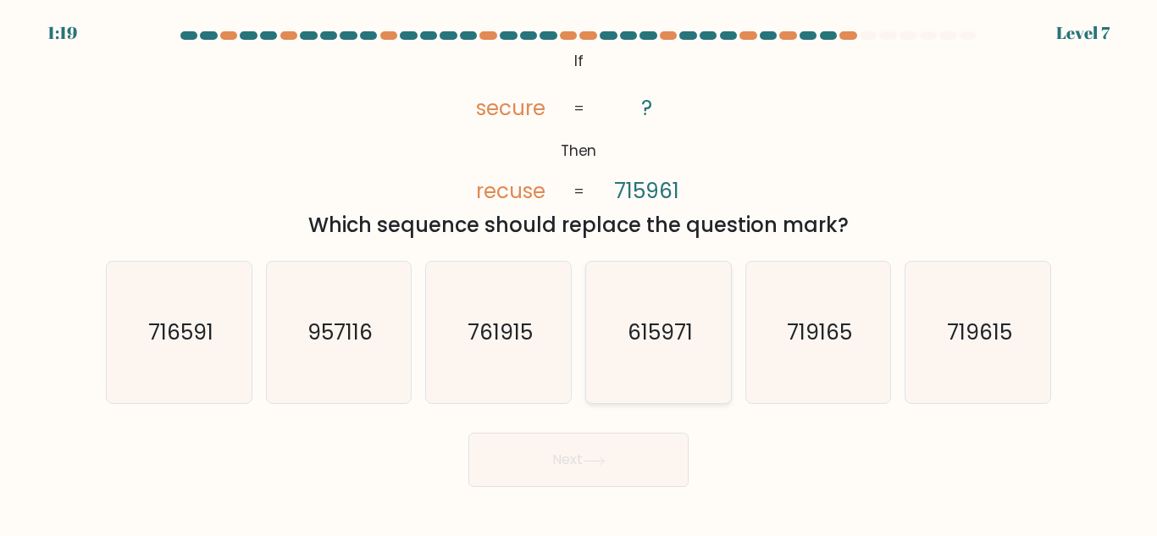
click at [662, 347] on text "615971" at bounding box center [659, 333] width 65 height 30
click at [579, 273] on input "d. 615971" at bounding box center [579, 271] width 1 height 4
radio input "true"
click at [612, 452] on button "Next" at bounding box center [578, 460] width 220 height 54
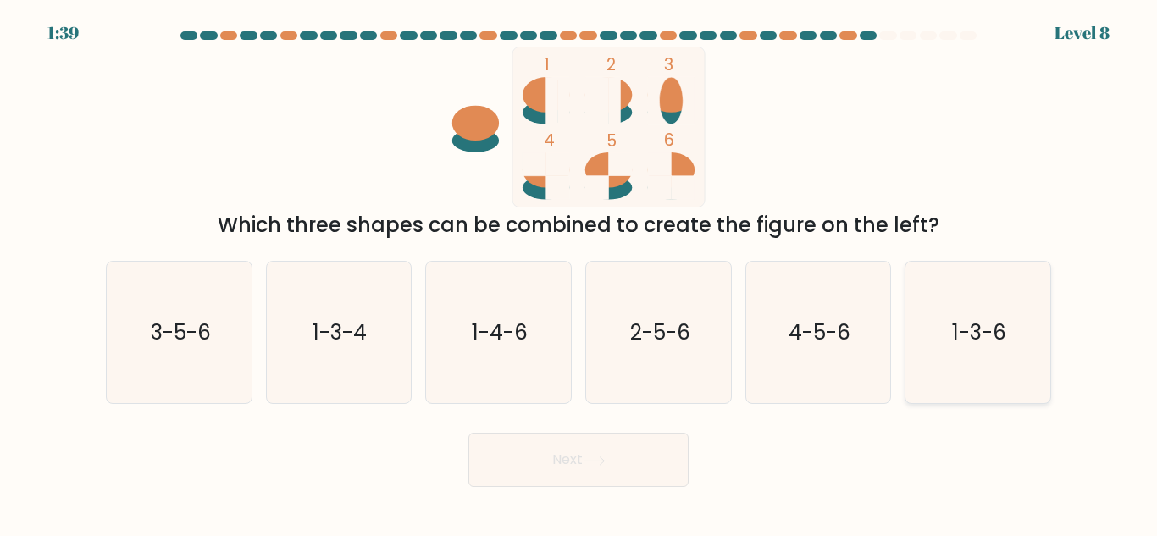
click at [982, 324] on text "1-3-6" at bounding box center [979, 333] width 54 height 30
click at [579, 273] on input "f. 1-3-6" at bounding box center [579, 271] width 1 height 4
radio input "true"
click at [572, 460] on button "Next" at bounding box center [578, 460] width 220 height 54
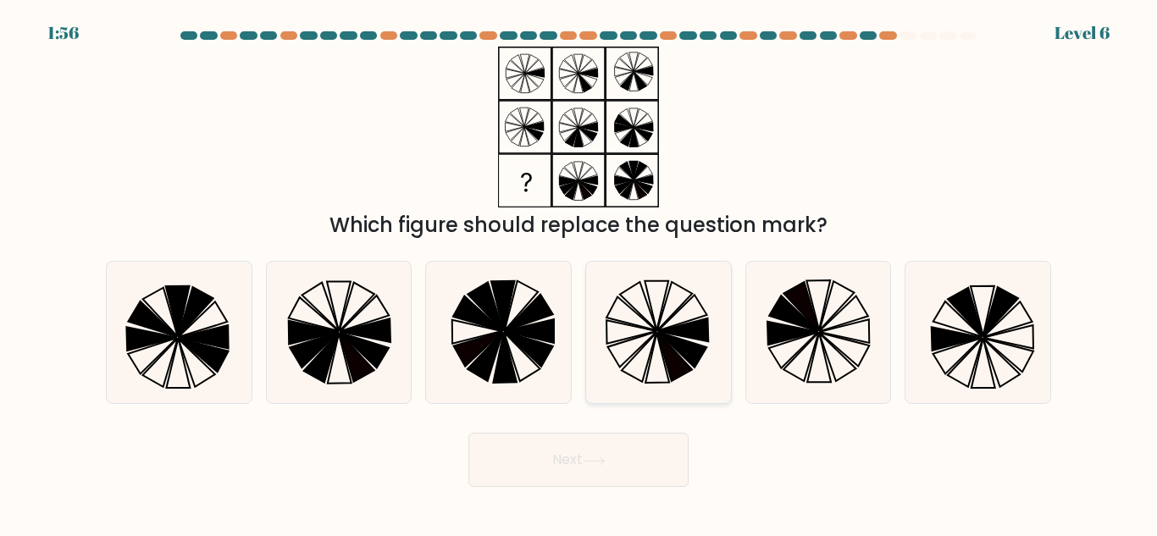
click at [698, 341] on icon at bounding box center [683, 331] width 50 height 24
click at [579, 273] on input "d." at bounding box center [579, 271] width 1 height 4
radio input "true"
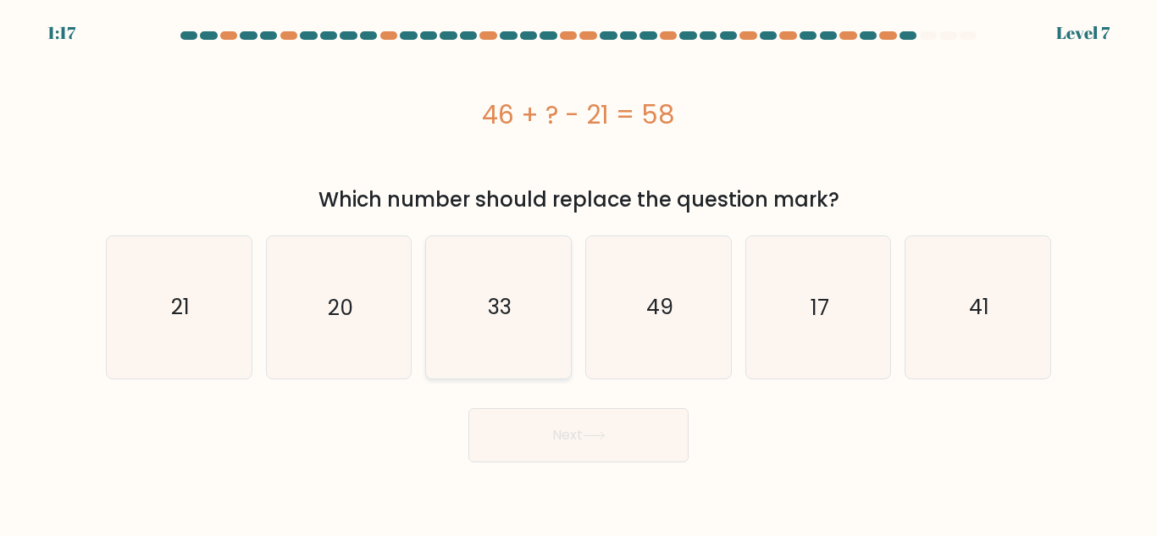
drag, startPoint x: 491, startPoint y: 306, endPoint x: 495, endPoint y: 319, distance: 14.0
click at [491, 305] on text "33" at bounding box center [500, 307] width 24 height 30
click at [579, 273] on input "c. 33" at bounding box center [579, 271] width 1 height 4
radio input "true"
click at [566, 410] on button "Next" at bounding box center [578, 435] width 220 height 54
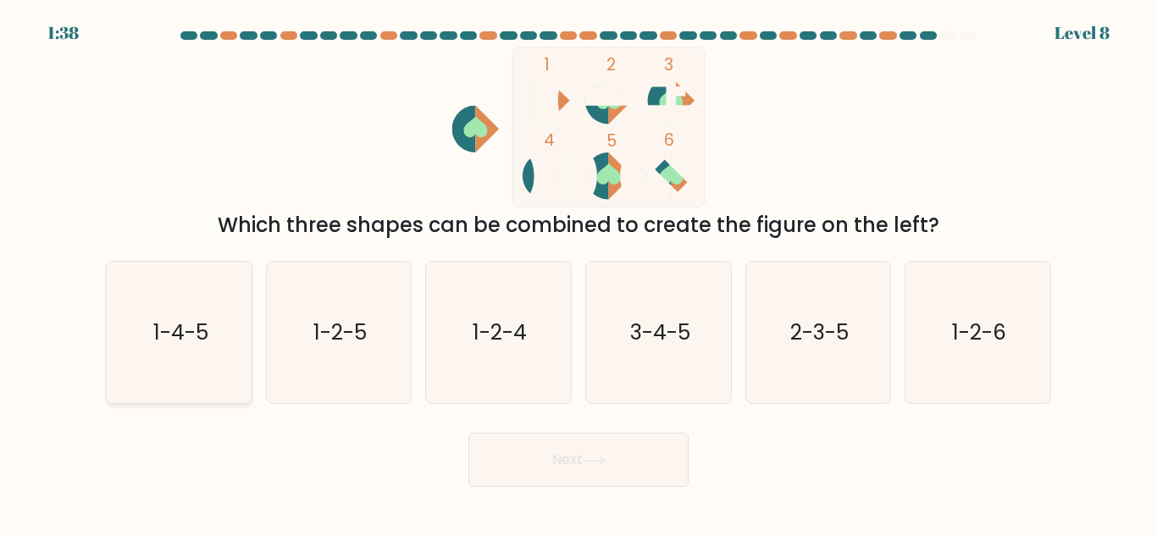
click at [208, 317] on icon "1-4-5" at bounding box center [178, 332] width 141 height 141
click at [579, 273] on input "a. 1-4-5" at bounding box center [579, 271] width 1 height 4
radio input "true"
click at [651, 454] on button "Next" at bounding box center [578, 460] width 220 height 54
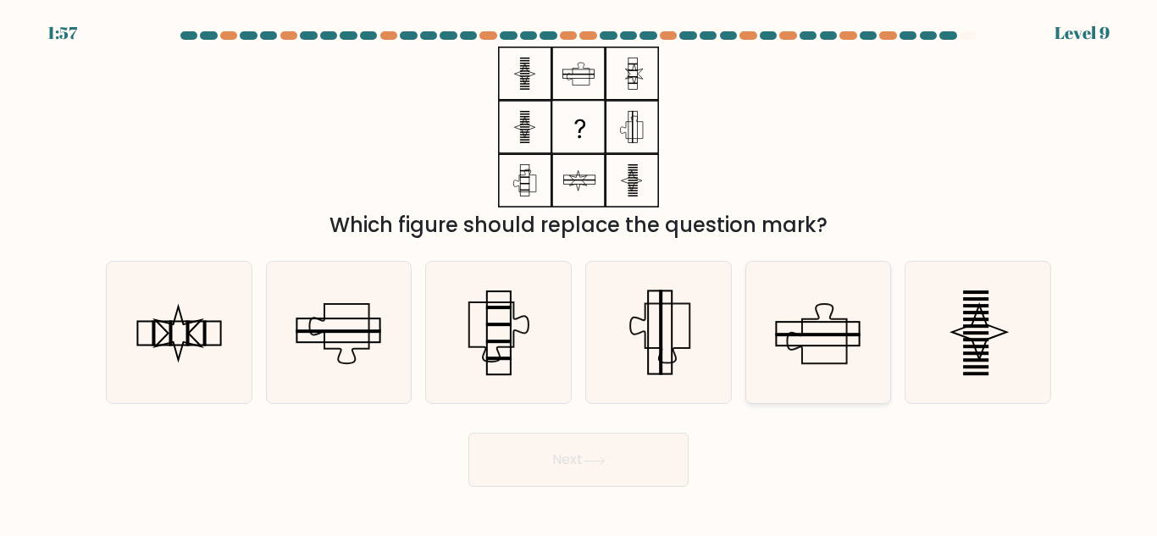
click at [807, 334] on rect at bounding box center [818, 334] width 85 height 3
click at [579, 273] on input "e." at bounding box center [579, 271] width 1 height 4
radio input "true"
click at [640, 457] on button "Next" at bounding box center [578, 460] width 220 height 54
click at [567, 458] on button "Next" at bounding box center [578, 460] width 220 height 54
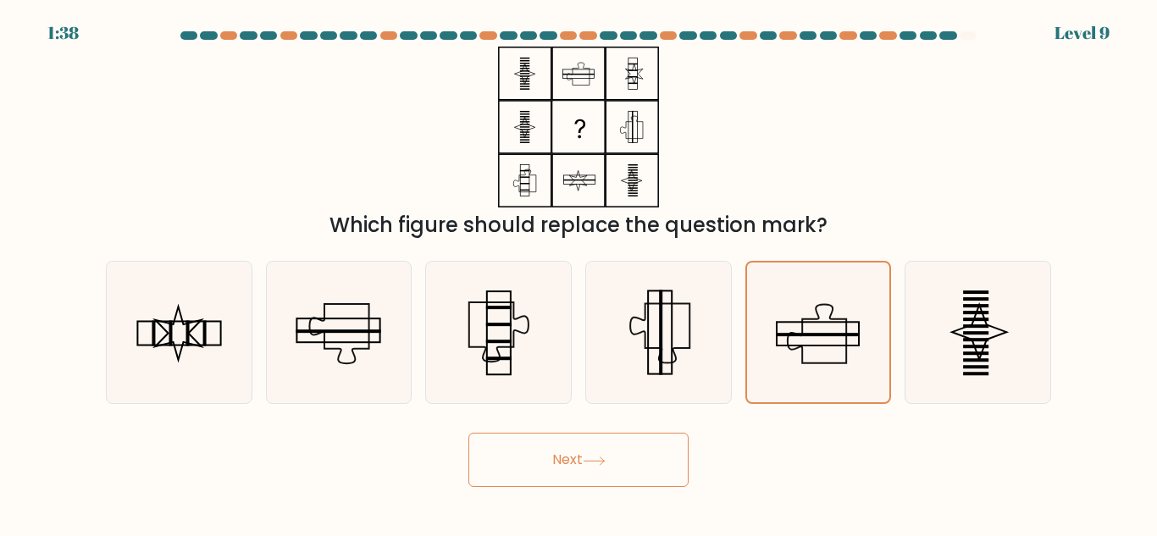
click at [567, 458] on button "Next" at bounding box center [578, 460] width 220 height 54
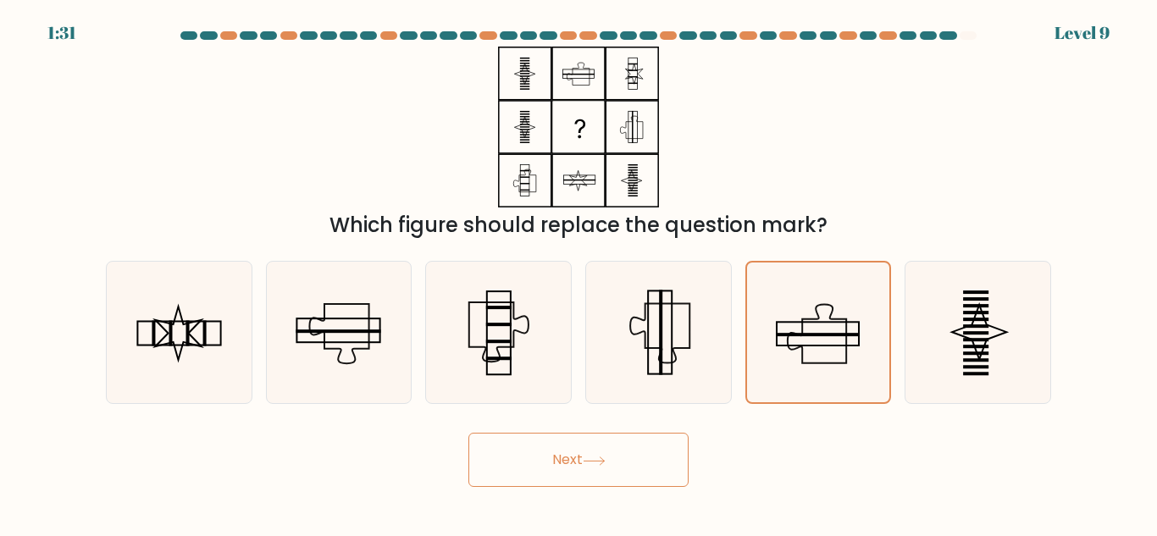
click at [597, 436] on button "Next" at bounding box center [578, 460] width 220 height 54
click at [767, 319] on icon at bounding box center [817, 332] width 141 height 141
click at [579, 273] on input "e." at bounding box center [579, 271] width 1 height 4
radio input "true"
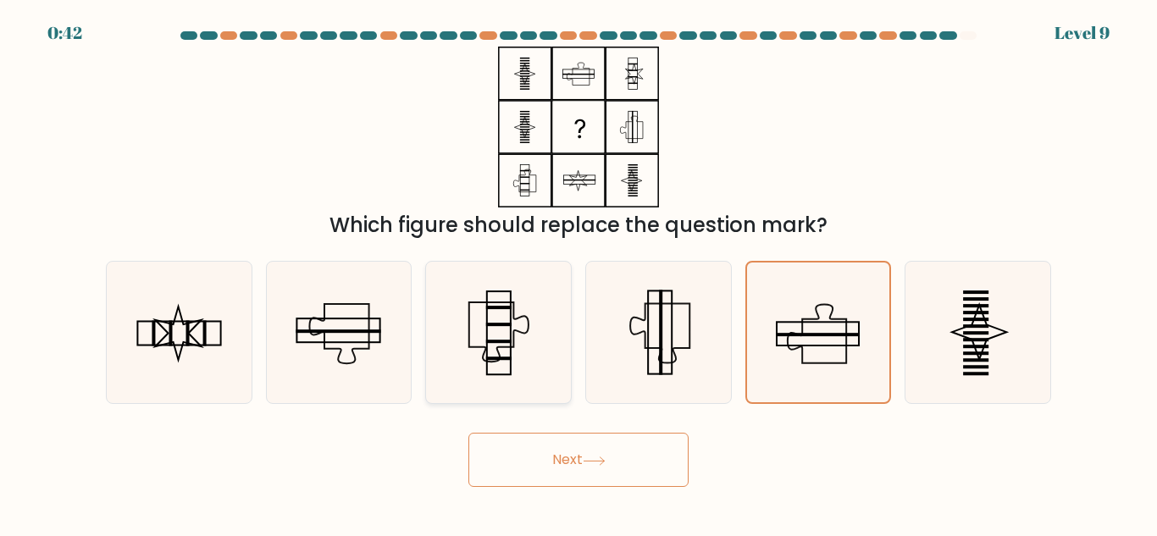
click at [500, 345] on icon at bounding box center [498, 332] width 141 height 141
click at [579, 273] on input "c." at bounding box center [579, 271] width 1 height 4
radio input "true"
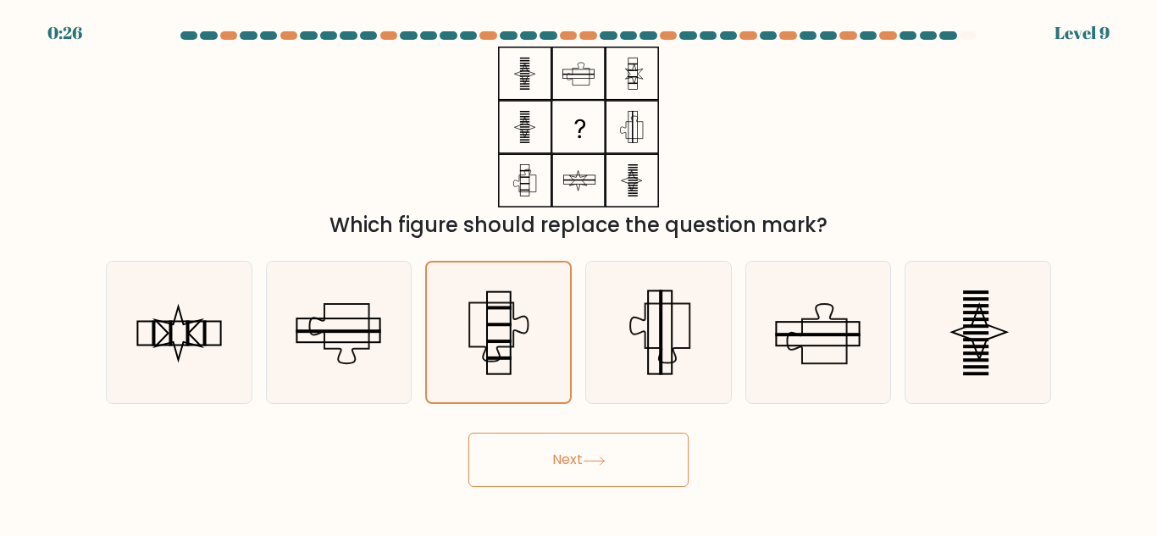
click at [552, 464] on button "Next" at bounding box center [578, 460] width 220 height 54
click at [631, 462] on button "Next" at bounding box center [578, 460] width 220 height 54
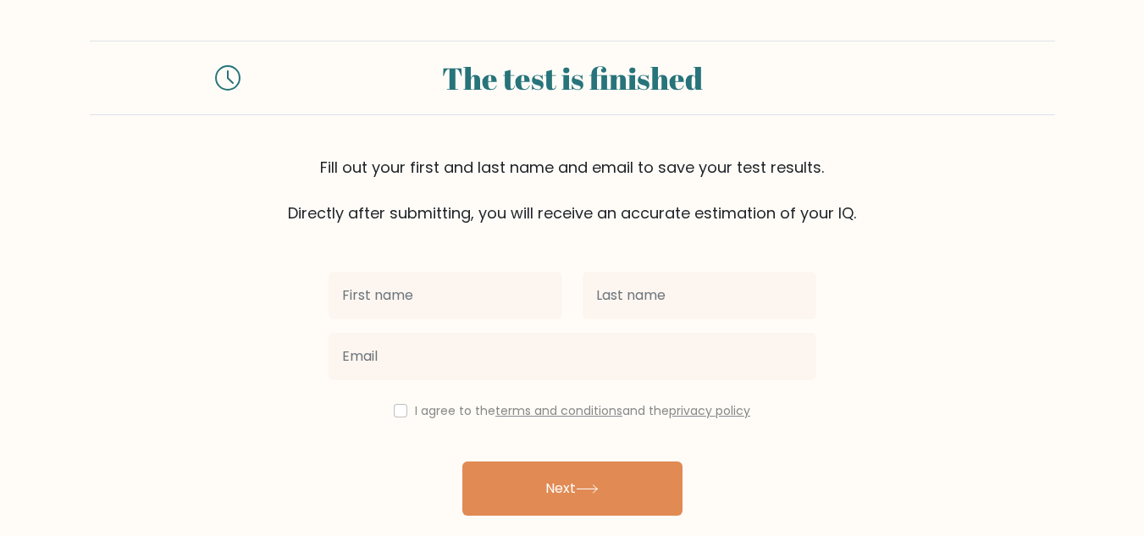
click at [411, 299] on input "text" at bounding box center [446, 295] width 234 height 47
type input "[PERSON_NAME]"
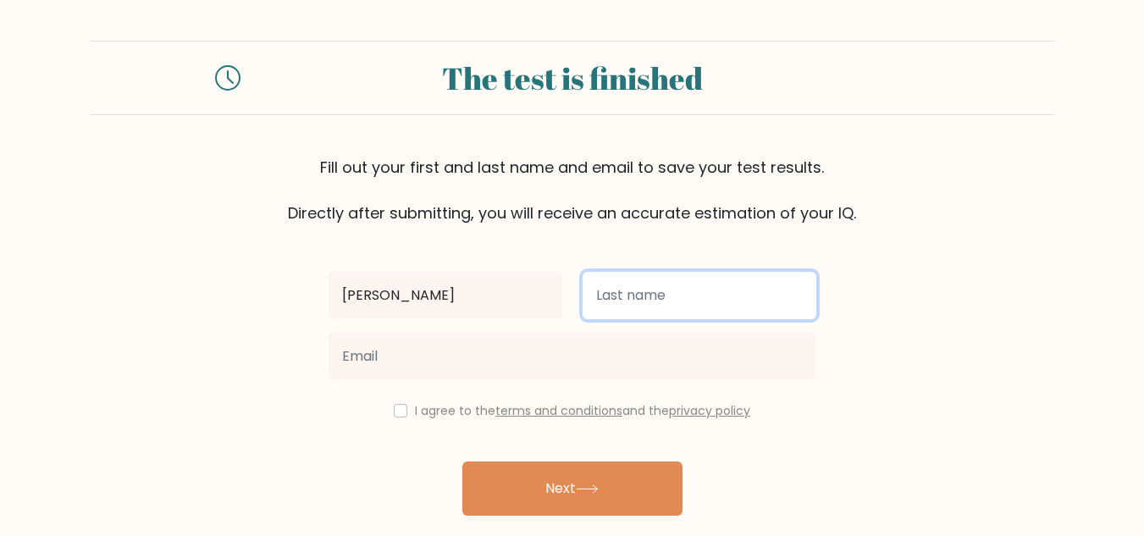
click at [656, 308] on input "text" at bounding box center [700, 295] width 234 height 47
type input "yunting"
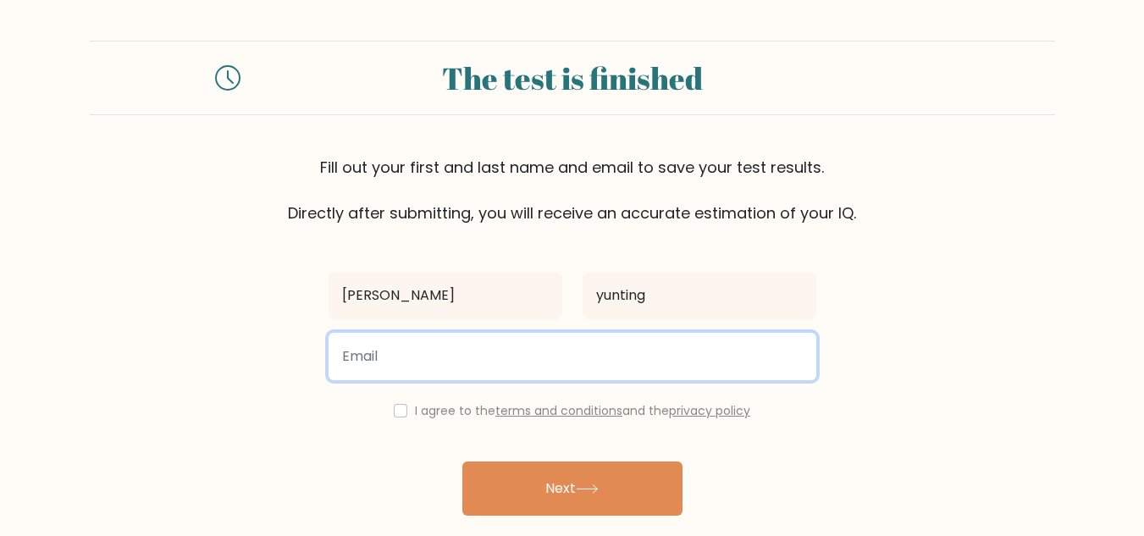
click at [529, 350] on input "email" at bounding box center [573, 356] width 488 height 47
type input "analyn.digitalcreations@gmail.com"
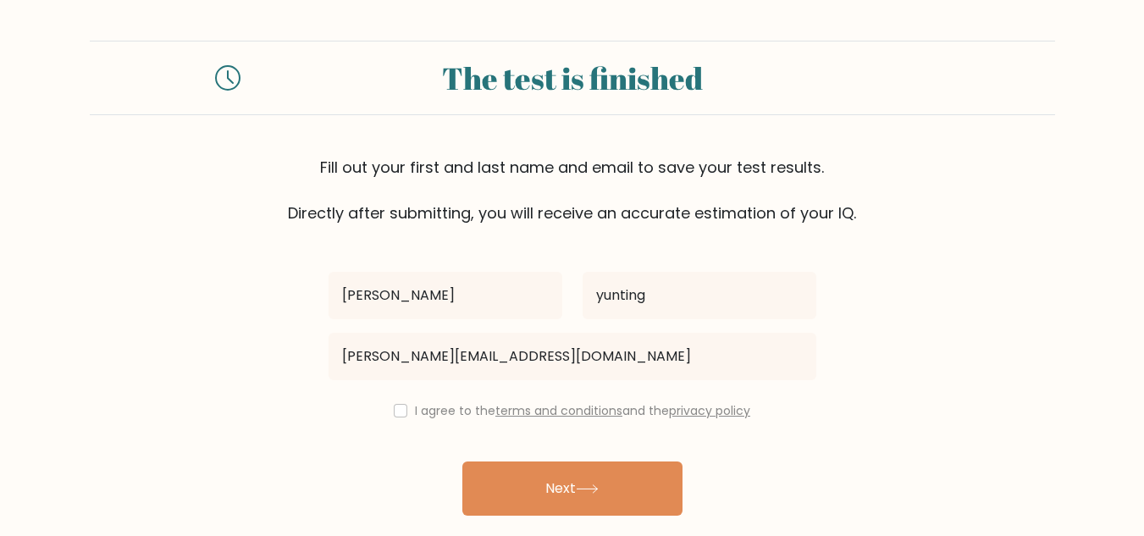
click at [434, 410] on label "I agree to the terms and conditions and the privacy policy" at bounding box center [582, 410] width 335 height 17
click at [396, 407] on input "checkbox" at bounding box center [401, 411] width 14 height 14
checkbox input "true"
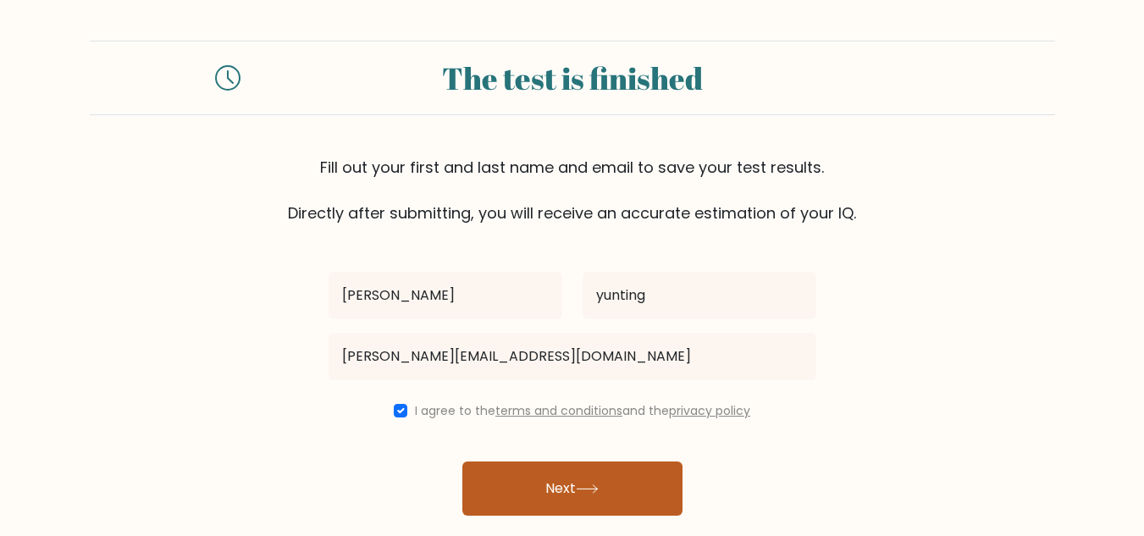
click at [505, 490] on button "Next" at bounding box center [573, 489] width 220 height 54
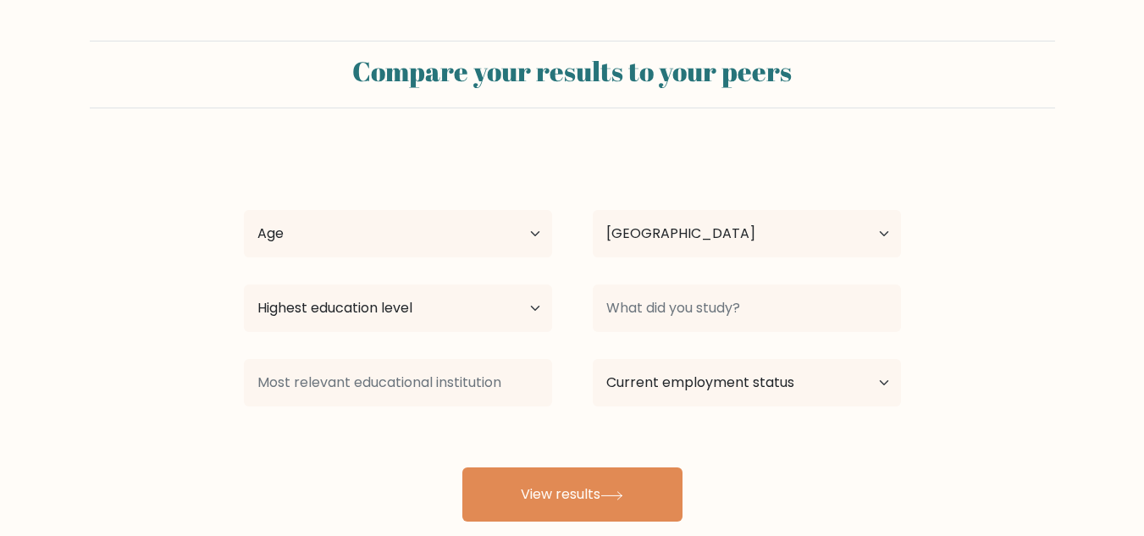
select select "PH"
click at [536, 233] on select "Age Under [DEMOGRAPHIC_DATA] [DEMOGRAPHIC_DATA] [DEMOGRAPHIC_DATA] [DEMOGRAPHIC…" at bounding box center [398, 233] width 308 height 47
select select "25_34"
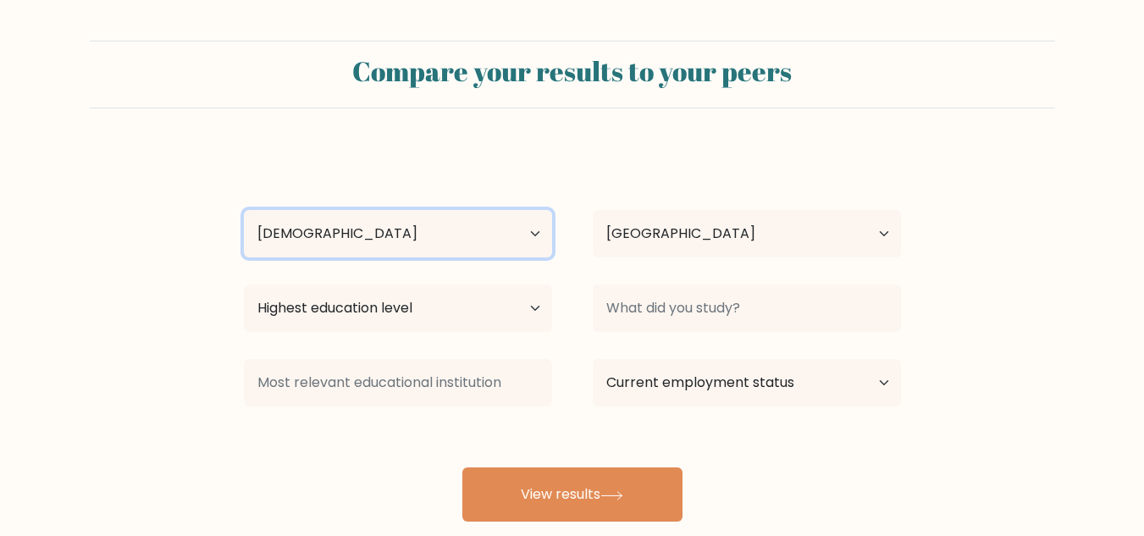
click at [244, 210] on select "Age Under [DEMOGRAPHIC_DATA] [DEMOGRAPHIC_DATA] [DEMOGRAPHIC_DATA] [DEMOGRAPHIC…" at bounding box center [398, 233] width 308 height 47
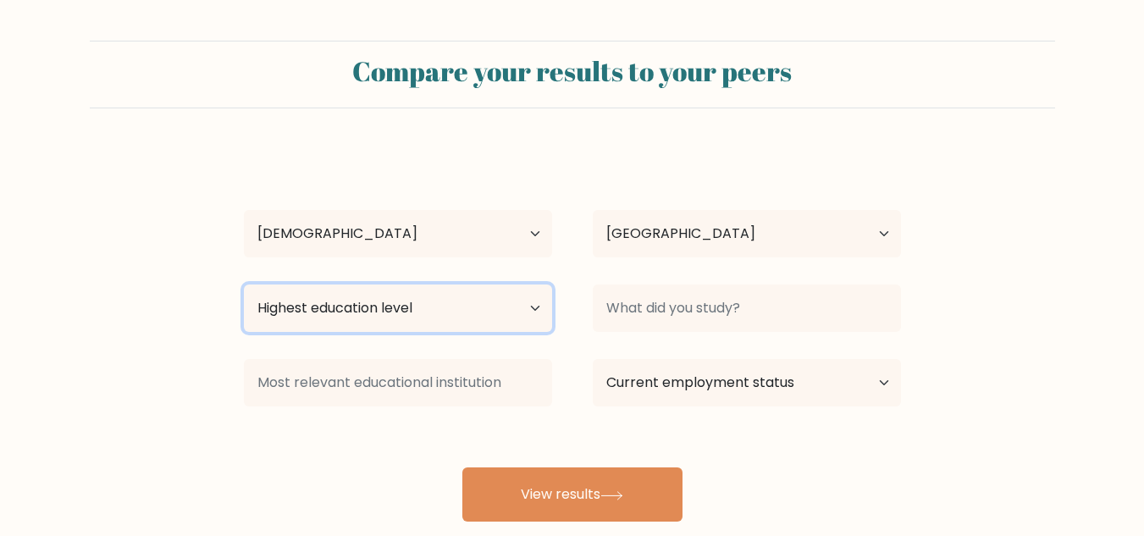
click at [423, 317] on select "Highest education level No schooling Primary Lower Secondary Upper Secondary Oc…" at bounding box center [398, 308] width 308 height 47
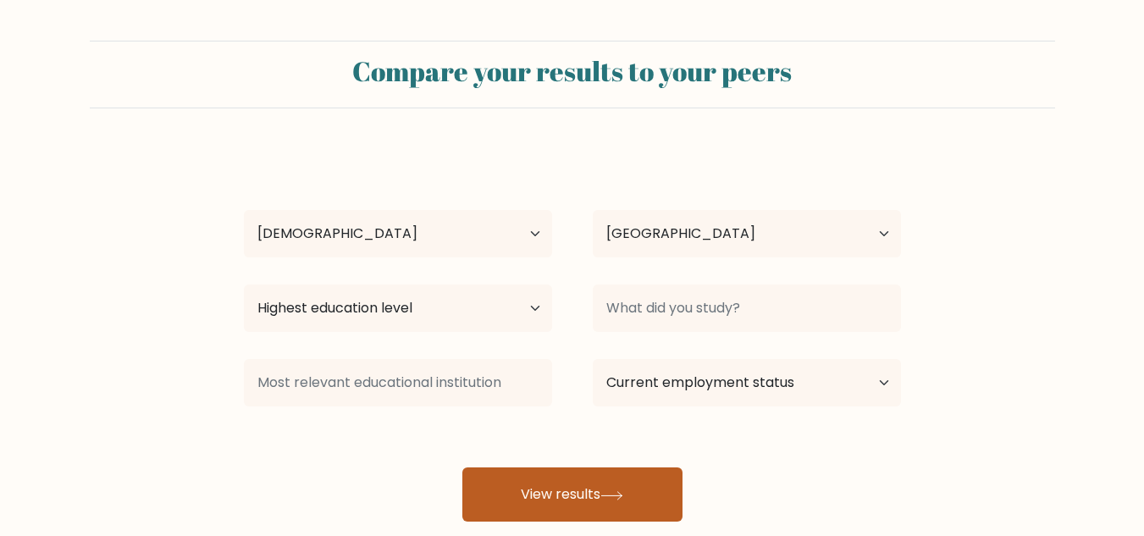
click at [544, 476] on button "View results" at bounding box center [573, 495] width 220 height 54
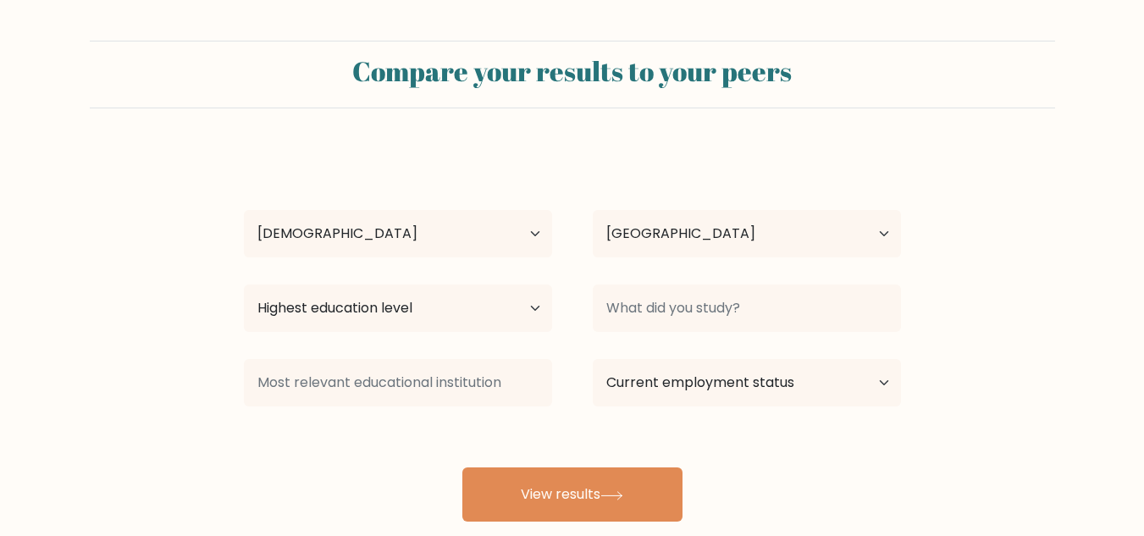
click at [317, 343] on div "[PERSON_NAME] Age Under [DEMOGRAPHIC_DATA] [DEMOGRAPHIC_DATA] [DEMOGRAPHIC_DATA…" at bounding box center [573, 335] width 678 height 373
click at [329, 319] on select "Highest education level No schooling Primary Lower Secondary Upper Secondary Oc…" at bounding box center [398, 308] width 308 height 47
select select "lower_secondary"
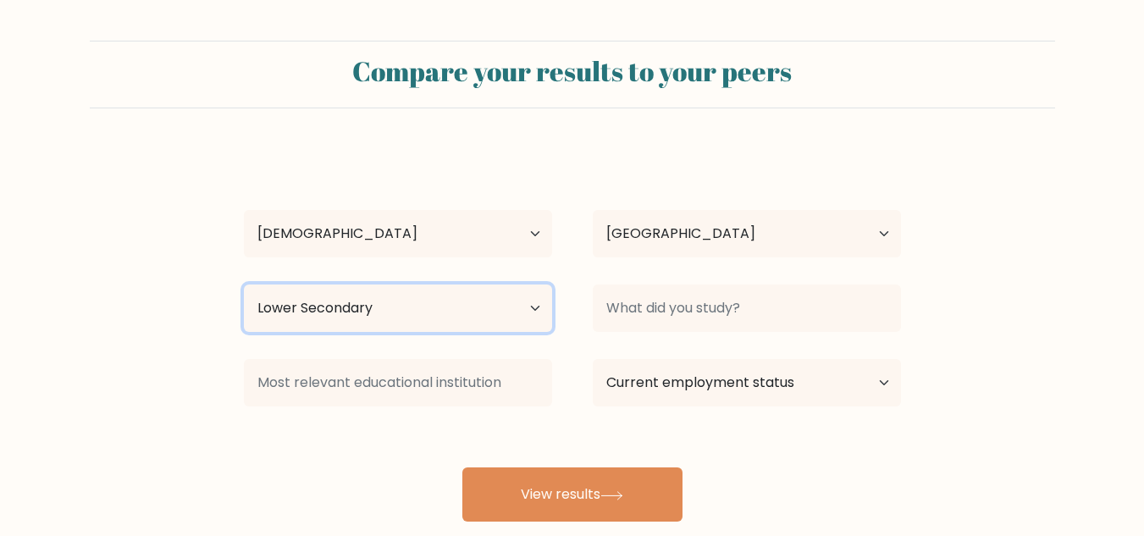
click at [244, 285] on select "Highest education level No schooling Primary Lower Secondary Upper Secondary Oc…" at bounding box center [398, 308] width 308 height 47
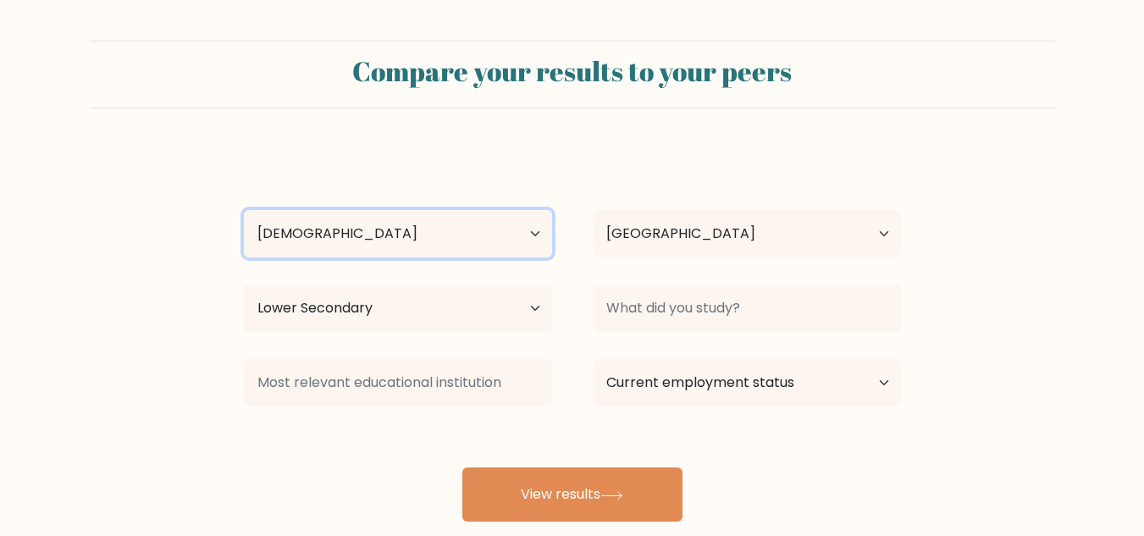
click at [343, 256] on select "Age Under [DEMOGRAPHIC_DATA] [DEMOGRAPHIC_DATA] [DEMOGRAPHIC_DATA] [DEMOGRAPHIC…" at bounding box center [398, 233] width 308 height 47
click at [260, 136] on form "Compare your results to your peers [PERSON_NAME] Age Under [DEMOGRAPHIC_DATA] […" at bounding box center [572, 281] width 1144 height 481
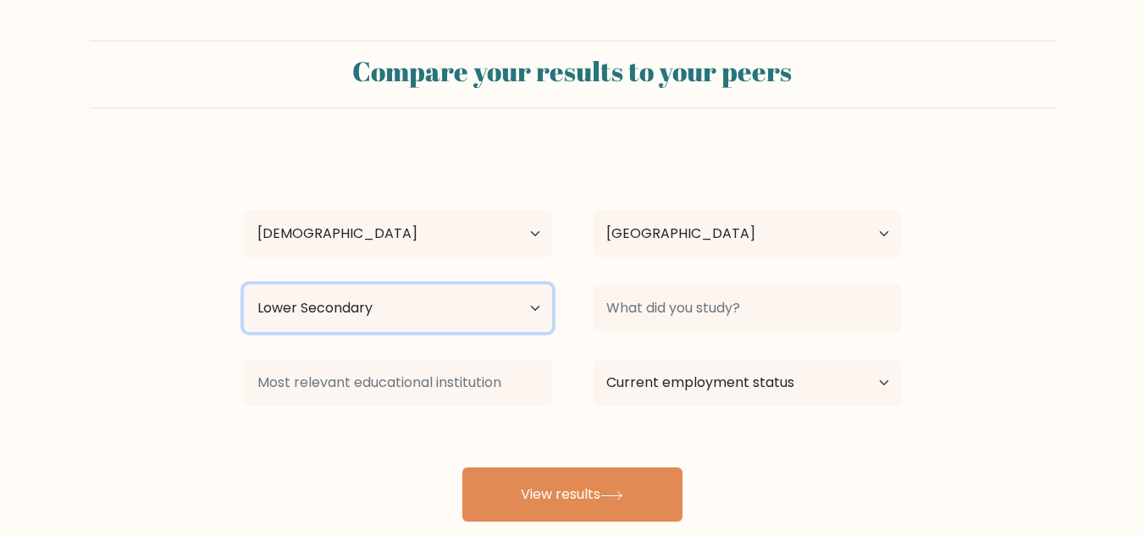
click at [341, 302] on select "Highest education level No schooling Primary Lower Secondary Upper Secondary Oc…" at bounding box center [398, 308] width 308 height 47
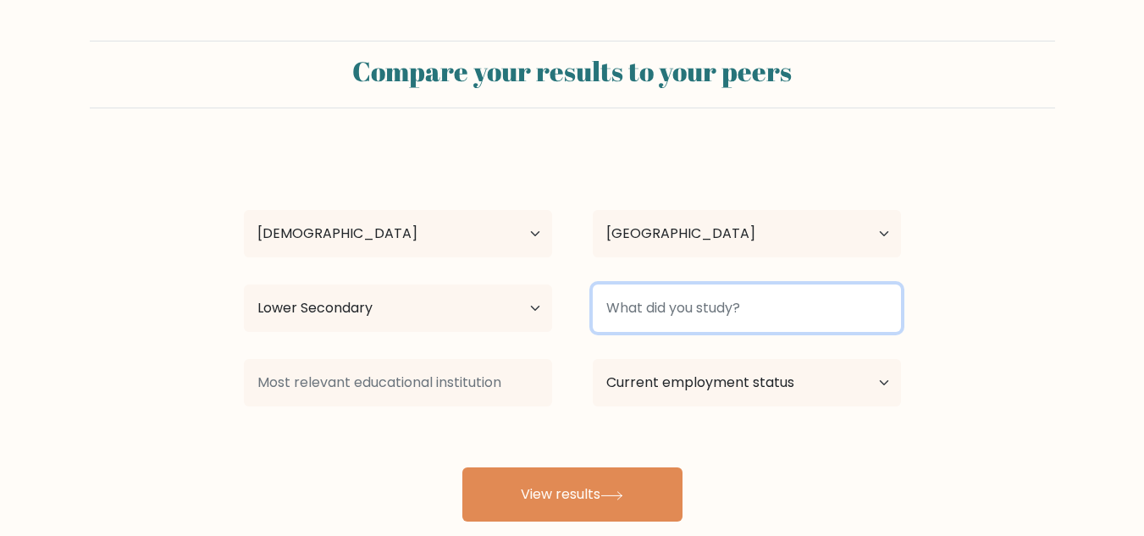
click at [679, 316] on input at bounding box center [747, 308] width 308 height 47
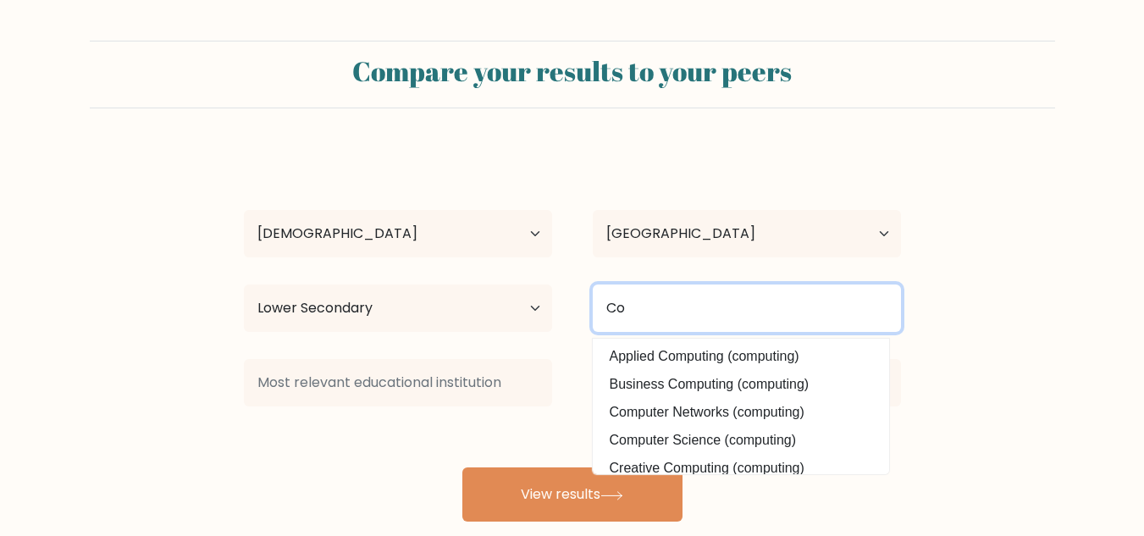
type input "C"
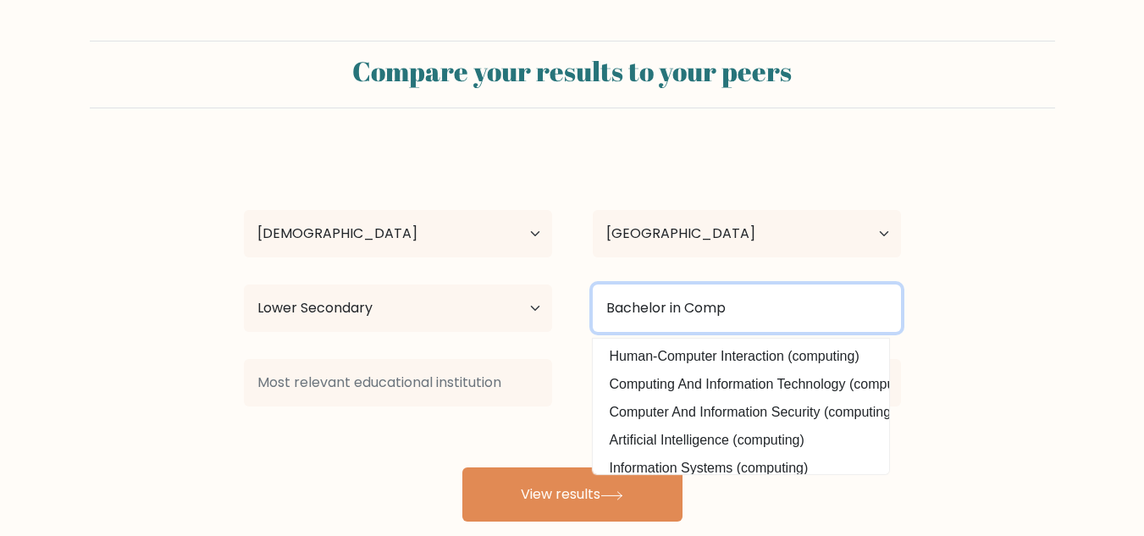
scroll to position [0, 44]
click at [767, 315] on input "Bachelor in Comp" at bounding box center [747, 308] width 308 height 47
type input "B"
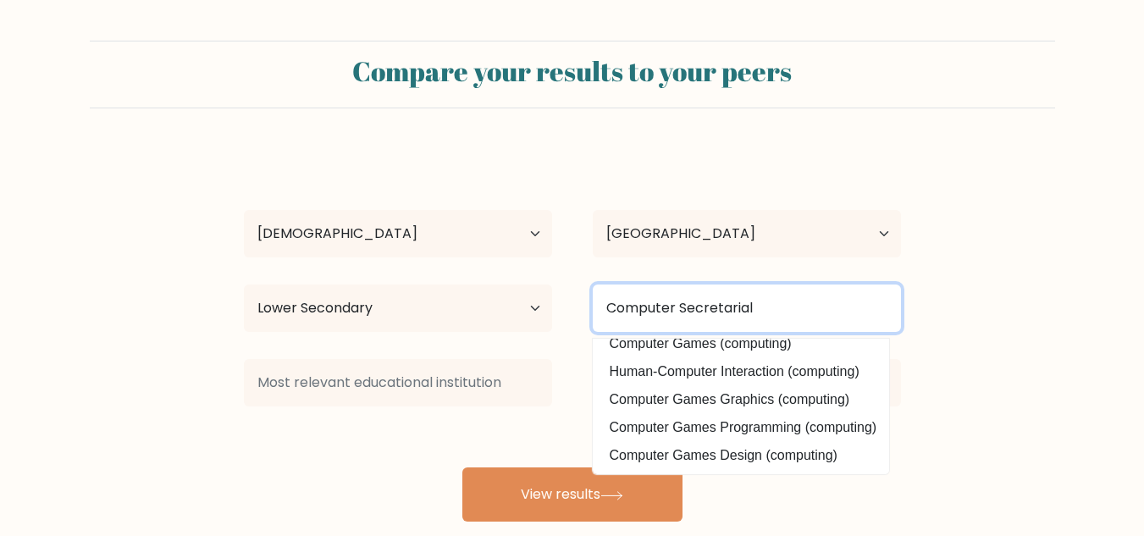
scroll to position [0, 0]
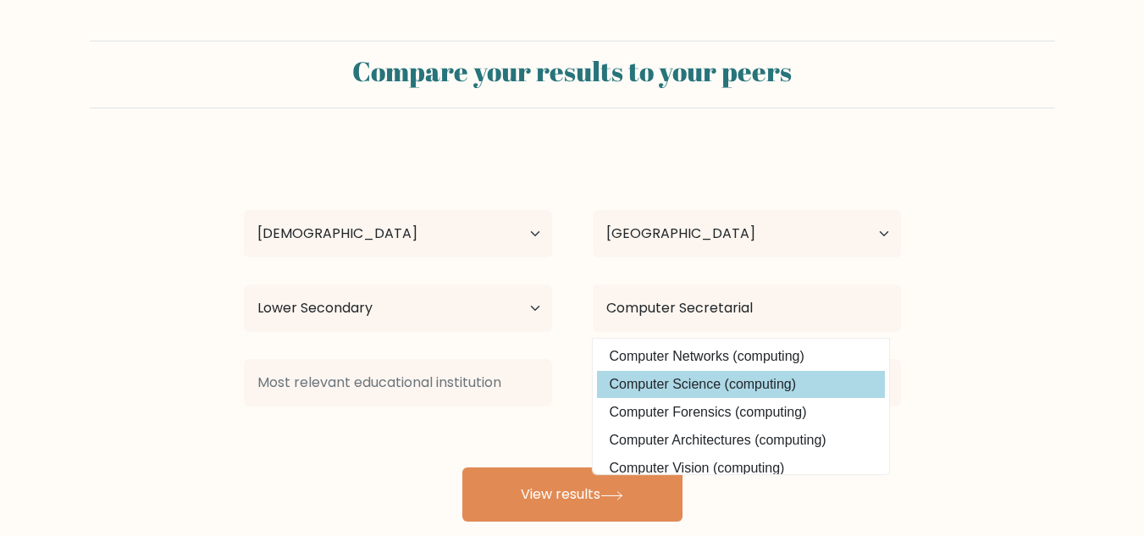
click at [769, 385] on option "Computer Science (computing)" at bounding box center [741, 384] width 288 height 27
type input "Computer Science"
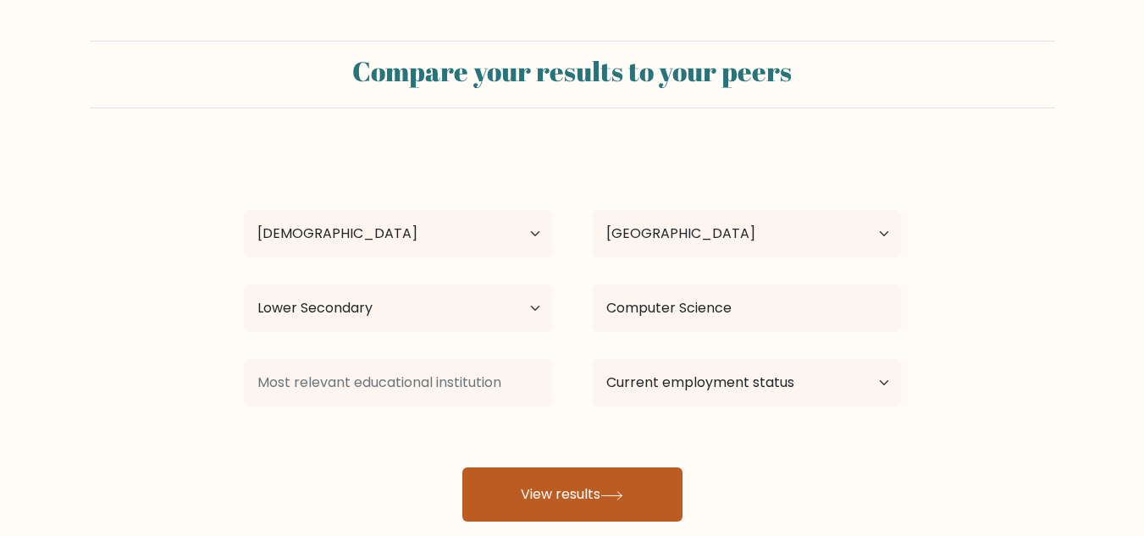
click at [636, 496] on button "View results" at bounding box center [573, 495] width 220 height 54
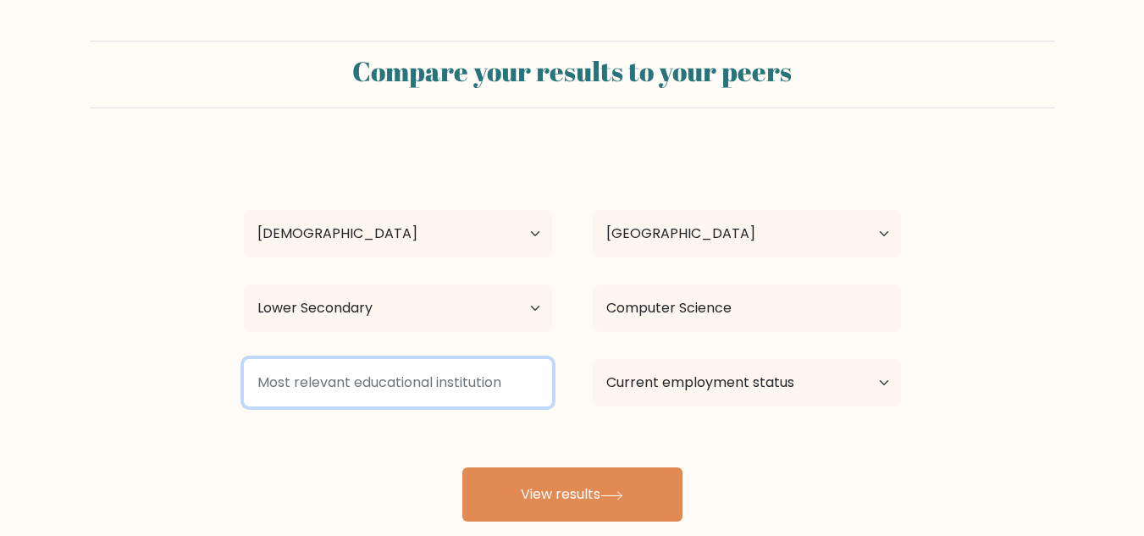
click at [414, 369] on input at bounding box center [398, 382] width 308 height 47
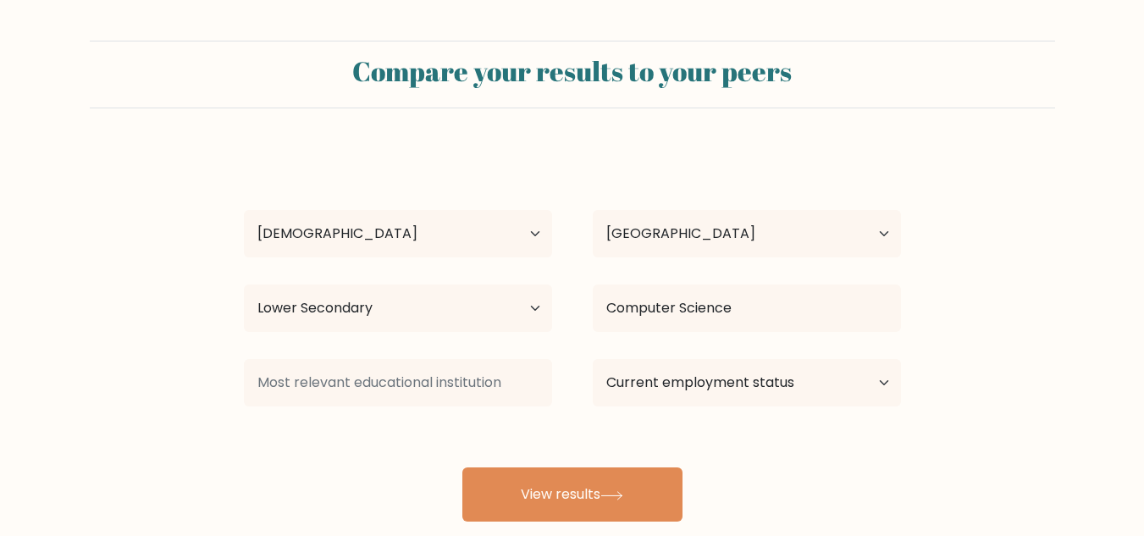
click at [327, 465] on div "[PERSON_NAME] Age Under [DEMOGRAPHIC_DATA] [DEMOGRAPHIC_DATA] [DEMOGRAPHIC_DATA…" at bounding box center [573, 335] width 678 height 373
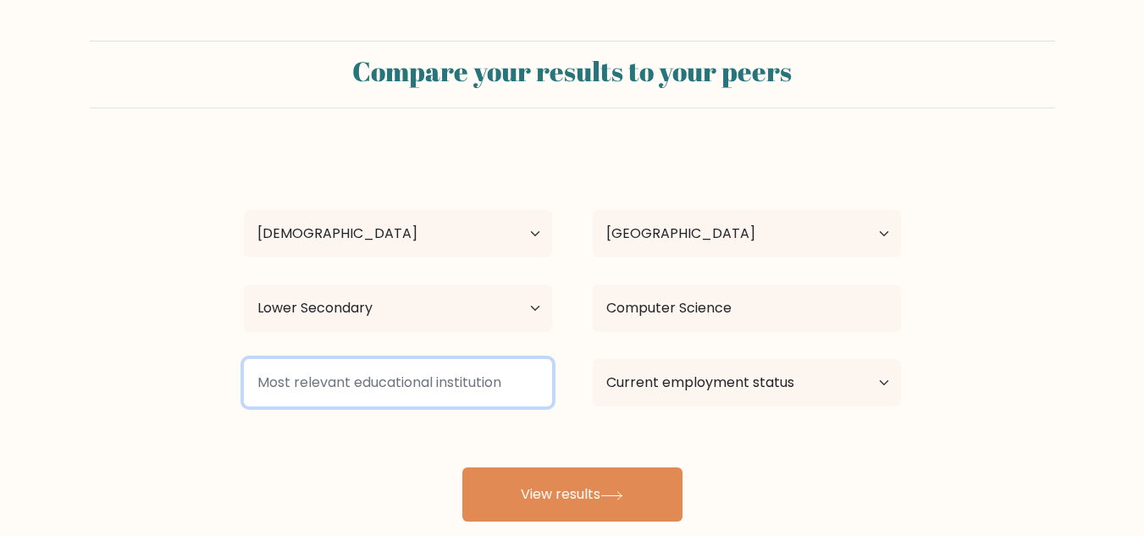
drag, startPoint x: 268, startPoint y: 382, endPoint x: 562, endPoint y: 382, distance: 294.8
click at [562, 382] on div at bounding box center [398, 382] width 349 height 61
click at [385, 390] on input at bounding box center [398, 382] width 308 height 47
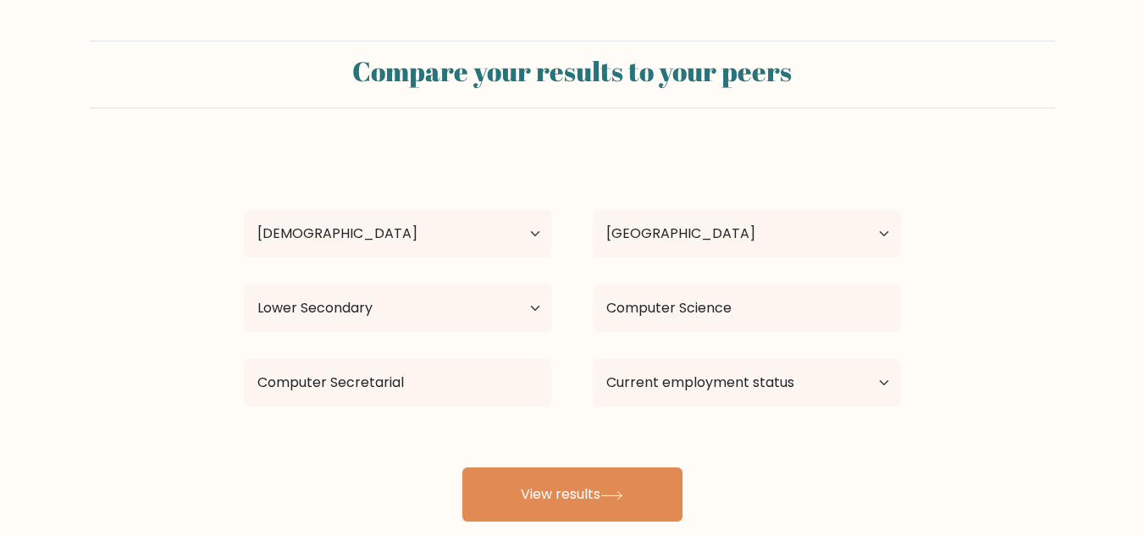
click at [565, 391] on div "Computer Secretarial" at bounding box center [398, 382] width 349 height 61
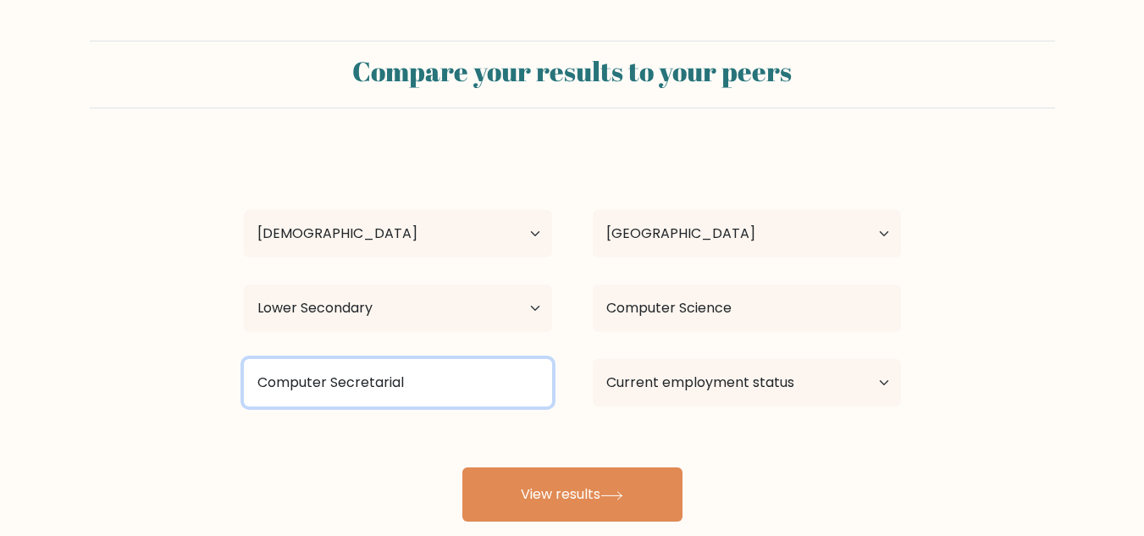
drag, startPoint x: 417, startPoint y: 389, endPoint x: 216, endPoint y: 383, distance: 200.9
click at [216, 383] on form "Compare your results to your peers [PERSON_NAME] Age Under [DEMOGRAPHIC_DATA] […" at bounding box center [572, 281] width 1144 height 481
type input "\"
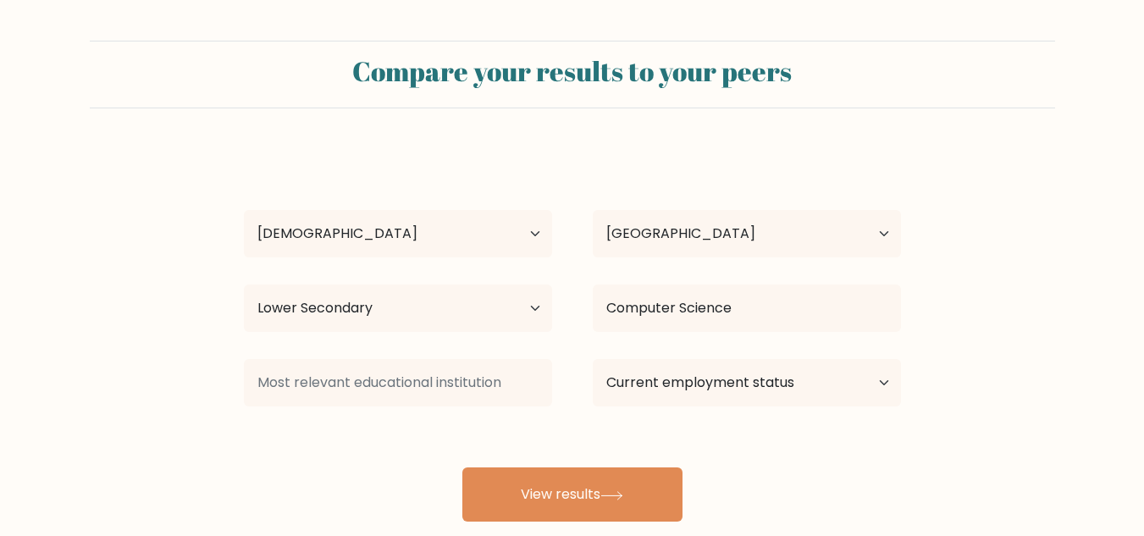
click at [269, 435] on div "[PERSON_NAME] Age Under [DEMOGRAPHIC_DATA] [DEMOGRAPHIC_DATA] [DEMOGRAPHIC_DATA…" at bounding box center [573, 335] width 678 height 373
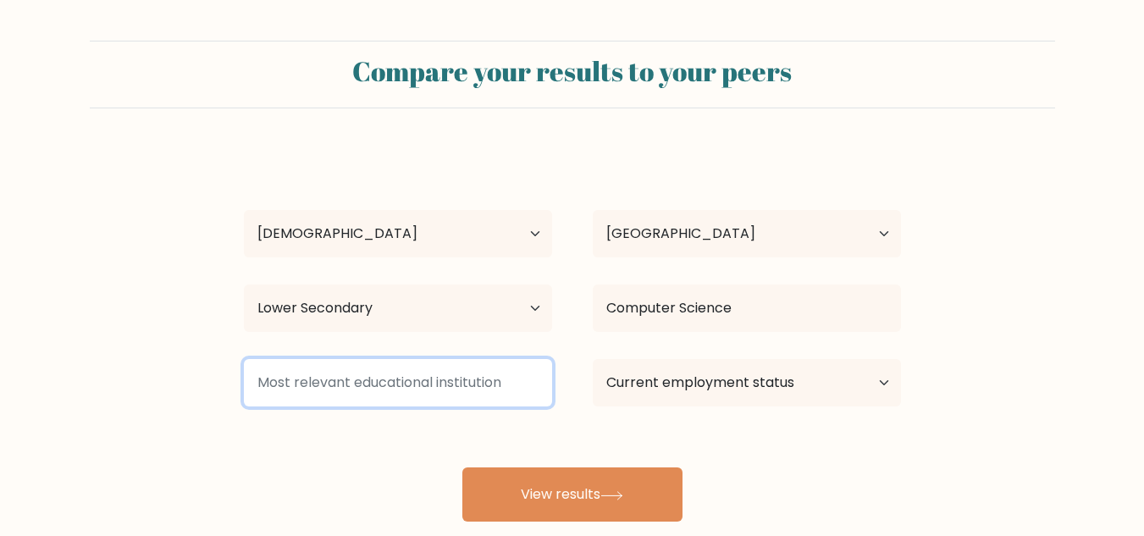
click at [335, 385] on input at bounding box center [398, 382] width 308 height 47
type input "Z"
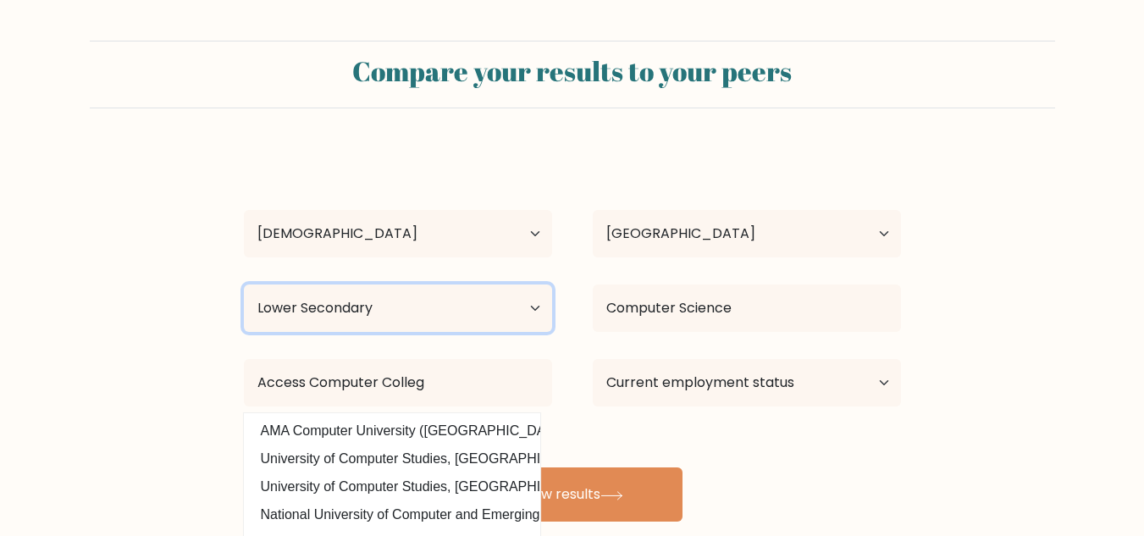
click at [445, 312] on select "Highest education level No schooling Primary Lower Secondary Upper Secondary Oc…" at bounding box center [398, 308] width 308 height 47
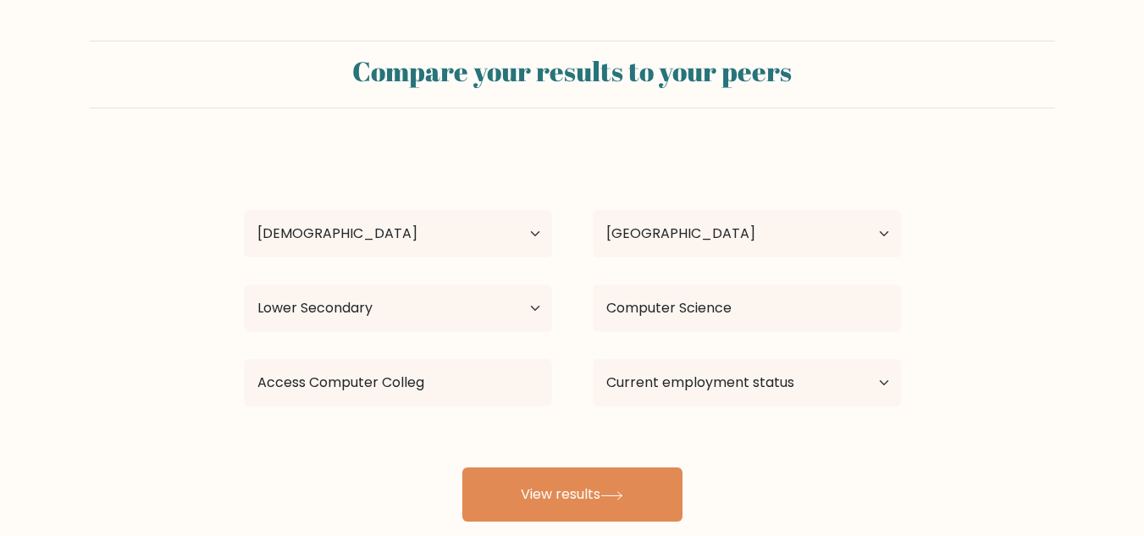
click at [167, 337] on form "Compare your results to your peers [PERSON_NAME] Age Under [DEMOGRAPHIC_DATA] […" at bounding box center [572, 281] width 1144 height 481
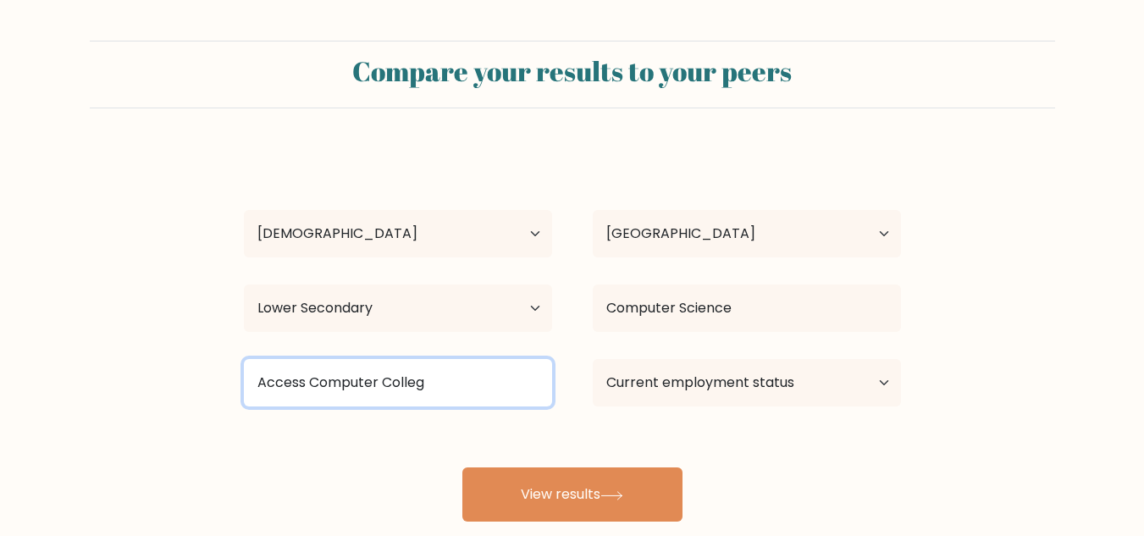
click at [450, 379] on input "Access Computer Colleg" at bounding box center [398, 382] width 308 height 47
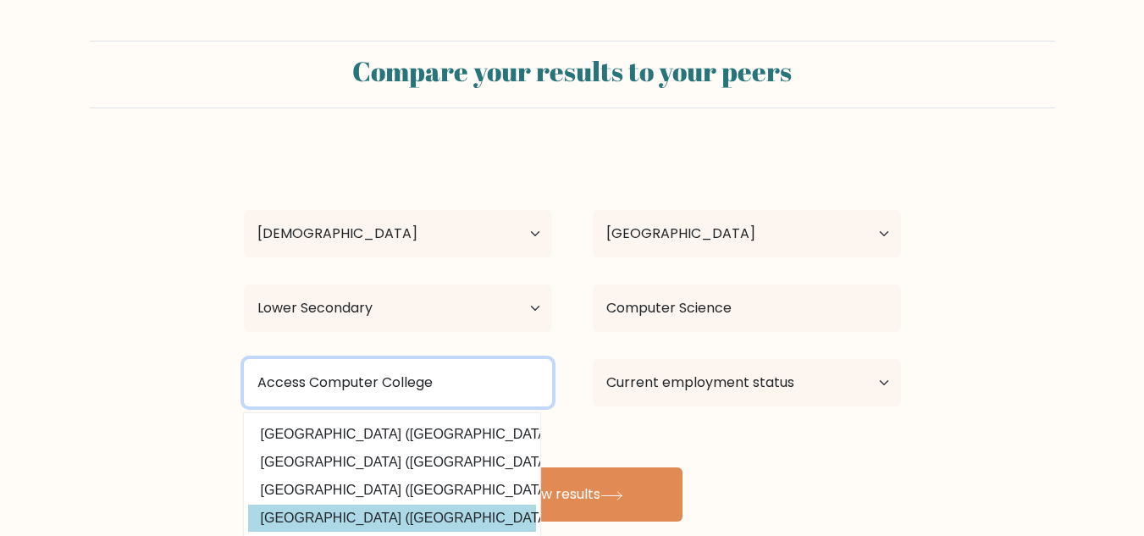
scroll to position [165, 0]
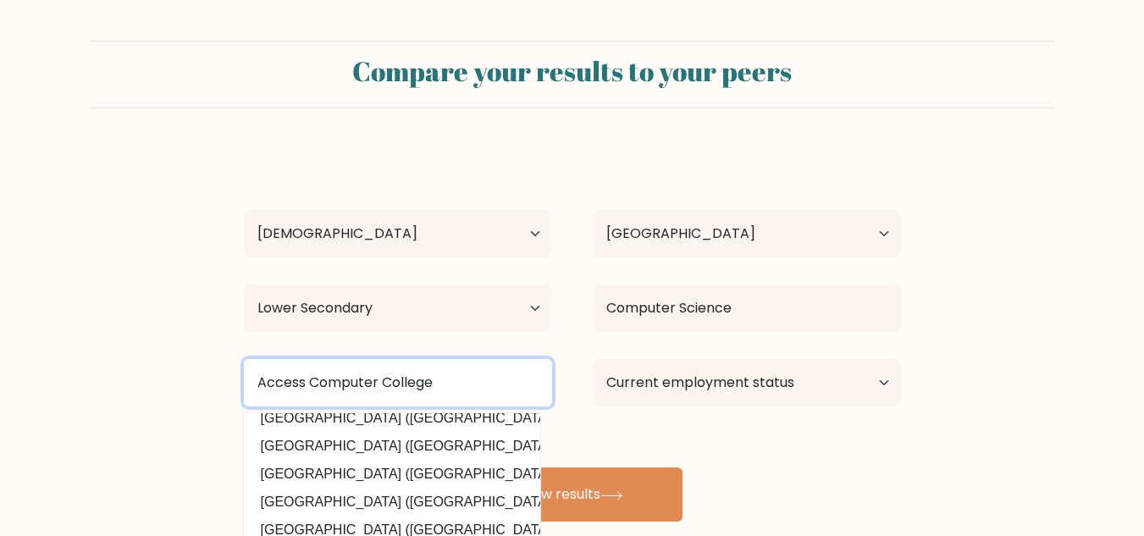
type input "Access Computer College"
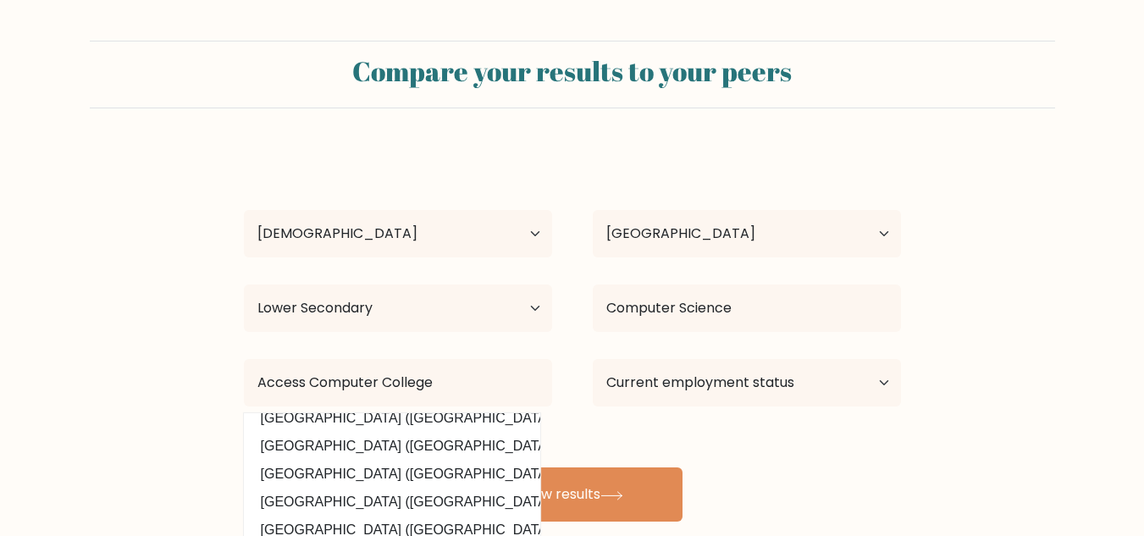
click at [171, 445] on form "Compare your results to your peers [PERSON_NAME] Age Under [DEMOGRAPHIC_DATA] […" at bounding box center [572, 281] width 1144 height 481
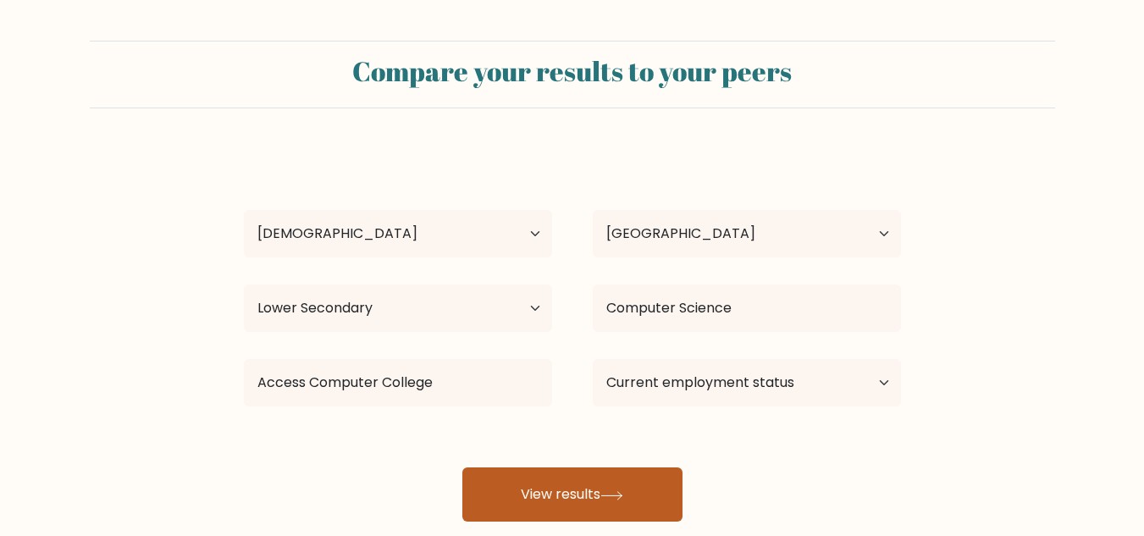
click at [588, 478] on button "View results" at bounding box center [573, 495] width 220 height 54
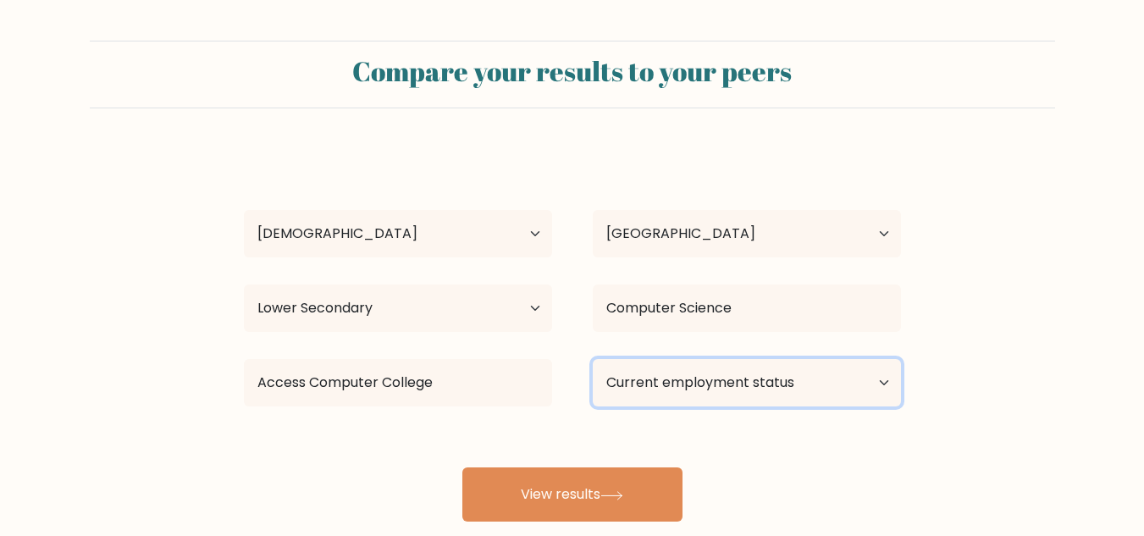
click at [746, 393] on select "Current employment status Employed Student Retired Other / prefer not to answer" at bounding box center [747, 382] width 308 height 47
select select "other"
click at [593, 359] on select "Current employment status Employed Student Retired Other / prefer not to answer" at bounding box center [747, 382] width 308 height 47
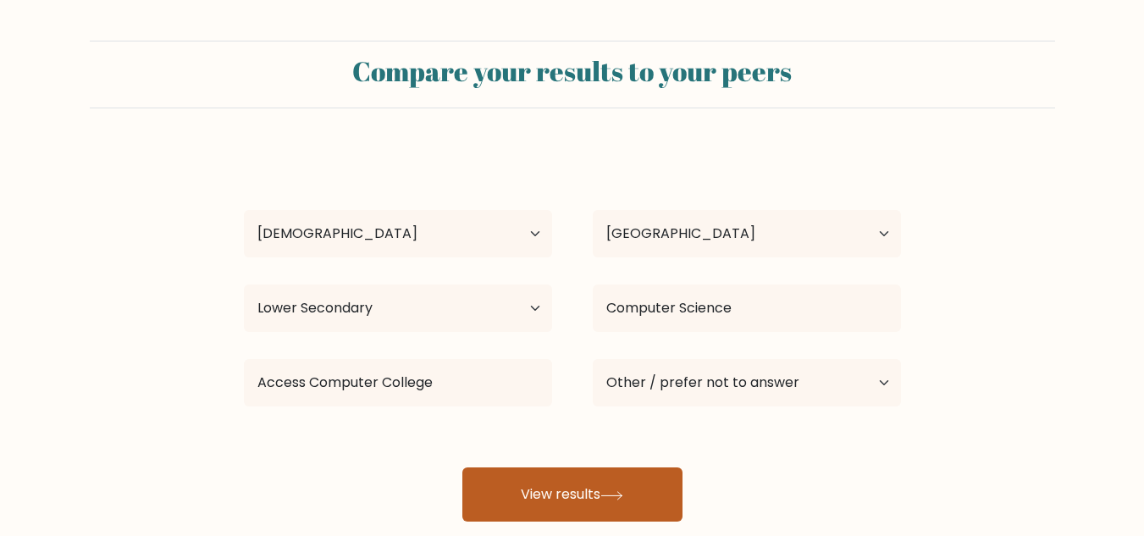
click at [606, 501] on button "View results" at bounding box center [573, 495] width 220 height 54
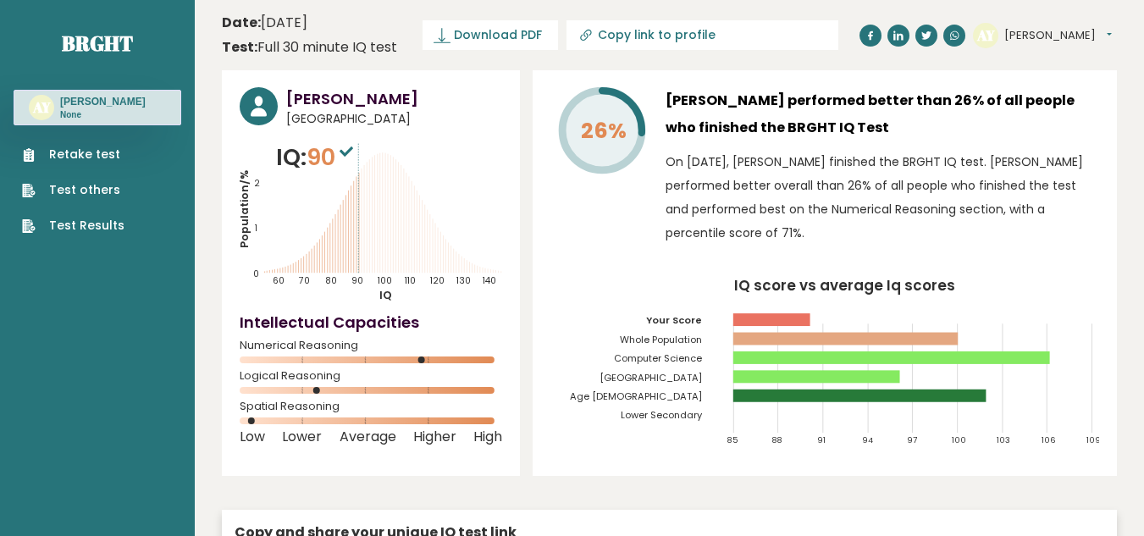
click at [355, 273] on icon "Population/% IQ 0 1 2 60 70 80 90 100 110 120 130 140" at bounding box center [371, 222] width 263 height 162
click at [334, 244] on icon "Population/% IQ 0 1 2 60 70 80 90 100 110 120 130 140" at bounding box center [371, 222] width 263 height 162
drag, startPoint x: 420, startPoint y: 215, endPoint x: 360, endPoint y: 224, distance: 60.7
click at [360, 224] on icon "Population/% IQ 0 1 2 60 70 80 90 100 110 120 130 140" at bounding box center [371, 222] width 263 height 162
click at [328, 235] on icon at bounding box center [328, 251] width 0 height 46
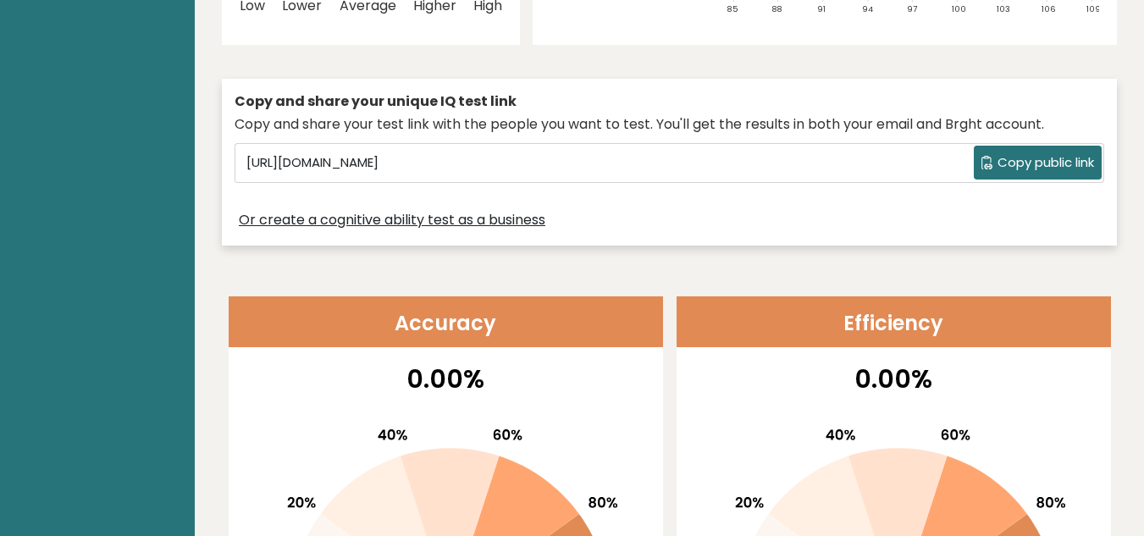
scroll to position [452, 0]
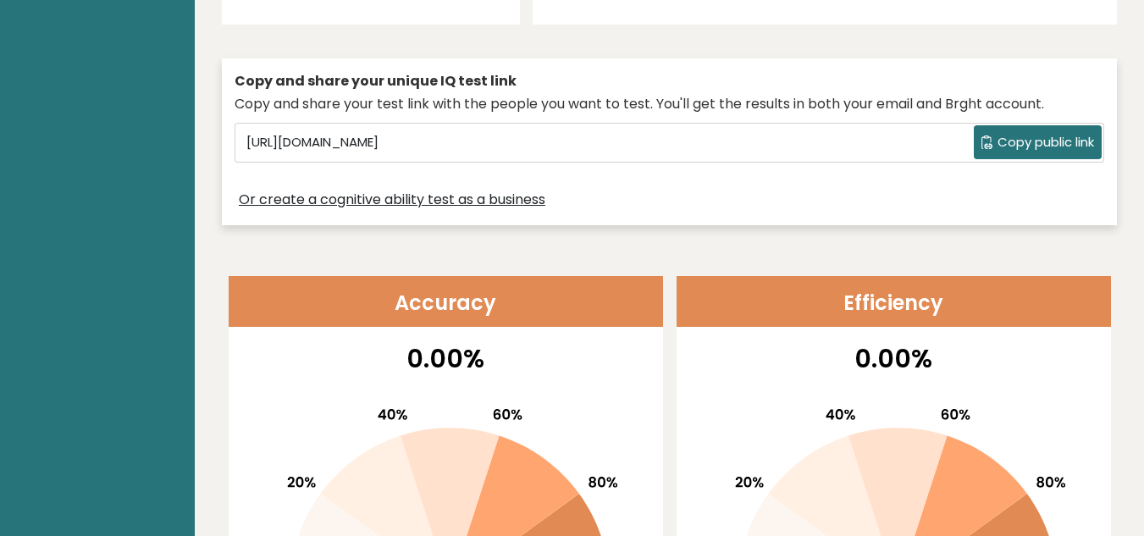
click at [1019, 141] on span "Copy public link" at bounding box center [1046, 142] width 97 height 19
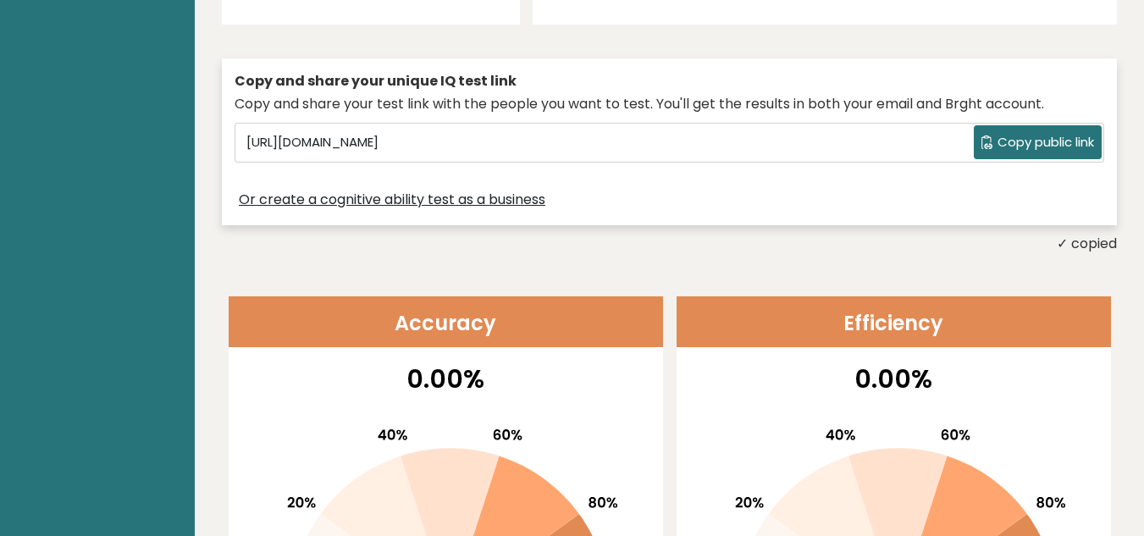
click at [1006, 137] on span "Copy public link" at bounding box center [1046, 142] width 97 height 19
